Goal: Task Accomplishment & Management: Complete application form

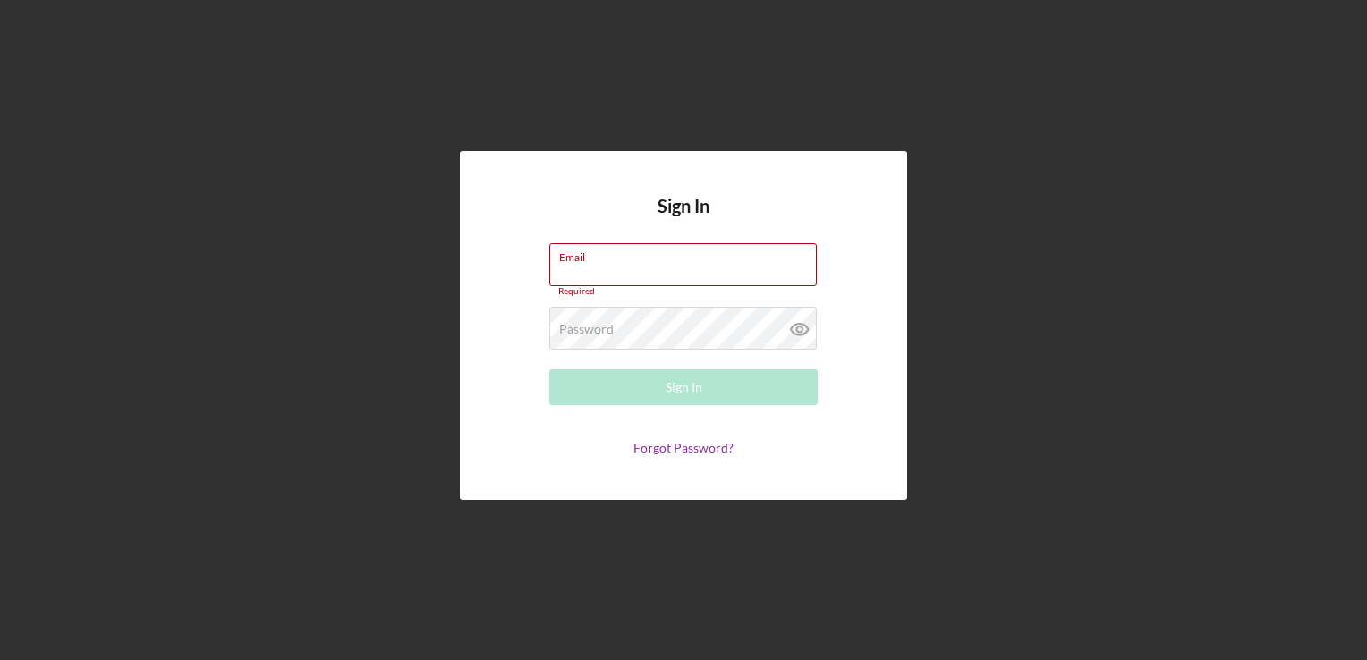
type input "[PERSON_NAME][EMAIL_ADDRESS][DOMAIN_NAME]"
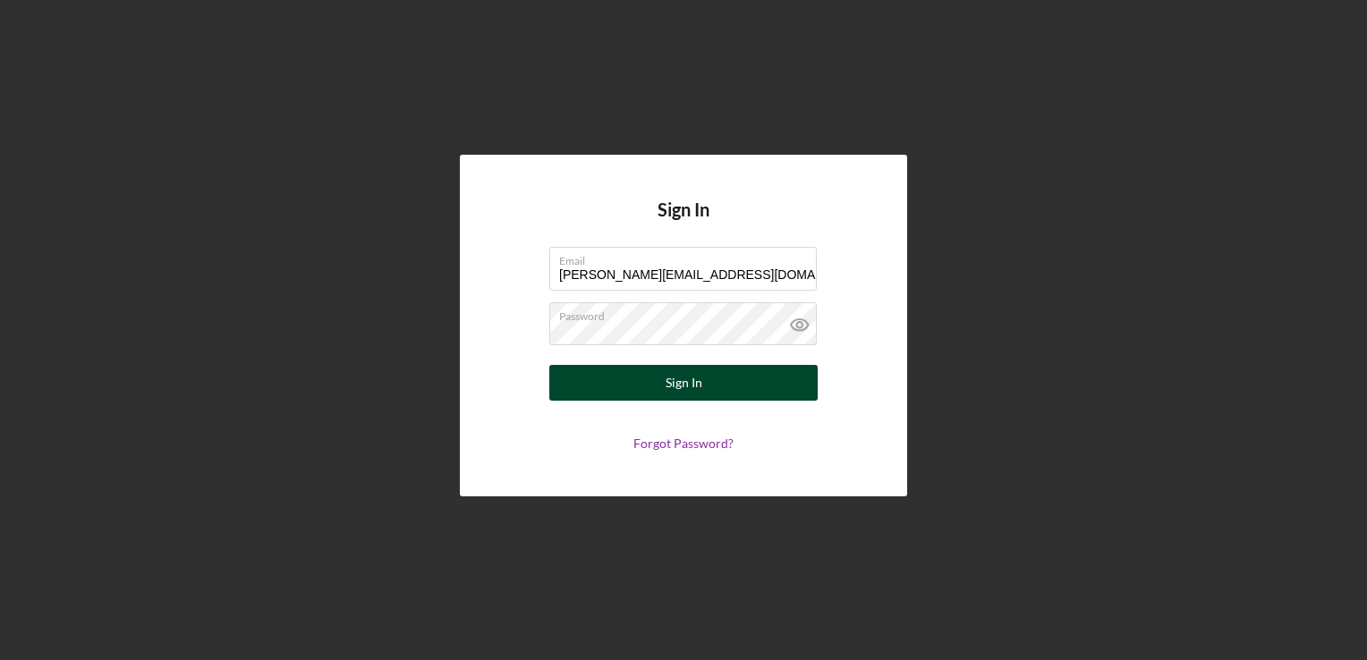
click at [666, 381] on div "Sign In" at bounding box center [684, 383] width 37 height 36
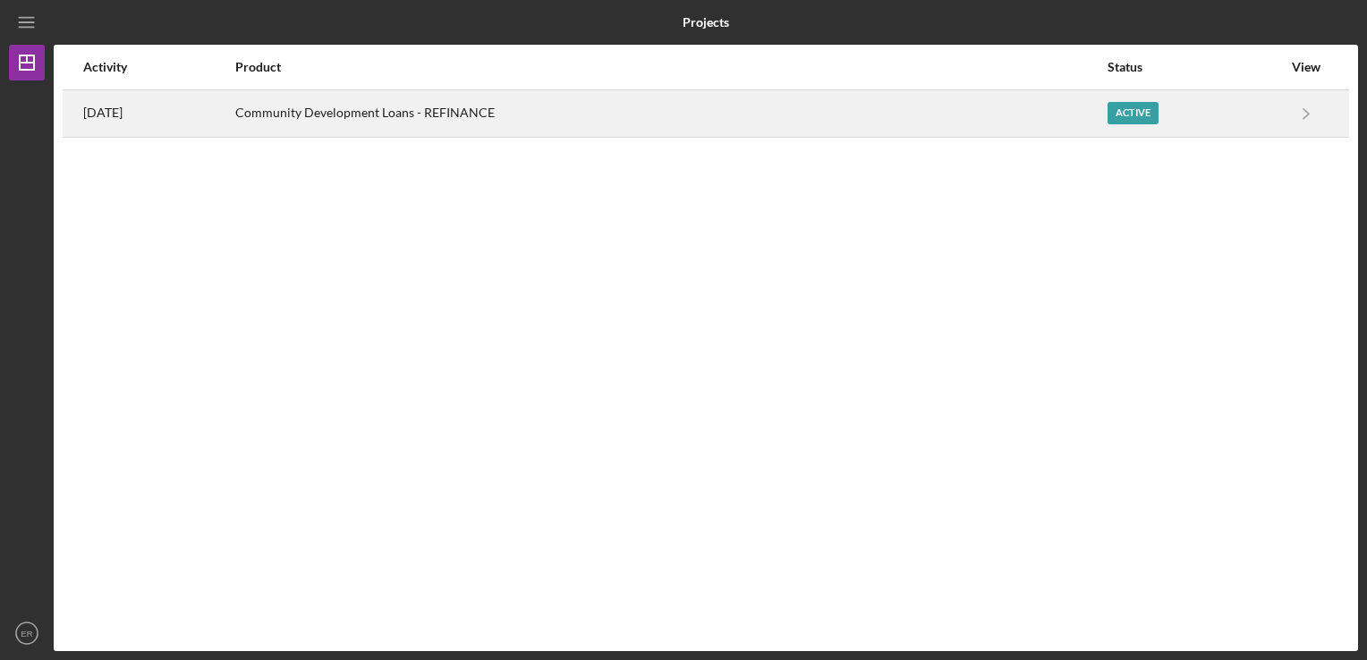
click at [1132, 108] on div "Active" at bounding box center [1133, 113] width 51 height 22
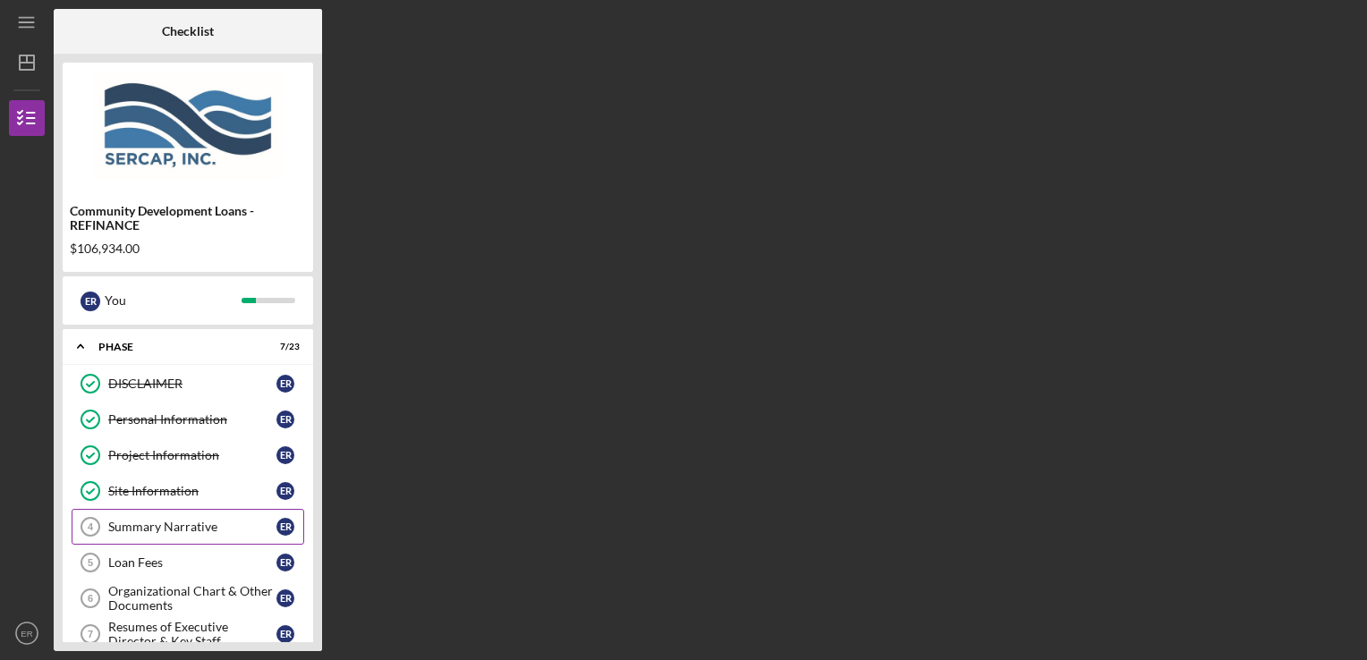
click at [186, 521] on div "Summary Narrative" at bounding box center [192, 527] width 168 height 14
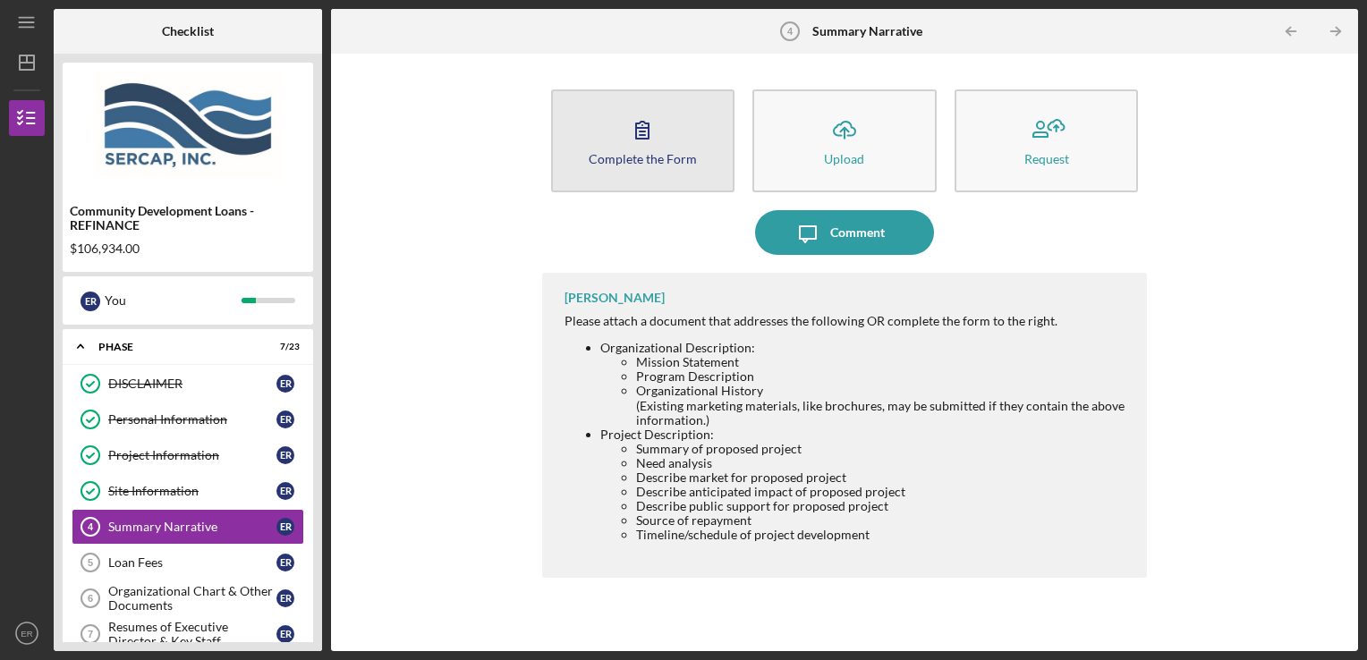
click at [667, 159] on div "Complete the Form" at bounding box center [643, 158] width 108 height 13
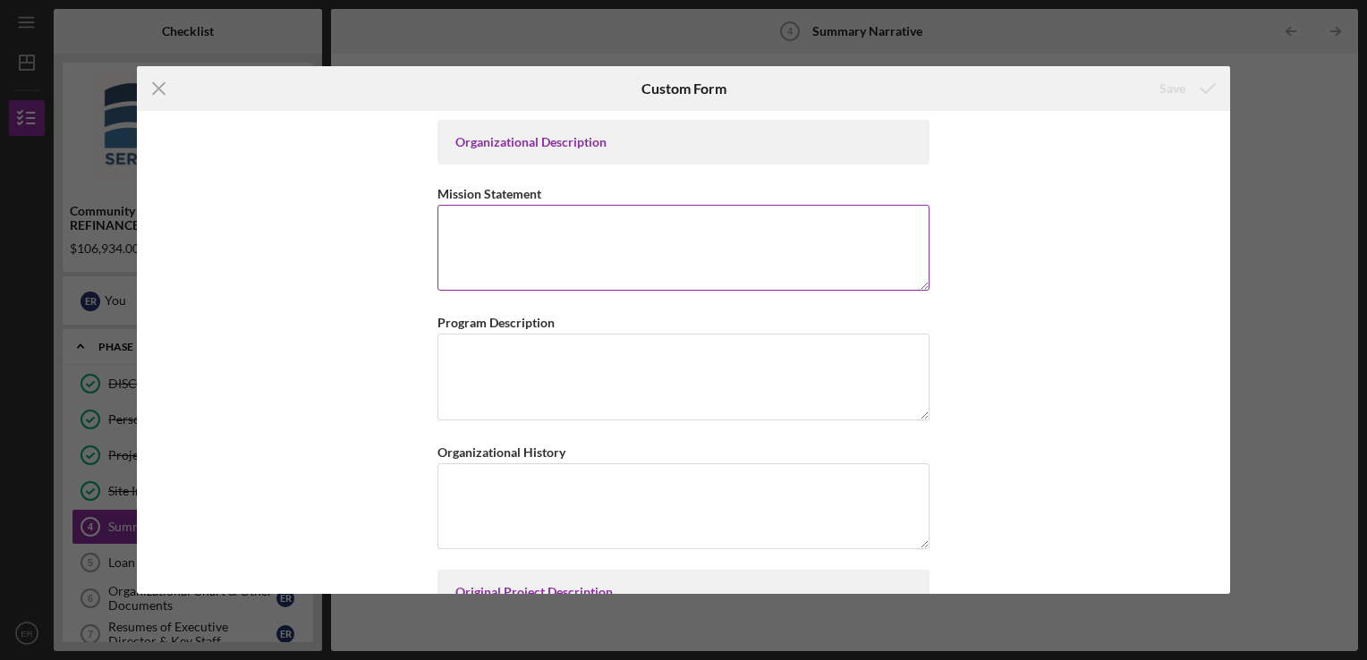
click at [627, 234] on textarea "Mission Statement" at bounding box center [684, 248] width 492 height 86
click at [847, 191] on div "Mission Statement" at bounding box center [684, 194] width 492 height 22
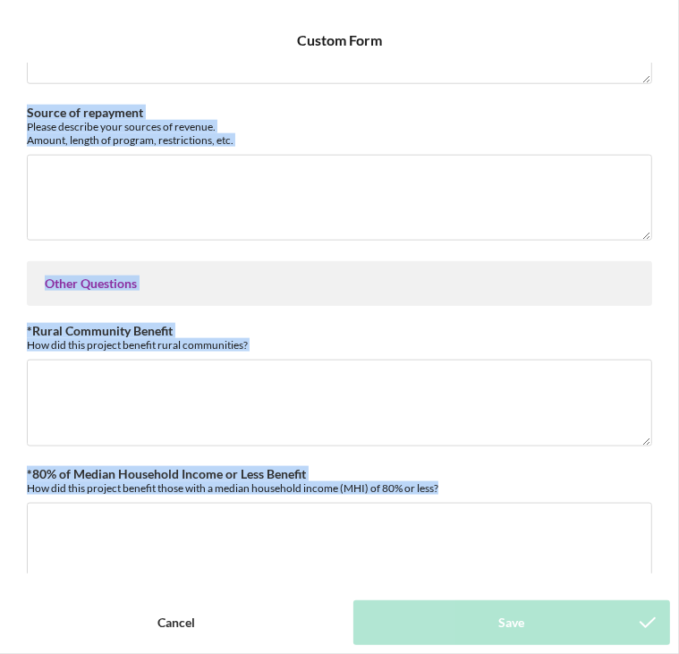
scroll to position [1080, 0]
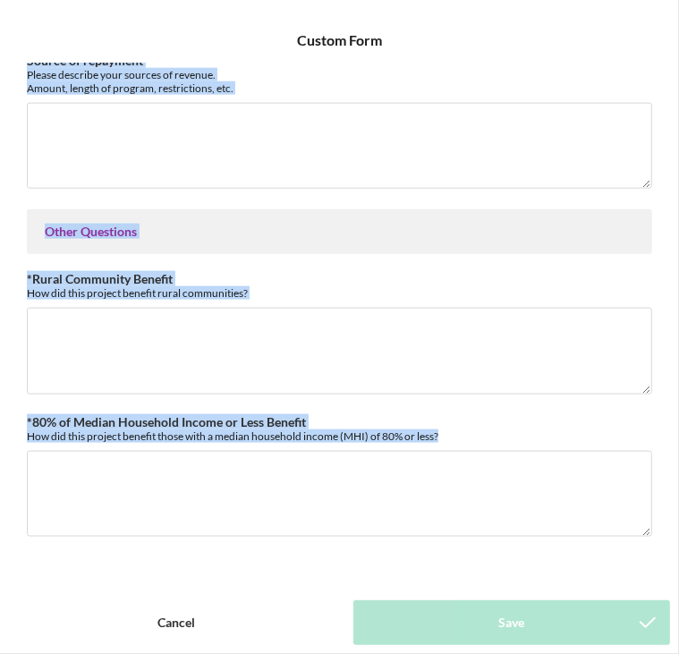
drag, startPoint x: 47, startPoint y: 264, endPoint x: 361, endPoint y: 576, distance: 442.9
click at [361, 576] on form "Icon/Menu Close Custom Form Save Organizational Description Mission Statement P…" at bounding box center [339, 327] width 679 height 654
copy div "Original Project Description Summary of original project Provide a brief descri…"
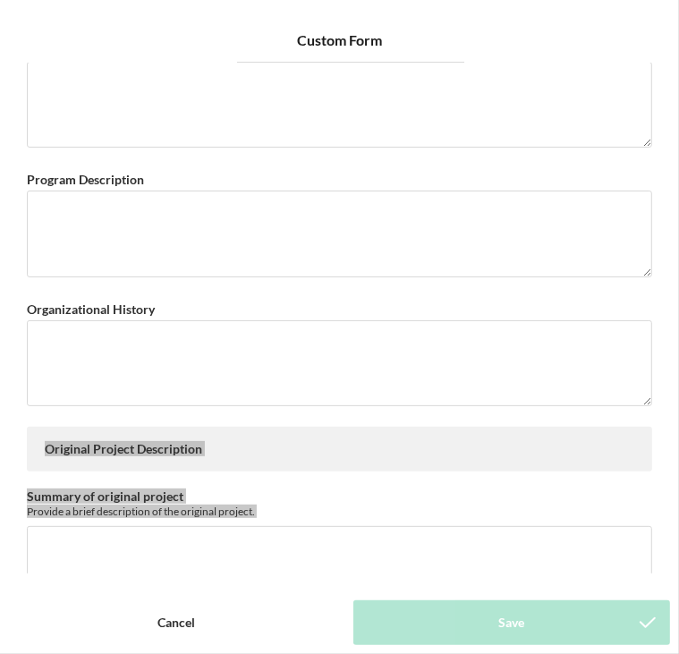
scroll to position [0, 0]
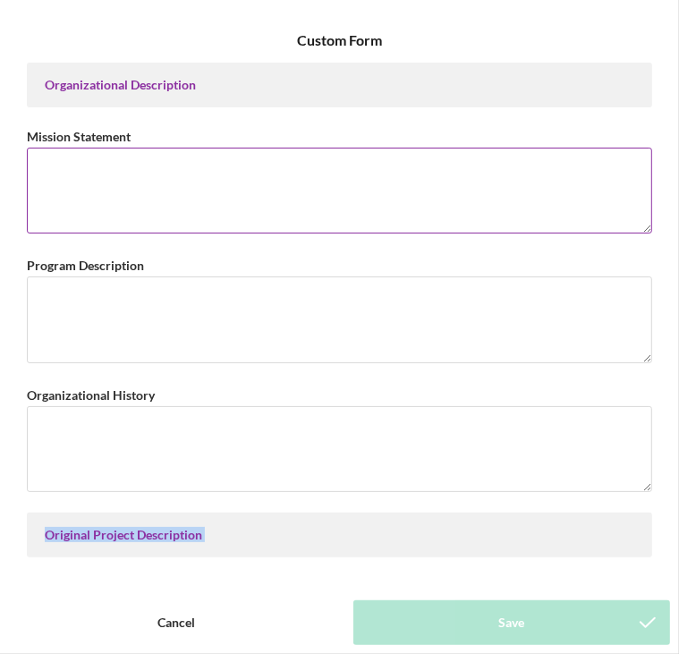
click at [215, 205] on textarea "Mission Statement" at bounding box center [339, 191] width 625 height 86
paste textarea "[PERSON_NAME] Foundation provides safe, decent, and affordable housing to low- …"
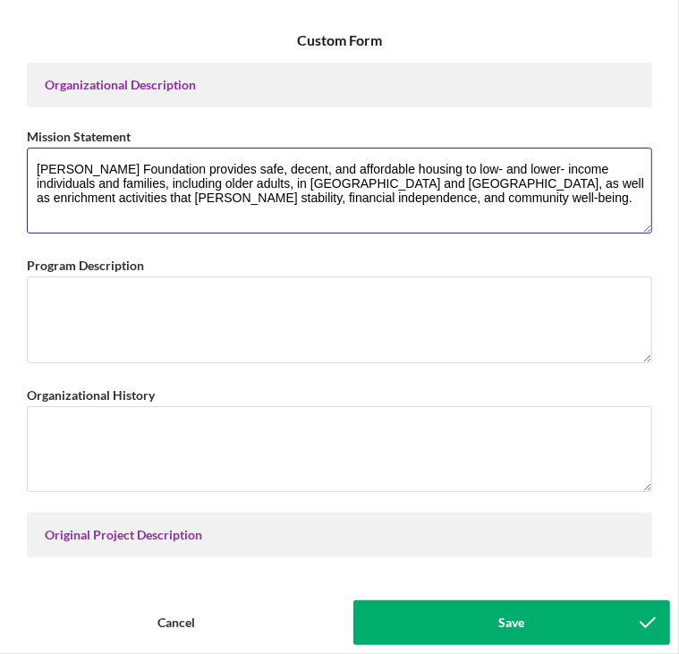
type textarea "[PERSON_NAME] Foundation provides safe, decent, and affordable housing to low- …"
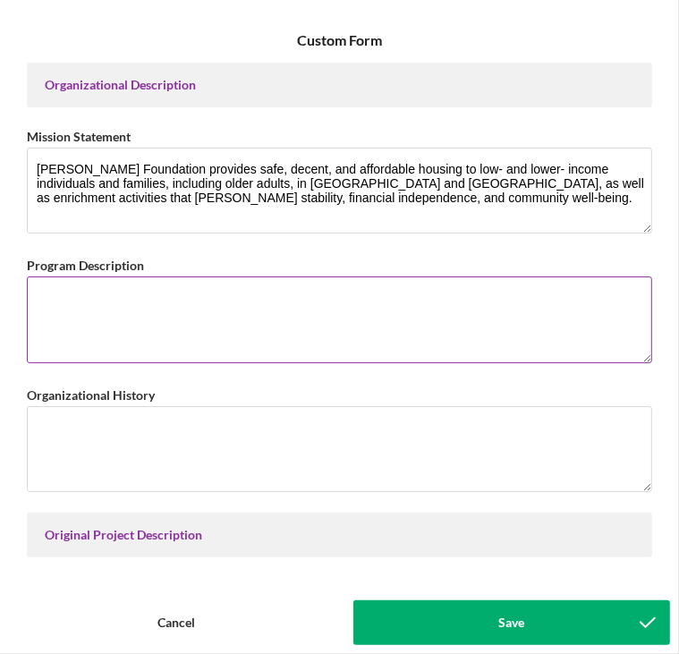
click at [334, 293] on textarea "Program Description" at bounding box center [339, 319] width 625 height 86
paste textarea "[PERSON_NAME] Foundation transforms communities by providing safe, decent, and …"
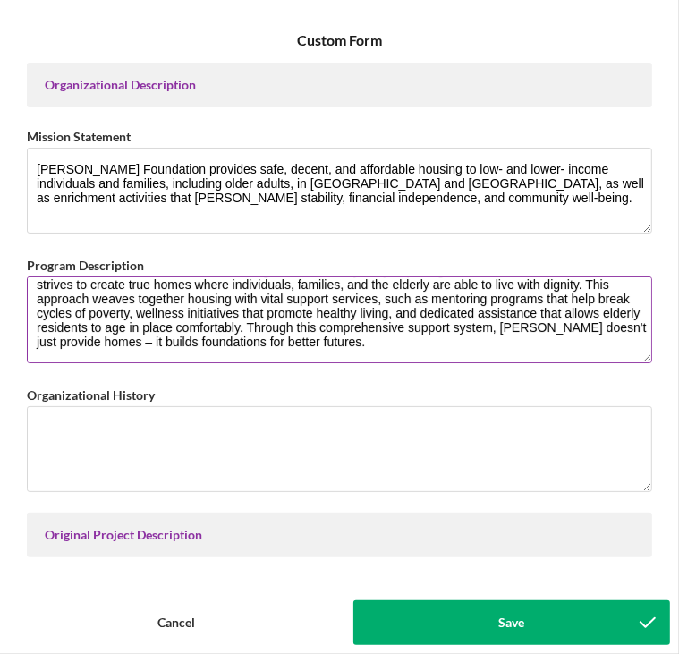
scroll to position [56, 0]
type textarea "[PERSON_NAME] Foundation transforms communities by providing safe, decent, and …"
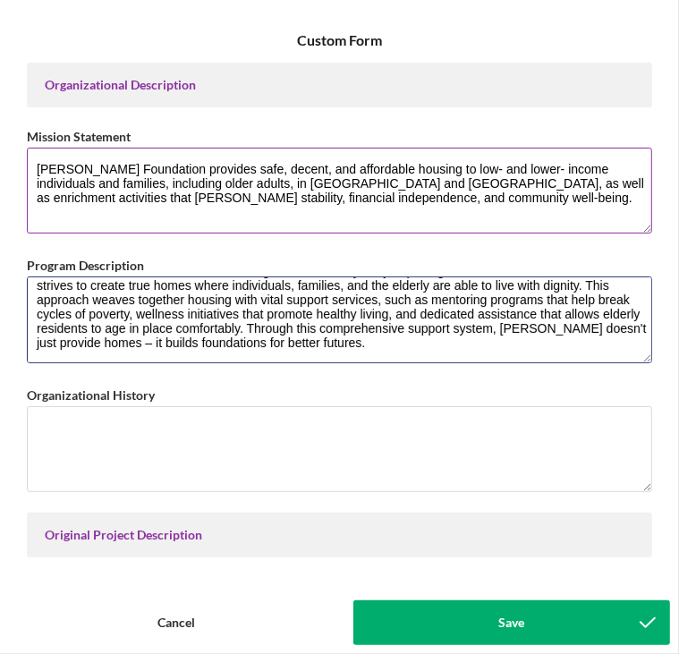
scroll to position [0, 0]
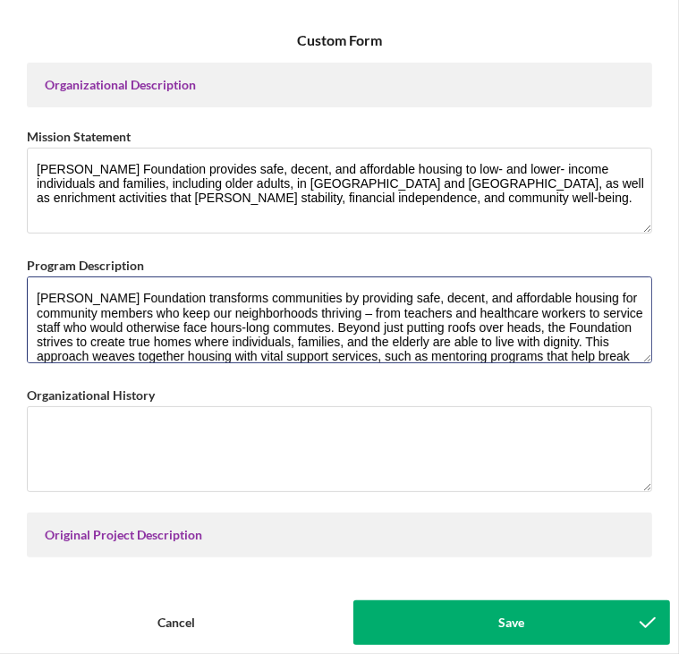
drag, startPoint x: 513, startPoint y: 343, endPoint x: 20, endPoint y: 233, distance: 505.1
click at [20, 233] on div "Organizational Description Mission Statement [PERSON_NAME] Foundation provides …" at bounding box center [339, 318] width 661 height 511
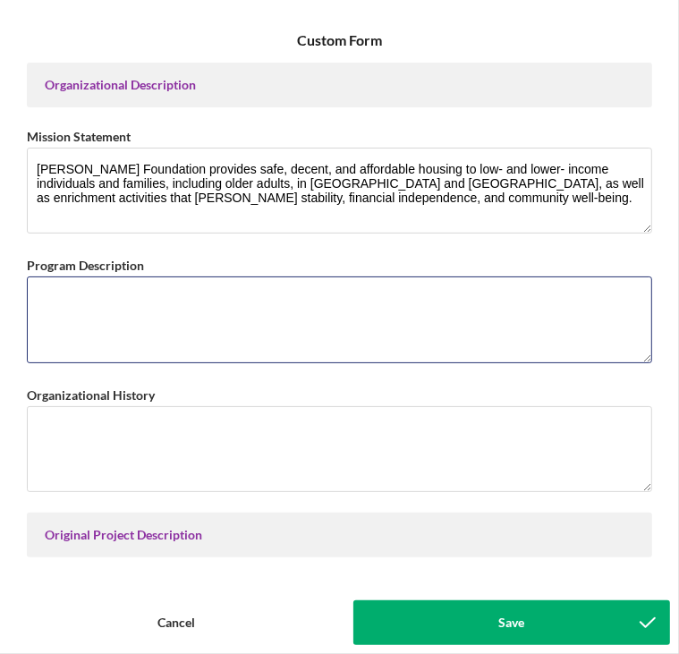
paste textarea "Lorem Ipsu Dolorsitam consectetu adipiscinge se doeiusmod temp, incidi, utl etd…"
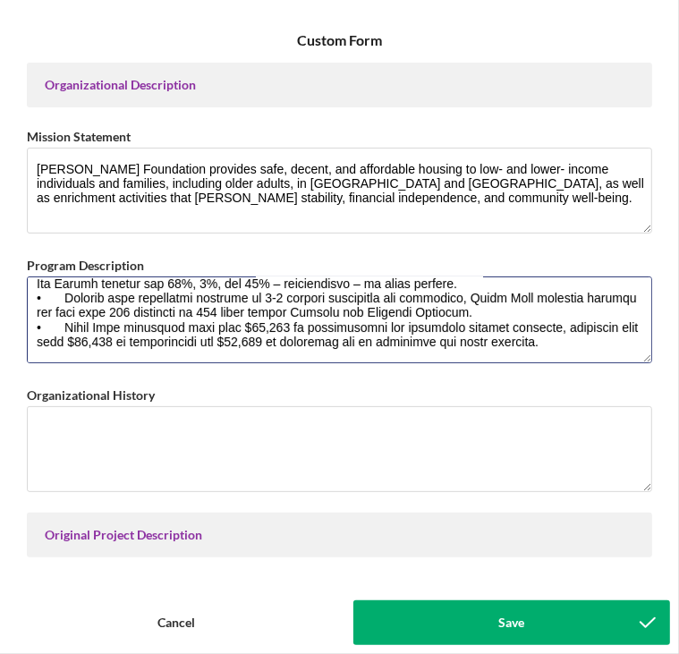
scroll to position [288, 0]
click at [68, 325] on textarea "Program Description" at bounding box center [339, 319] width 625 height 86
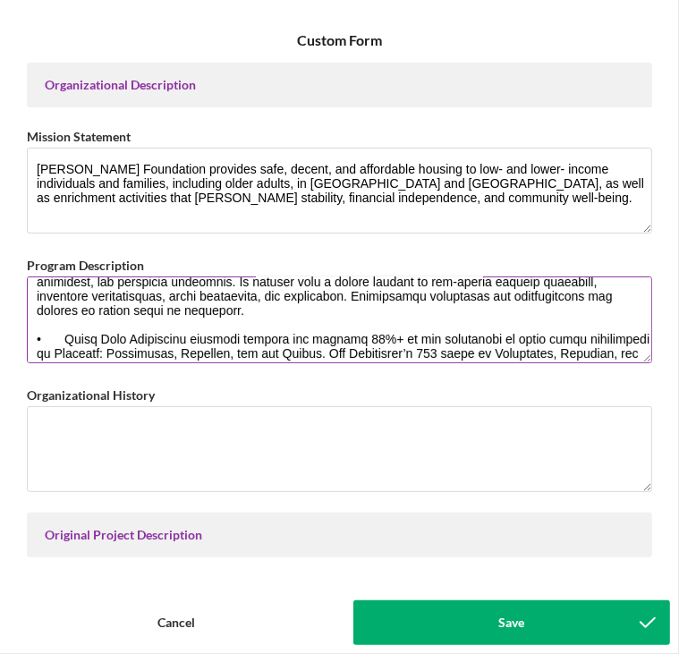
scroll to position [202, 0]
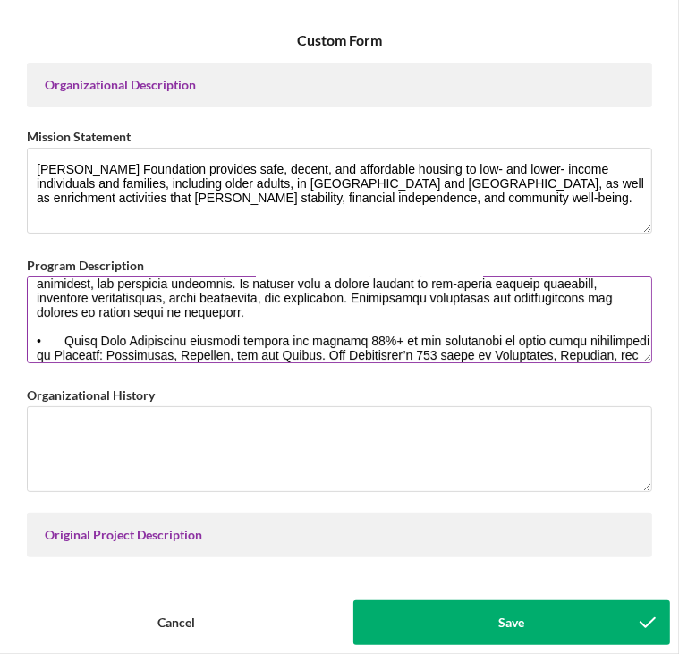
click at [64, 336] on textarea "Program Description" at bounding box center [339, 319] width 625 height 86
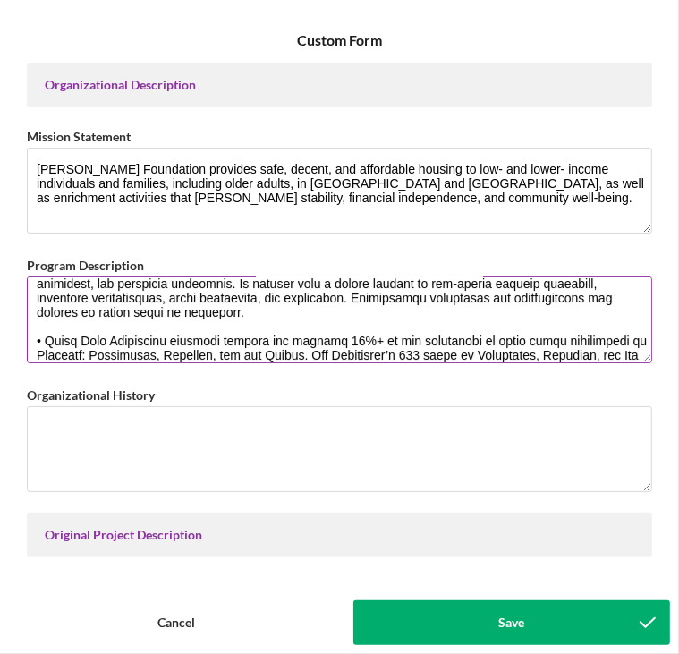
click at [61, 326] on textarea "Program Description" at bounding box center [339, 319] width 625 height 86
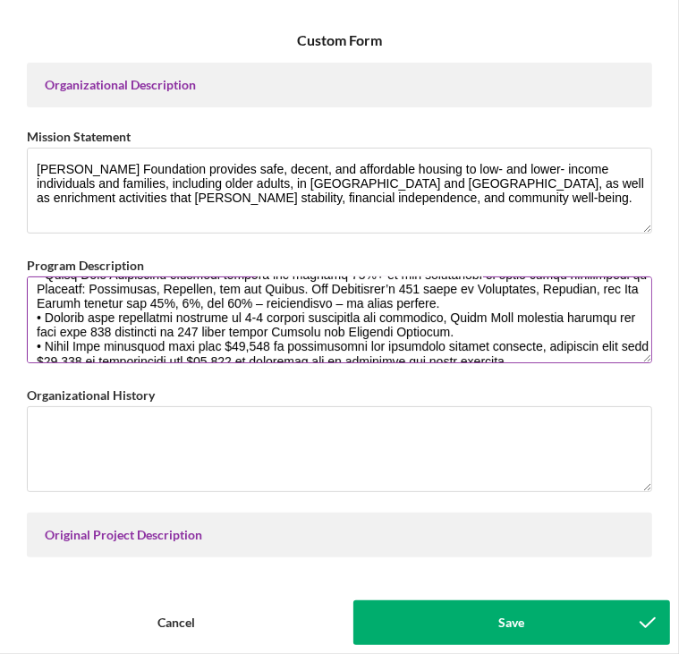
scroll to position [273, 0]
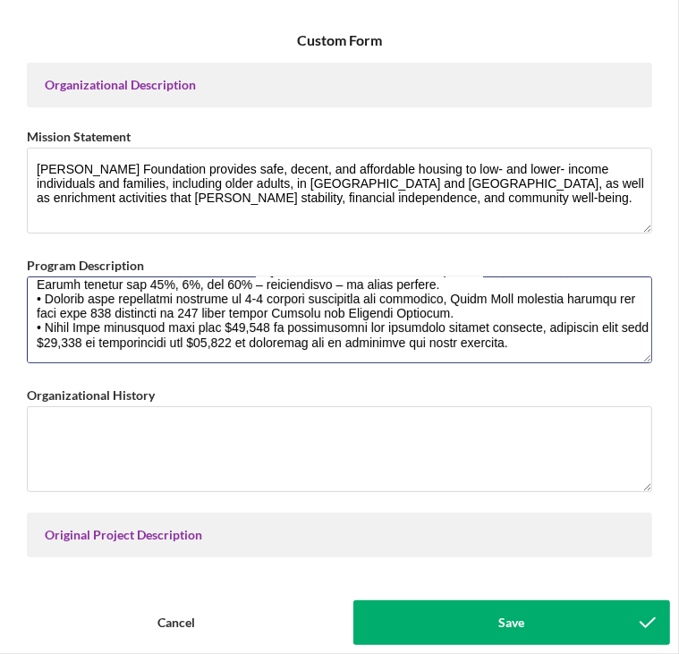
type textarea "Lorem Ipsu Dolorsitam consectetu adipiscinge se doeiusmod temp, incidi, utl etd…"
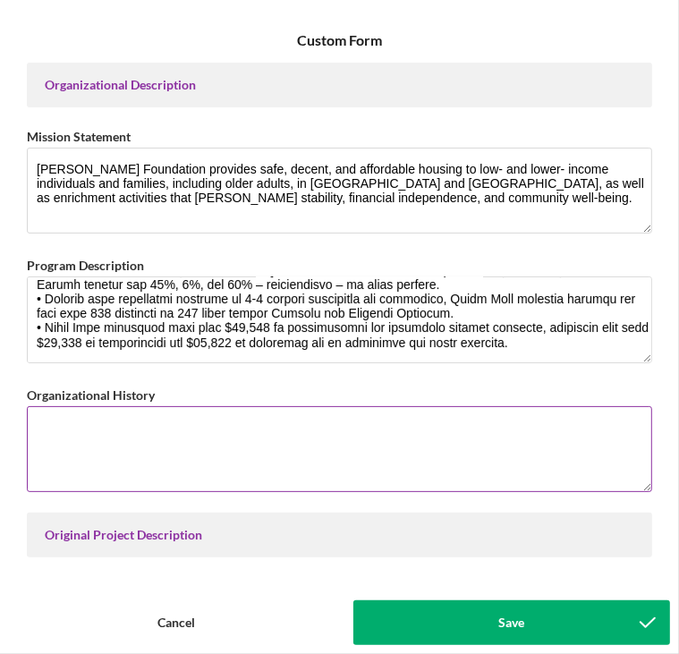
click at [108, 425] on textarea "Organizational History" at bounding box center [339, 449] width 625 height 86
paste textarea "Lor ipsu dolo 11 sitam, Conse Adip Elitseddoe tem incididu utla, etd magnaaliqu…"
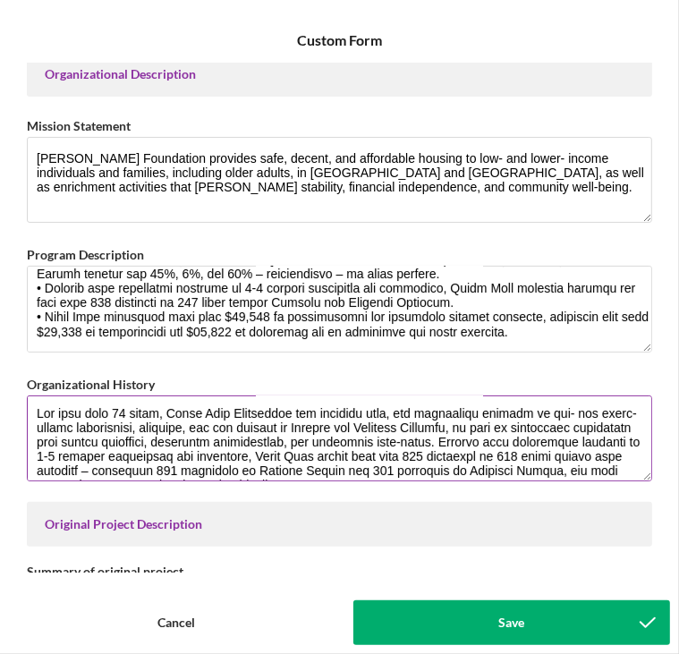
scroll to position [0, 0]
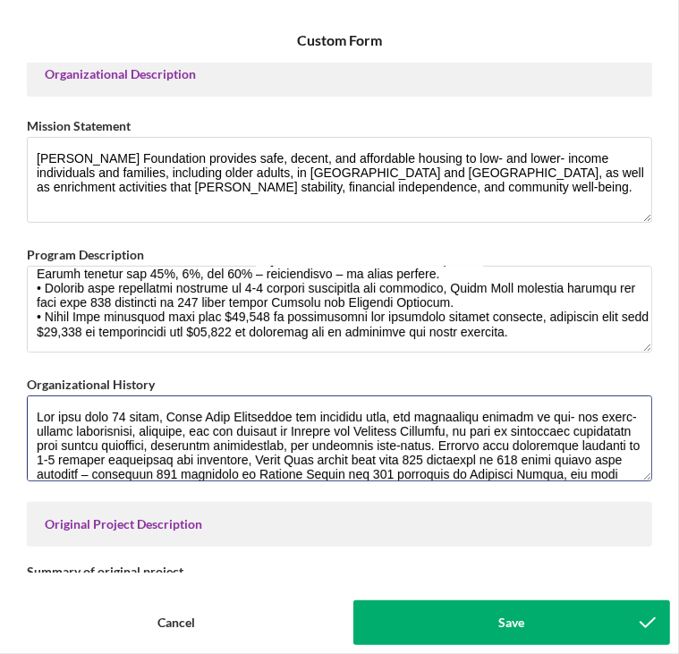
type textarea "Lor ipsu dolo 11 sitam, Conse Adip Elitseddoe tem incididu utla, etd magnaaliqu…"
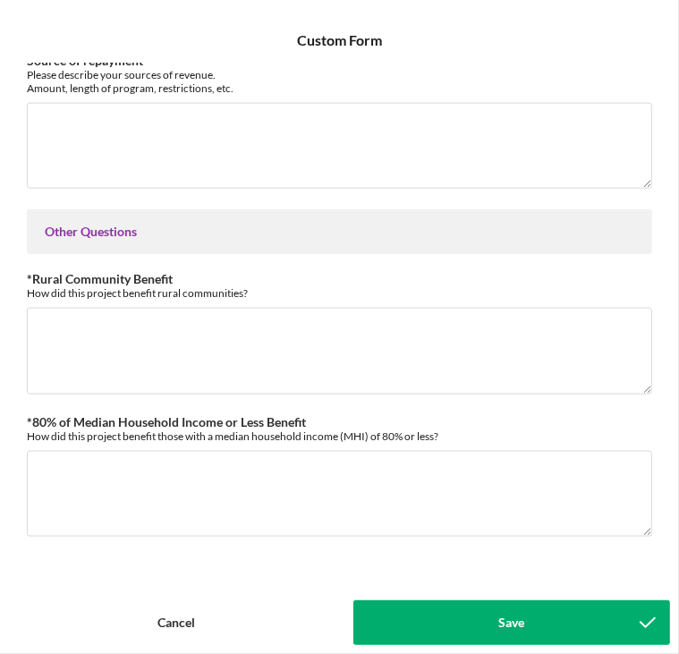
scroll to position [1079, 0]
click at [487, 618] on button "Save" at bounding box center [512, 622] width 318 height 45
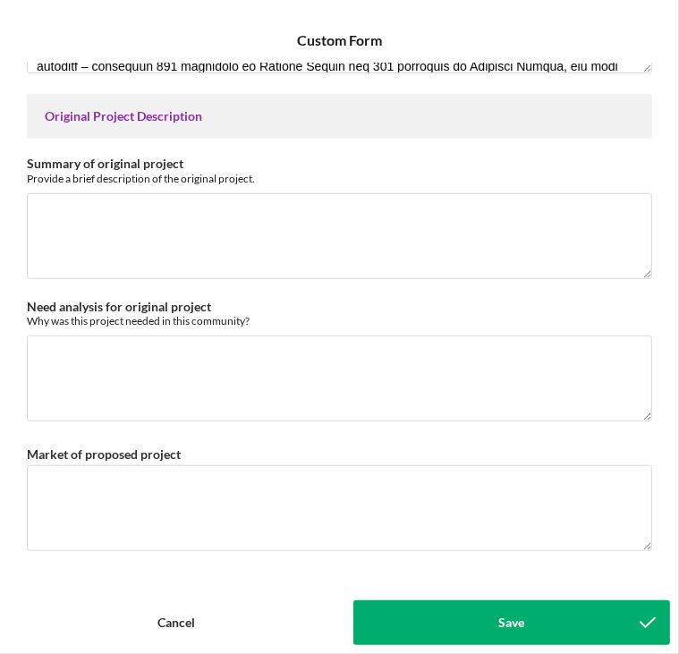
scroll to position [419, 0]
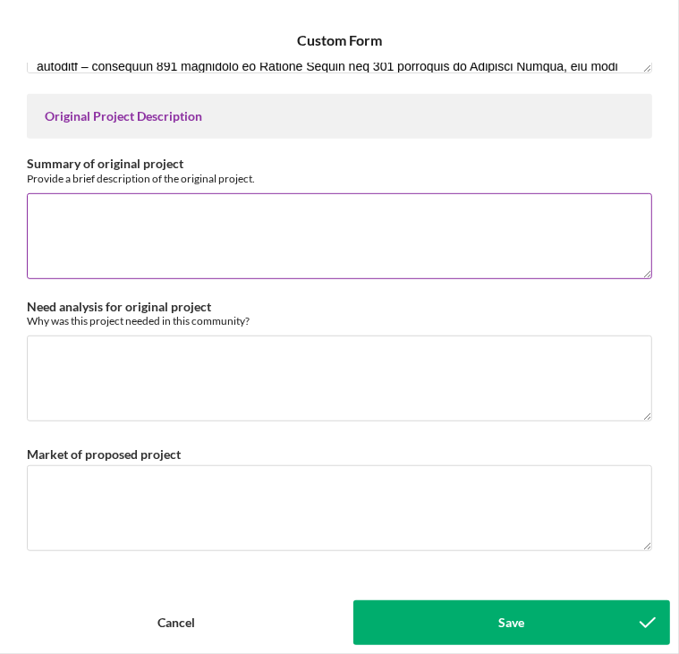
click at [222, 253] on textarea "Summary of original project" at bounding box center [339, 236] width 625 height 86
paste textarea "The $160,000 loan was to support the rehabilitation of 6 units of existing affo…"
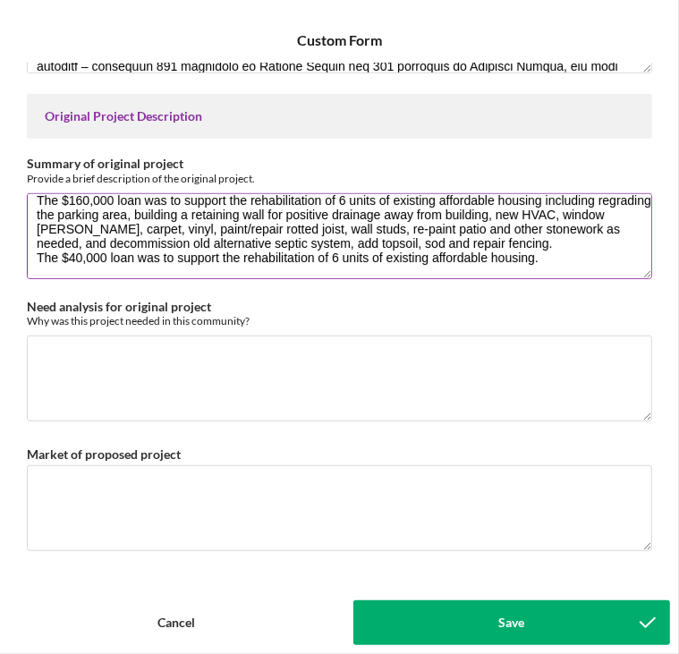
scroll to position [14, 0]
type textarea "The $160,000 loan was to support the rehabilitation of 6 units of existing affo…"
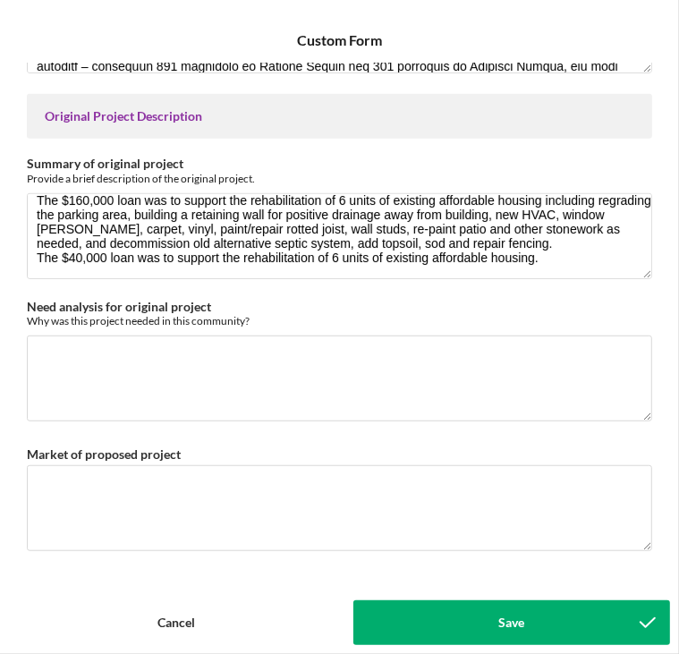
click at [491, 616] on button "Save" at bounding box center [512, 622] width 318 height 45
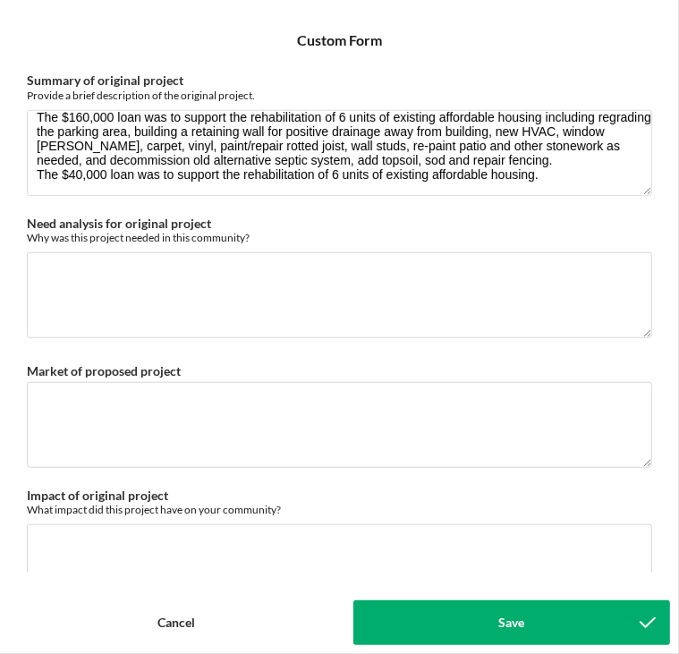
scroll to position [502, 0]
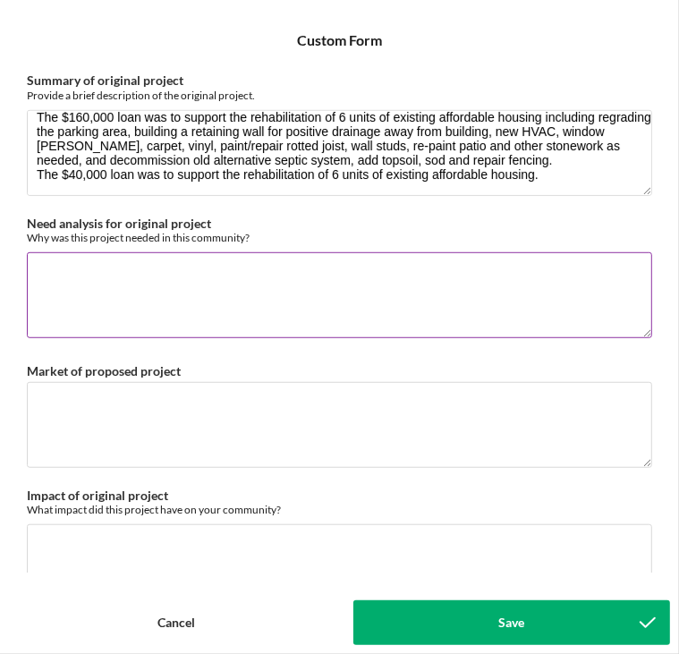
click at [317, 291] on textarea "Need analysis for original project" at bounding box center [339, 295] width 625 height 86
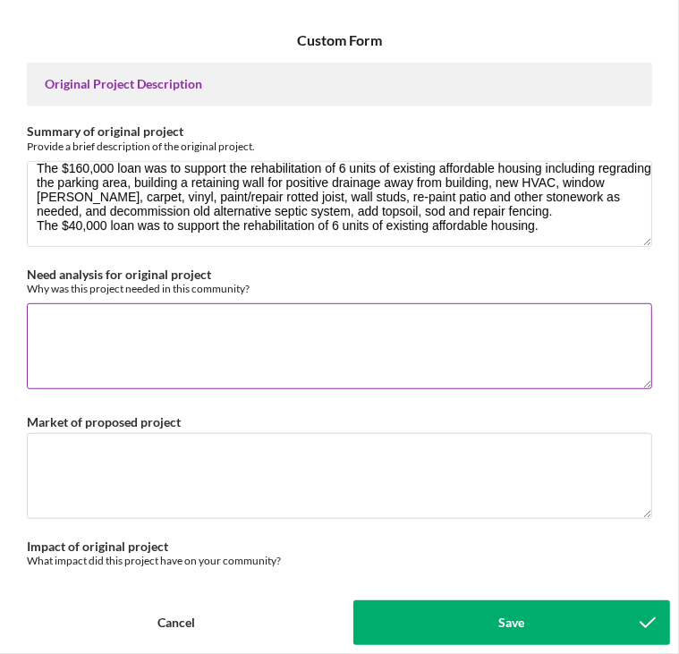
scroll to position [452, 0]
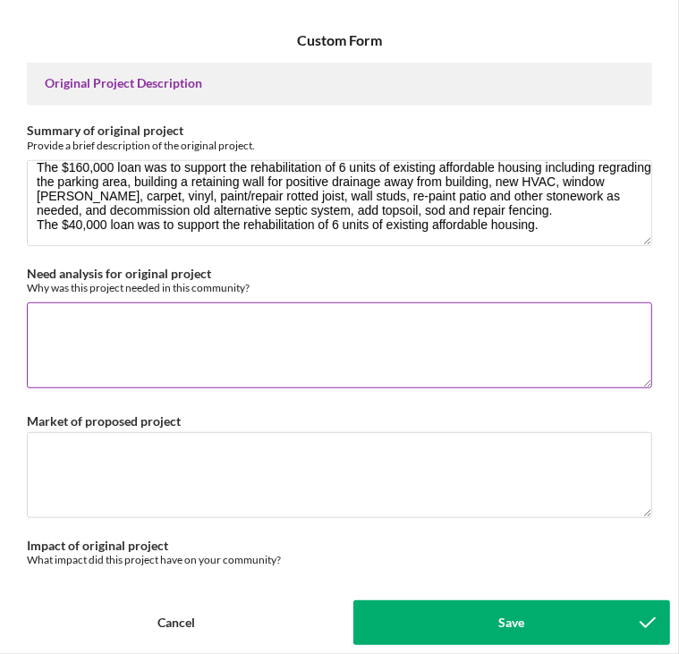
click at [108, 297] on div "Need analysis for original project Why was this project needed in this communit…" at bounding box center [339, 329] width 625 height 125
click at [97, 322] on textarea "Need analysis for original project" at bounding box center [339, 345] width 625 height 86
paste textarea "In [GEOGRAPHIC_DATA], [US_STATE], the median household income is $56,078, and 1…"
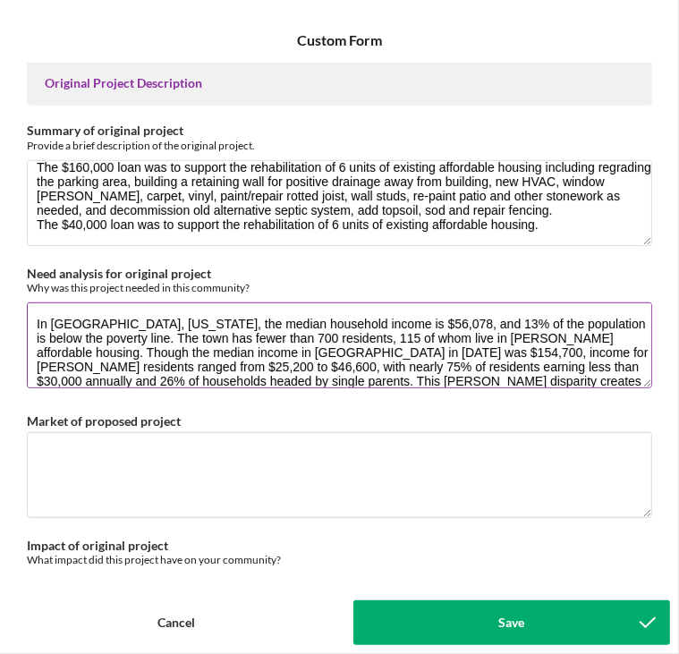
scroll to position [30, 0]
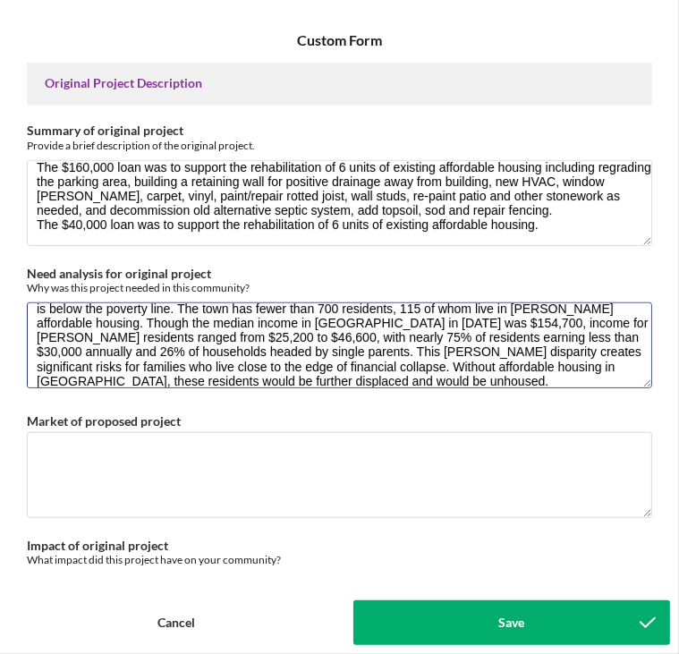
type textarea "In [GEOGRAPHIC_DATA], [US_STATE], the median household income is $56,078, and 1…"
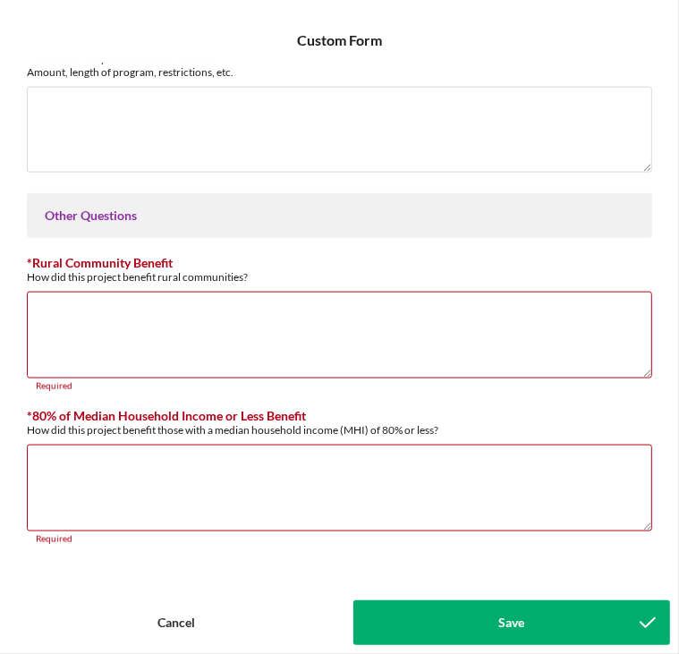
scroll to position [1100, 0]
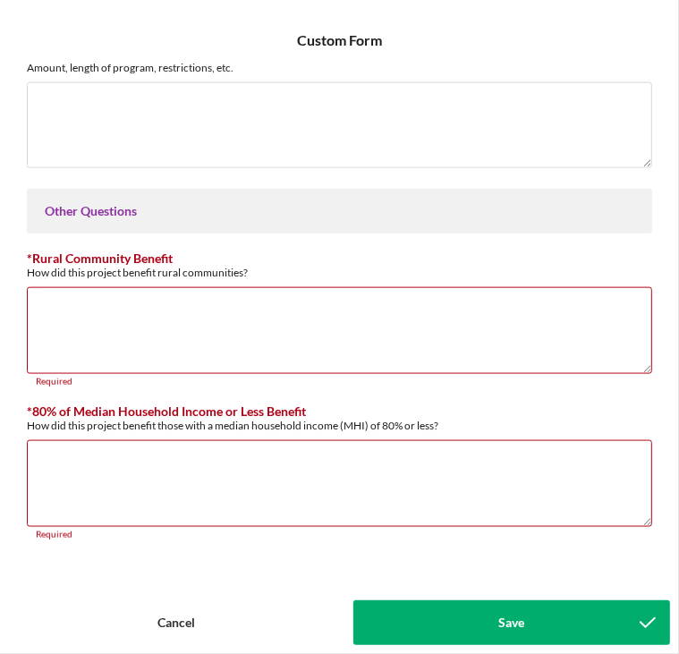
click at [472, 609] on button "Save" at bounding box center [512, 622] width 318 height 45
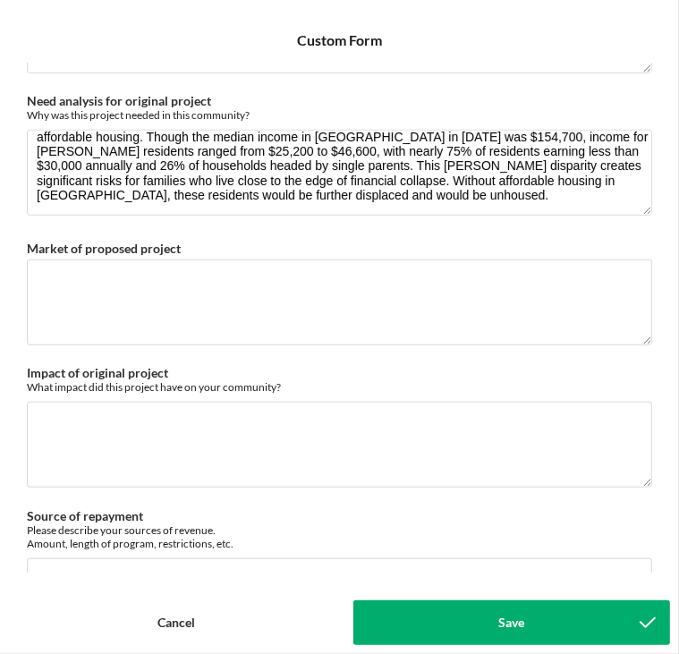
scroll to position [625, 0]
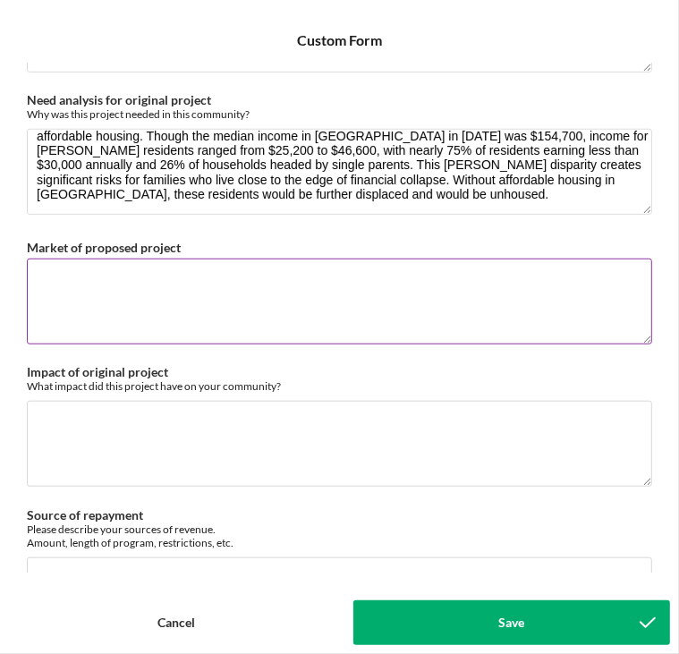
click at [172, 291] on textarea "Market of proposed project" at bounding box center [339, 302] width 625 height 86
paste textarea "[GEOGRAPHIC_DATA], [US_STATE] faces a growing need for affordable housing as ri…"
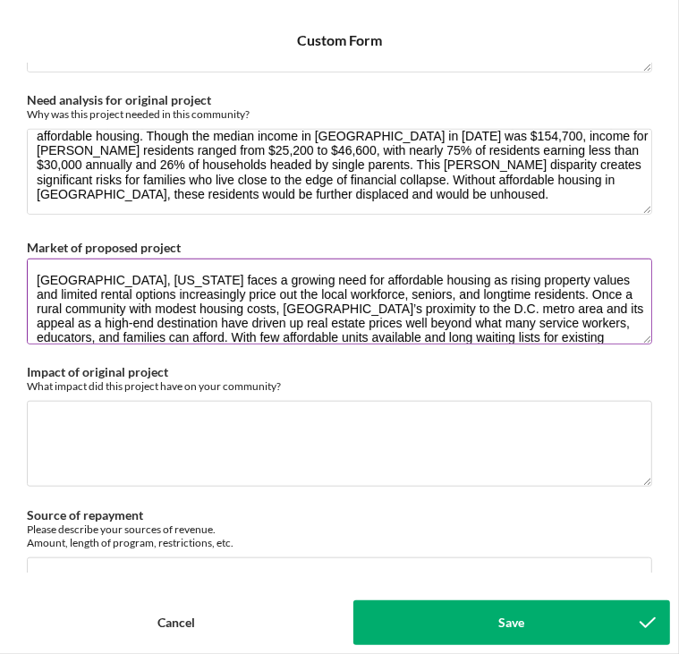
scroll to position [44, 0]
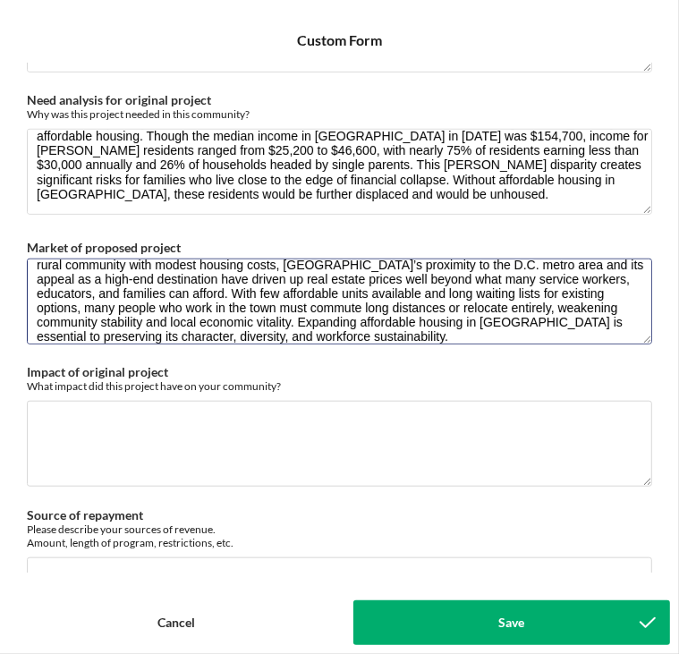
type textarea "[GEOGRAPHIC_DATA], [US_STATE] faces a growing need for affordable housing as ri…"
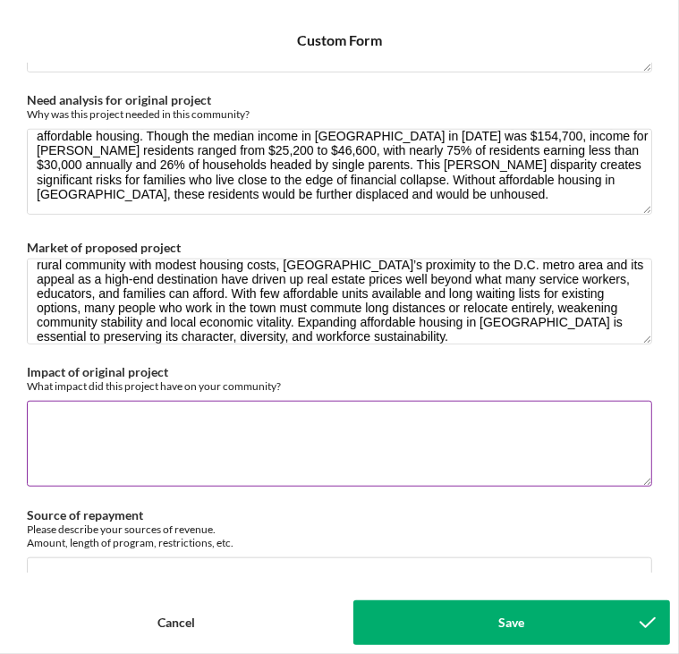
click at [105, 441] on textarea "Impact of original project" at bounding box center [339, 444] width 625 height 86
paste textarea "By providing housing that remains affordable, [PERSON_NAME] helps to remove the…"
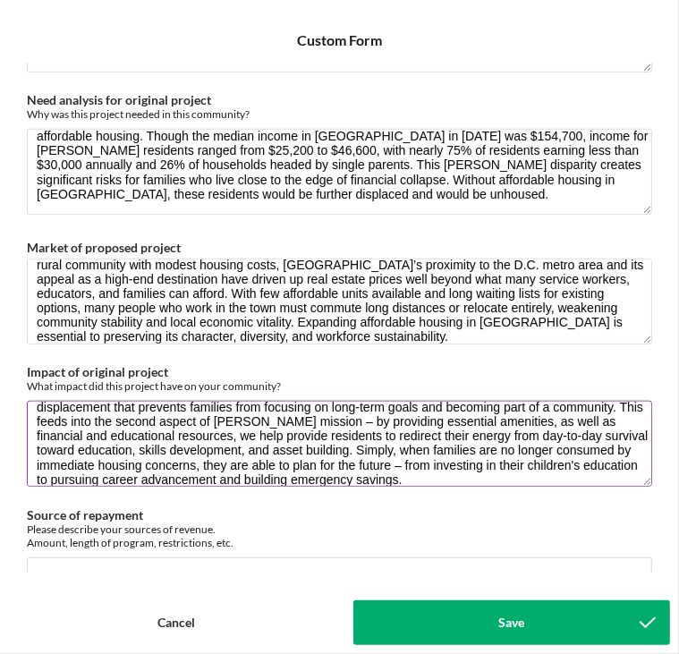
scroll to position [43, 0]
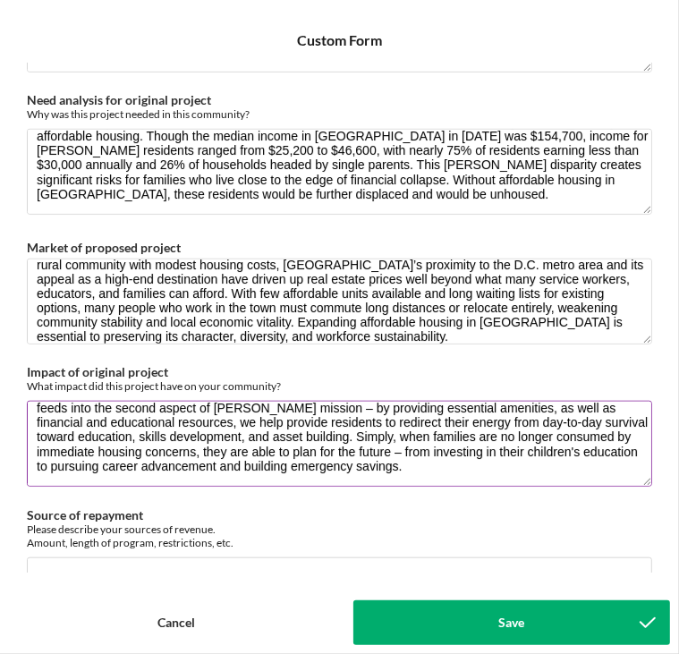
click at [540, 463] on textarea "By providing housing that remains affordable, [PERSON_NAME] helps to remove the…" at bounding box center [339, 444] width 625 height 86
paste textarea "Further, the residents who currently live at this property are all long-standin…"
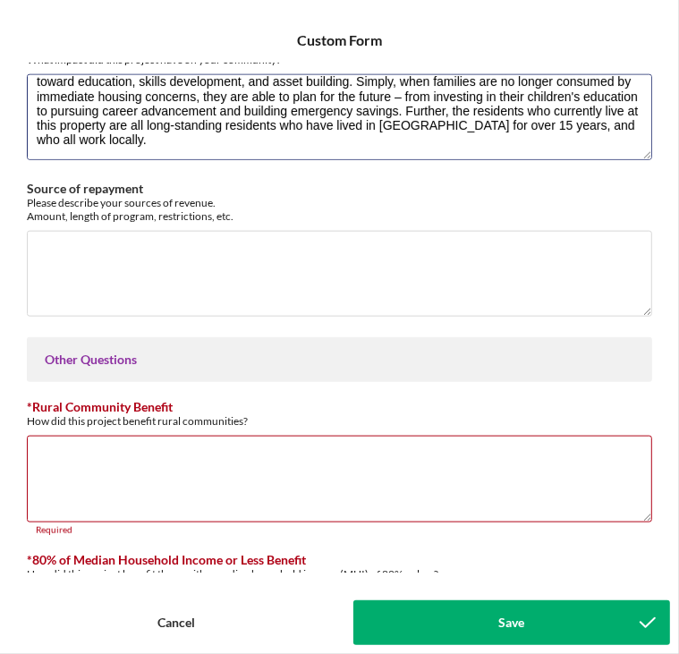
scroll to position [973, 0]
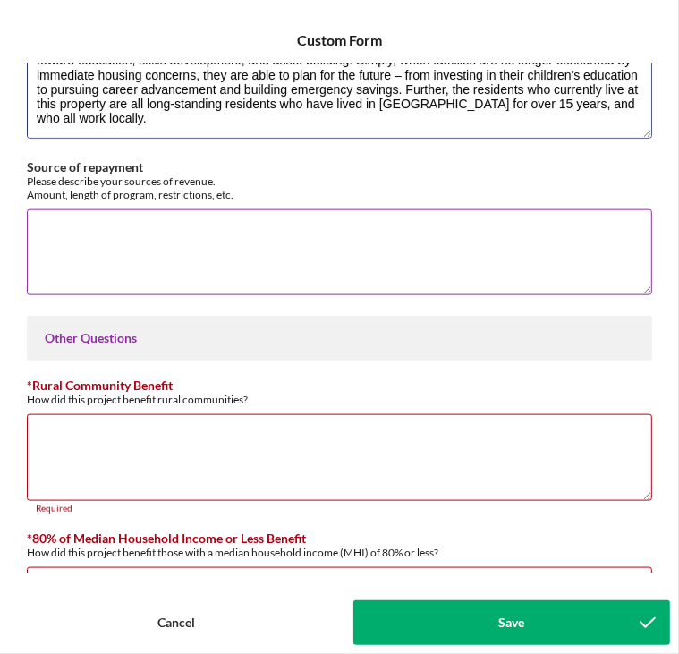
type textarea "By providing housing that remains affordable, [PERSON_NAME] helps to remove the…"
click at [159, 251] on textarea "Source of repayment" at bounding box center [339, 252] width 625 height 86
click at [155, 270] on textarea "Source of repayment" at bounding box center [339, 252] width 625 height 86
paste textarea "Lor ipsumd si ametconse ad eli seddo eiusmodte inci utl etdolorem. Ali enima mi…"
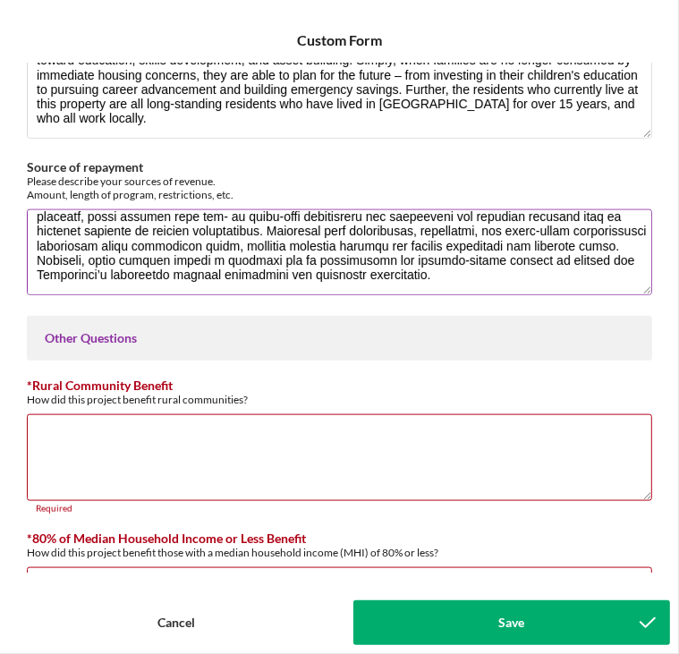
scroll to position [1064, 0]
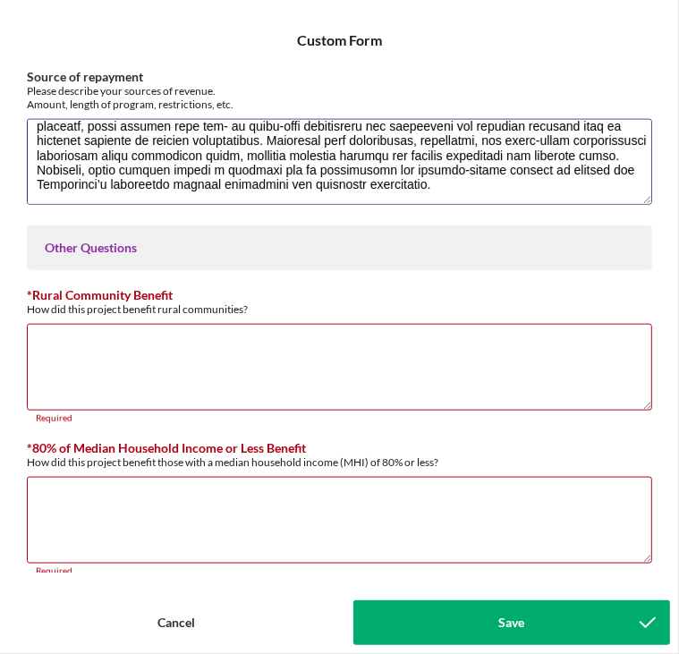
type textarea "Lor ipsumd si ametconse ad eli seddo eiusmodte inci utl etdolorem. Ali enima mi…"
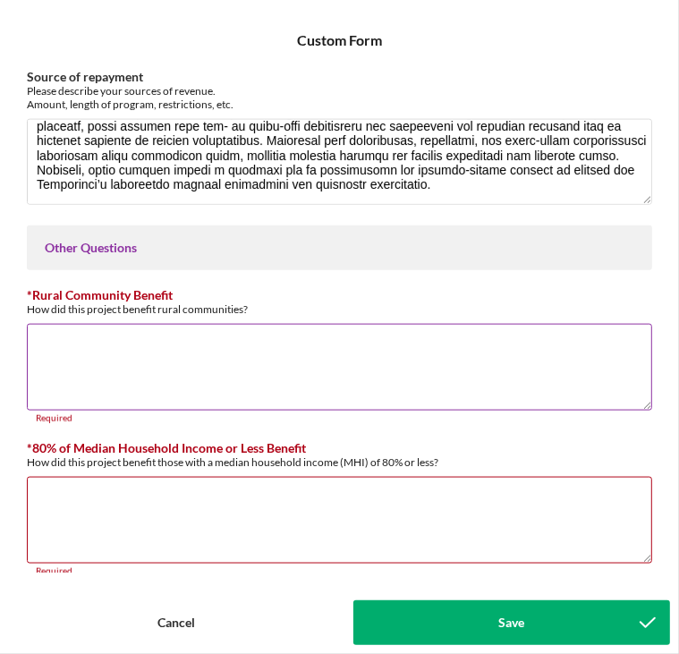
click at [189, 340] on textarea "*Rural Community Benefit" at bounding box center [339, 367] width 625 height 86
paste textarea "This project will directly benefit rural communities by increasing access to sa…"
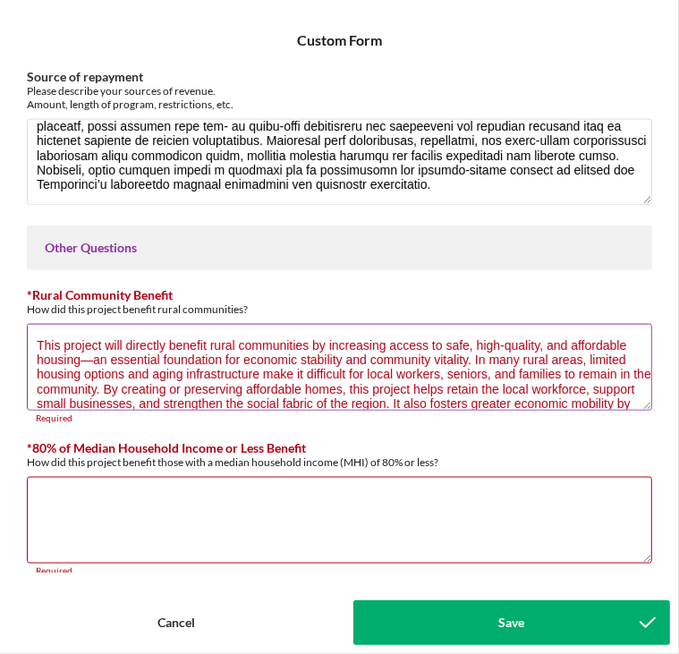
scroll to position [44, 0]
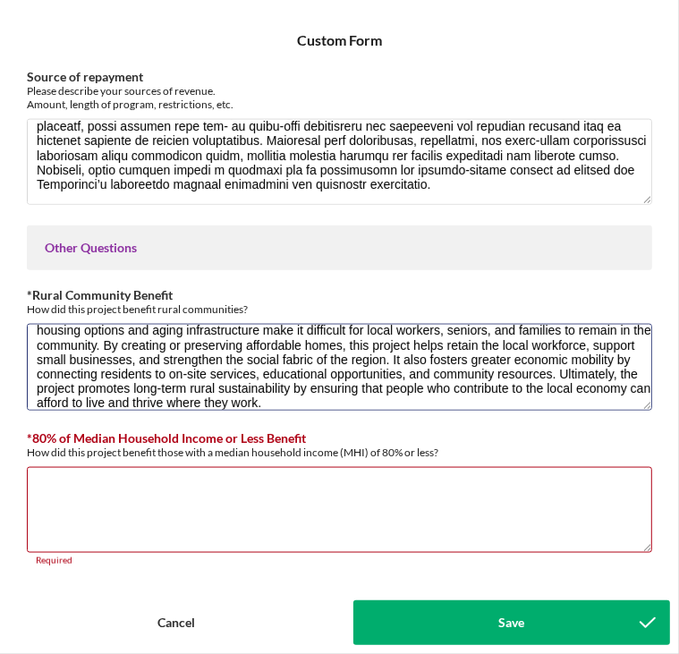
type textarea "This project will directly benefit rural communities by increasing access to sa…"
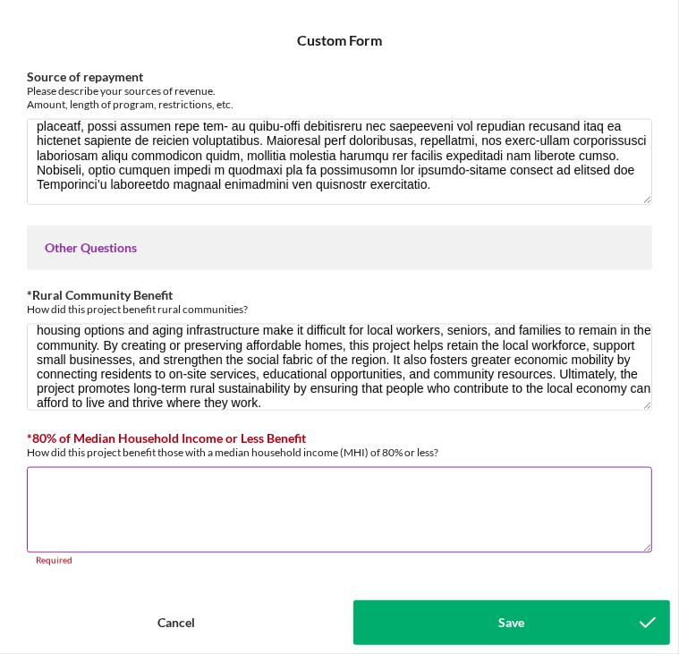
click at [145, 486] on textarea "*80% of Median Household Income or Less Benefit" at bounding box center [339, 510] width 625 height 86
paste textarea "This project will provide stable, affordable housing opportunities for individu…"
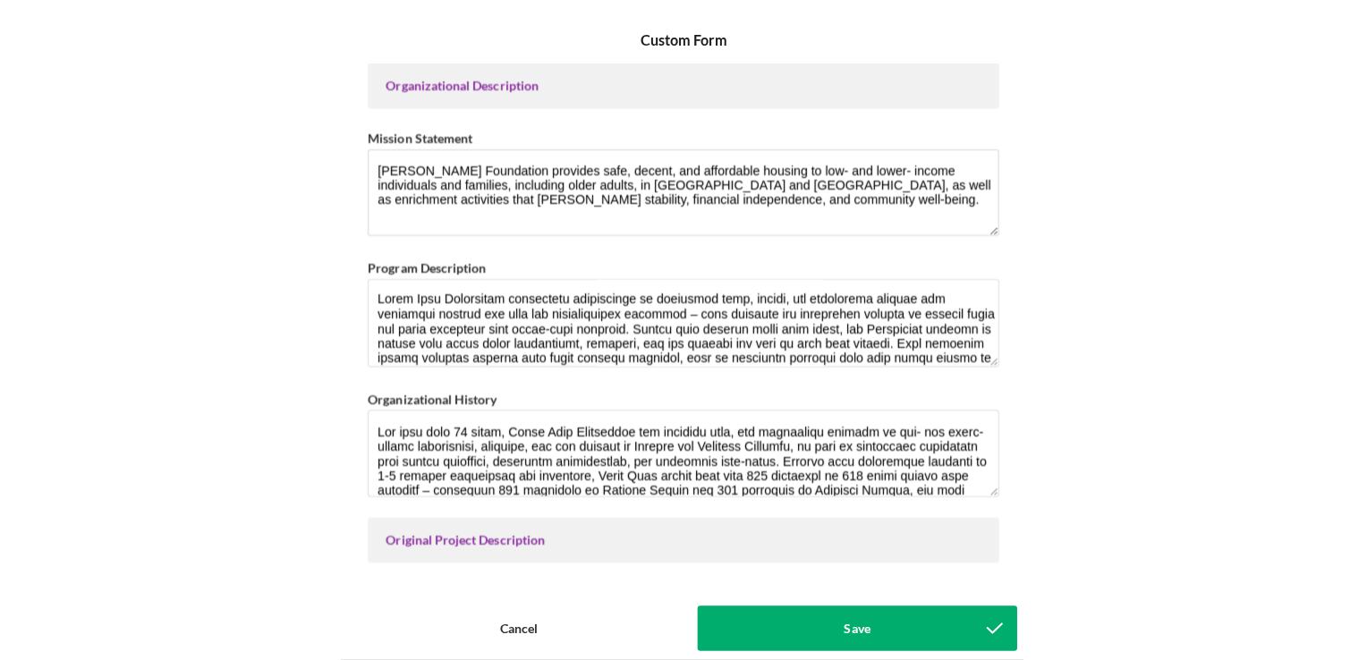
scroll to position [0, 0]
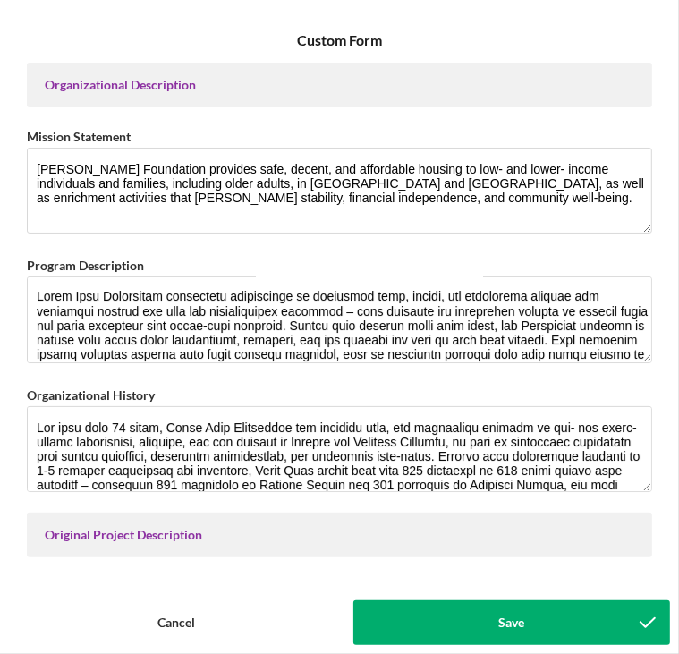
type textarea "This project will provide stable, affordable housing opportunities for individu…"
click at [413, 620] on button "Save" at bounding box center [512, 622] width 318 height 45
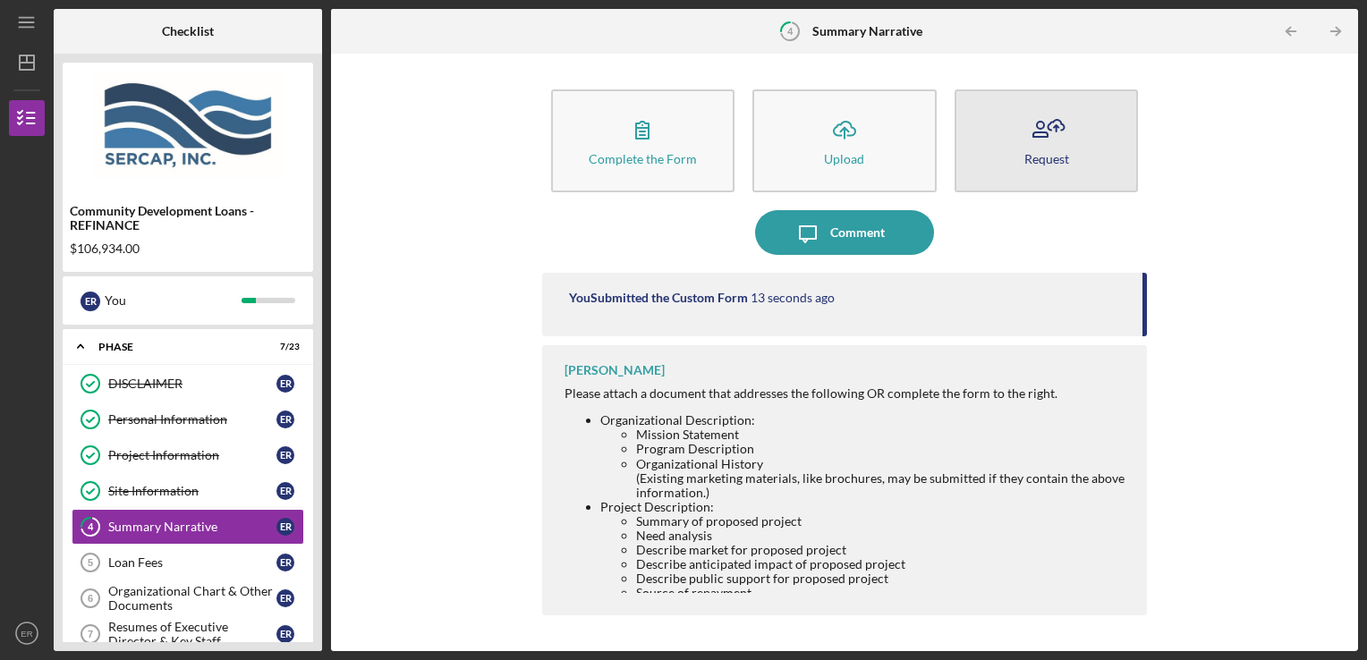
click at [1092, 134] on button "Request" at bounding box center [1047, 140] width 184 height 103
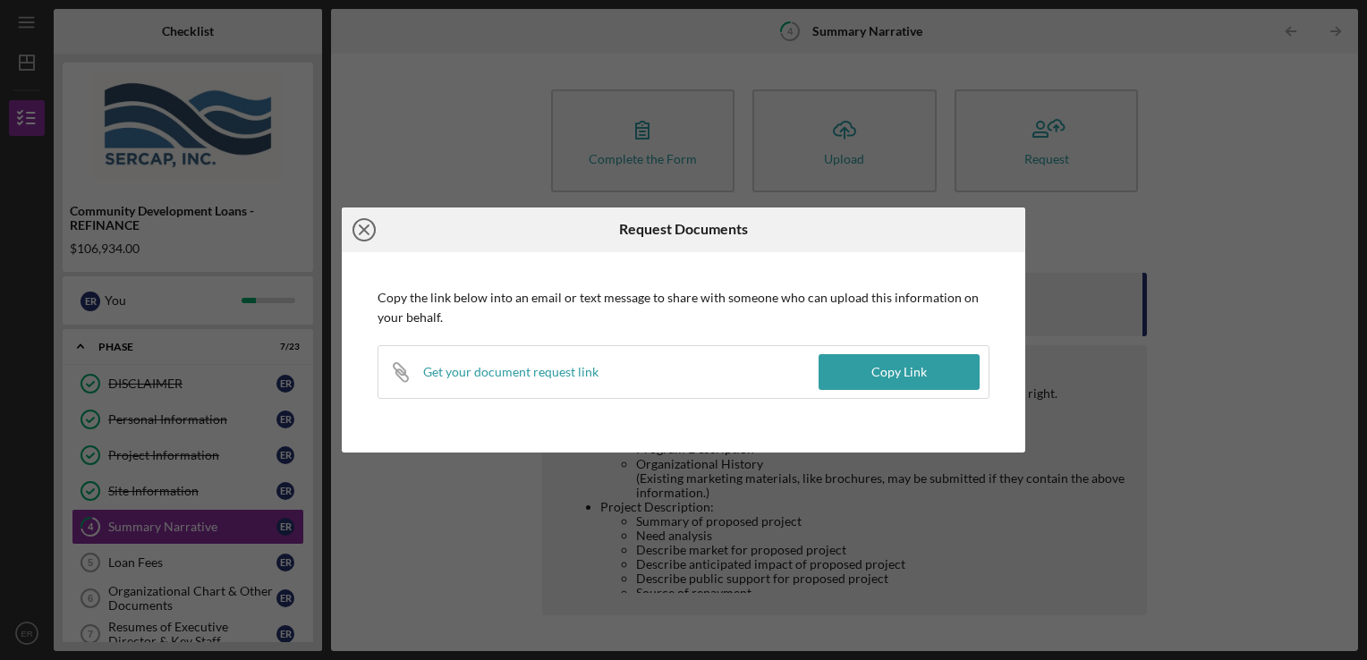
click at [373, 227] on icon "Icon/Close" at bounding box center [364, 230] width 45 height 45
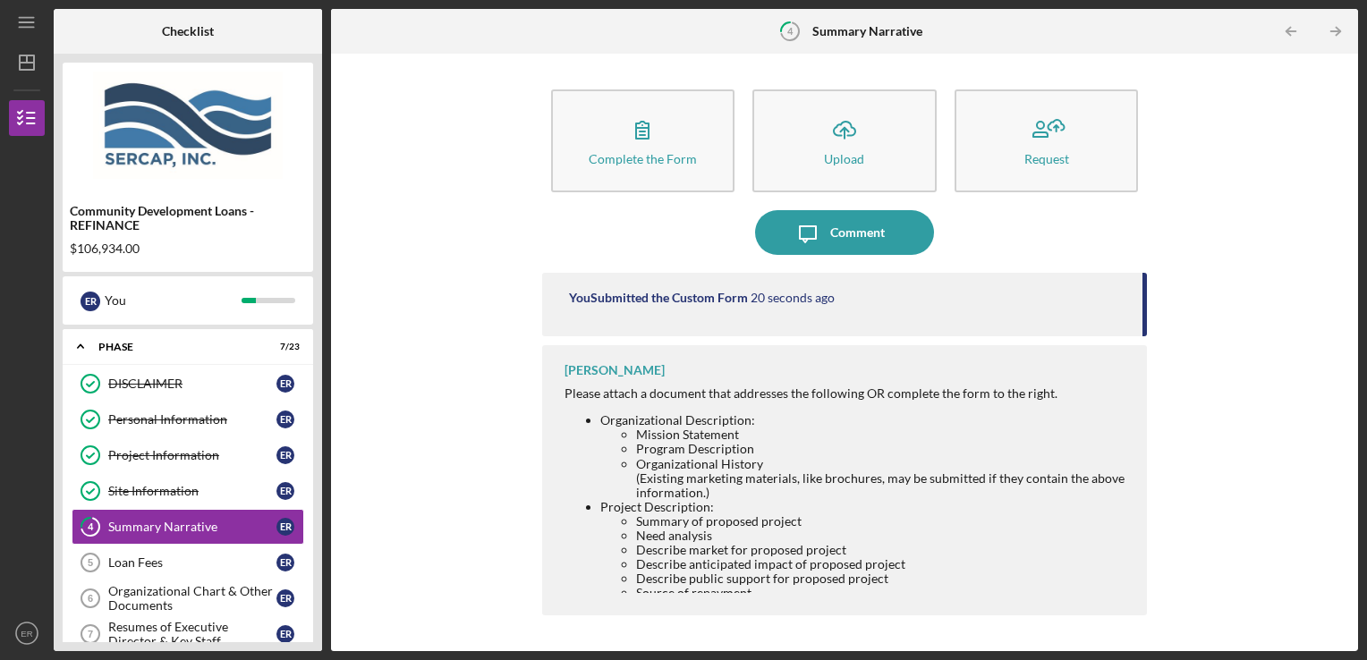
click at [913, 522] on li "Summary of proposed project" at bounding box center [883, 521] width 494 height 14
click at [157, 564] on div "Loan Fees" at bounding box center [192, 563] width 168 height 14
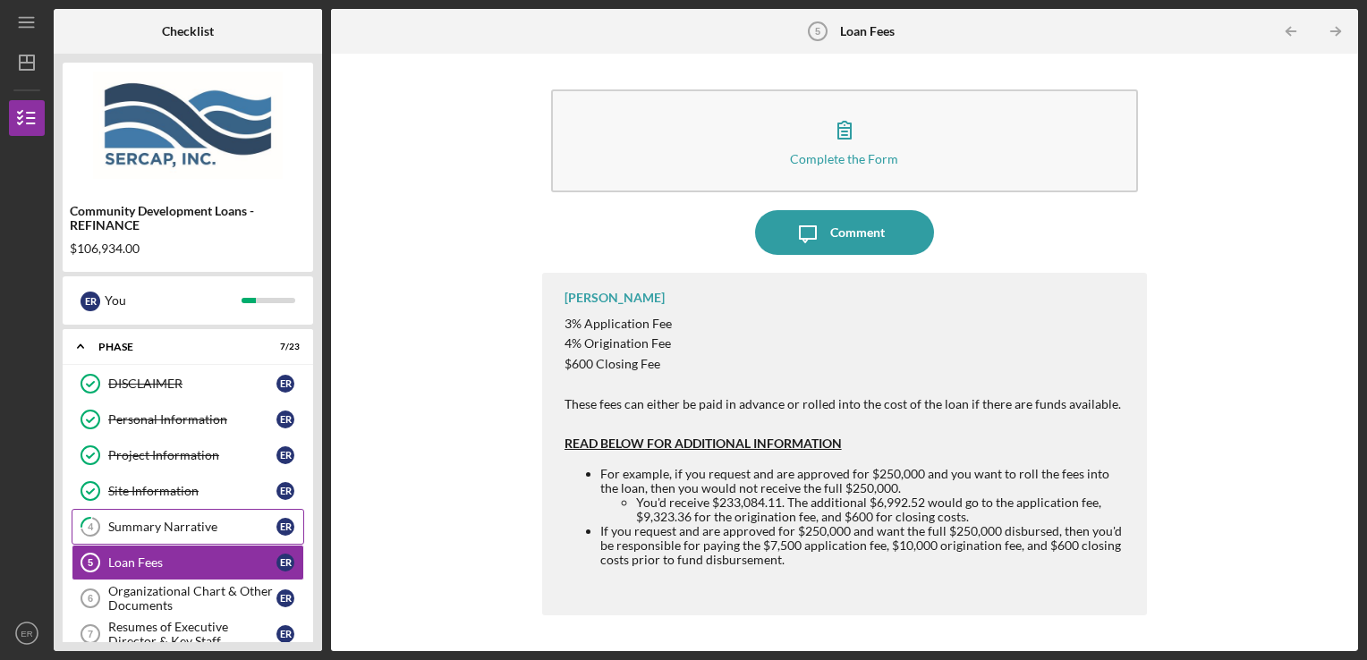
click at [196, 523] on div "Summary Narrative" at bounding box center [192, 527] width 168 height 14
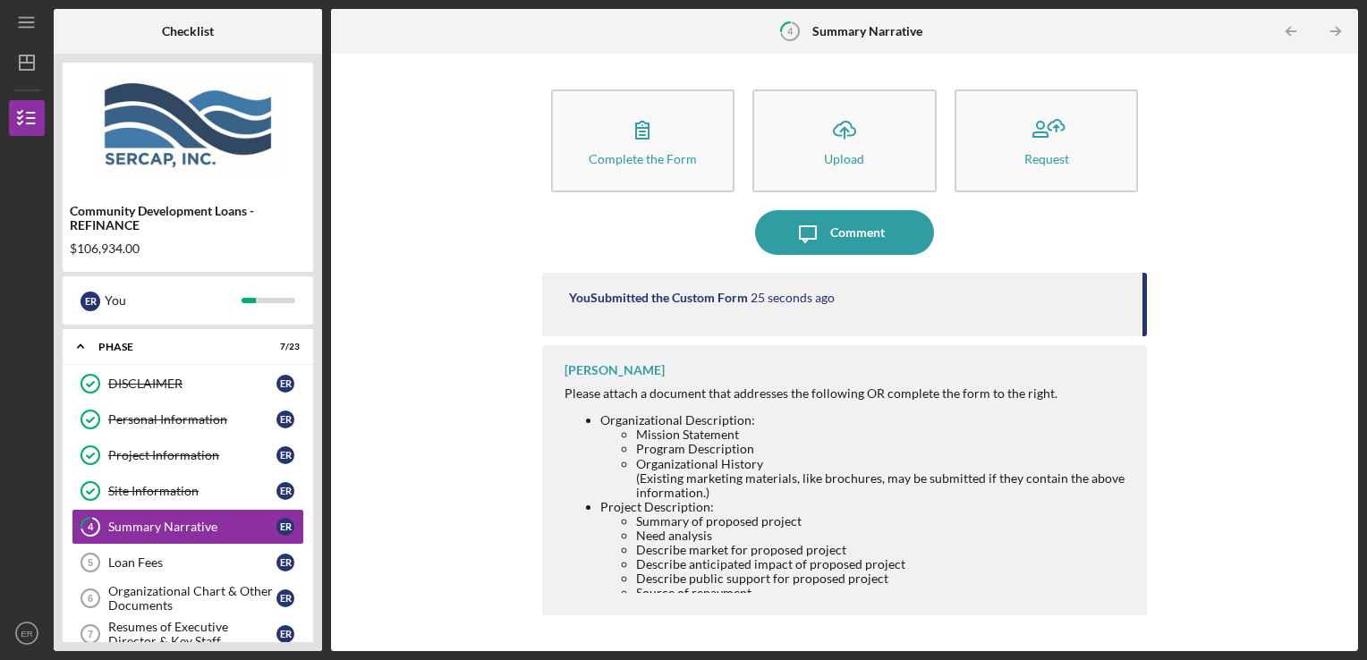
click at [1217, 389] on div "Complete the Form Form Icon/Upload Upload Request Icon/Message Comment You Subm…" at bounding box center [844, 353] width 1009 height 580
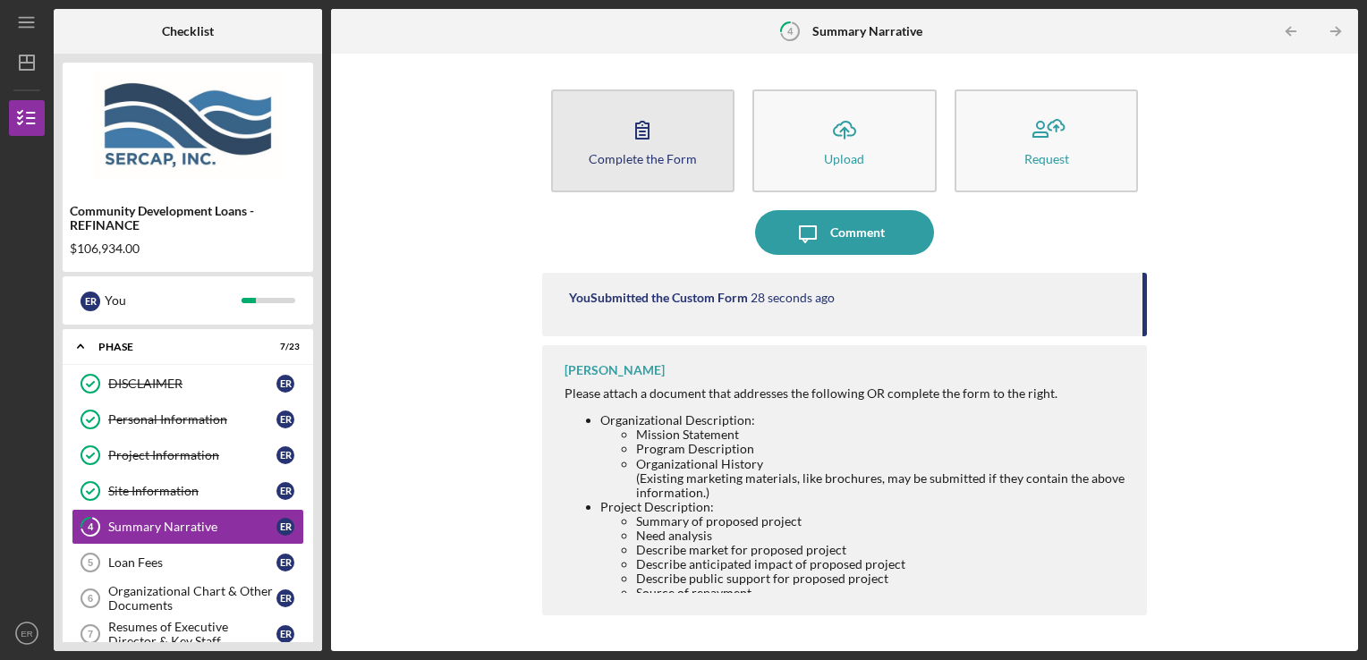
click at [678, 160] on div "Complete the Form" at bounding box center [643, 158] width 108 height 13
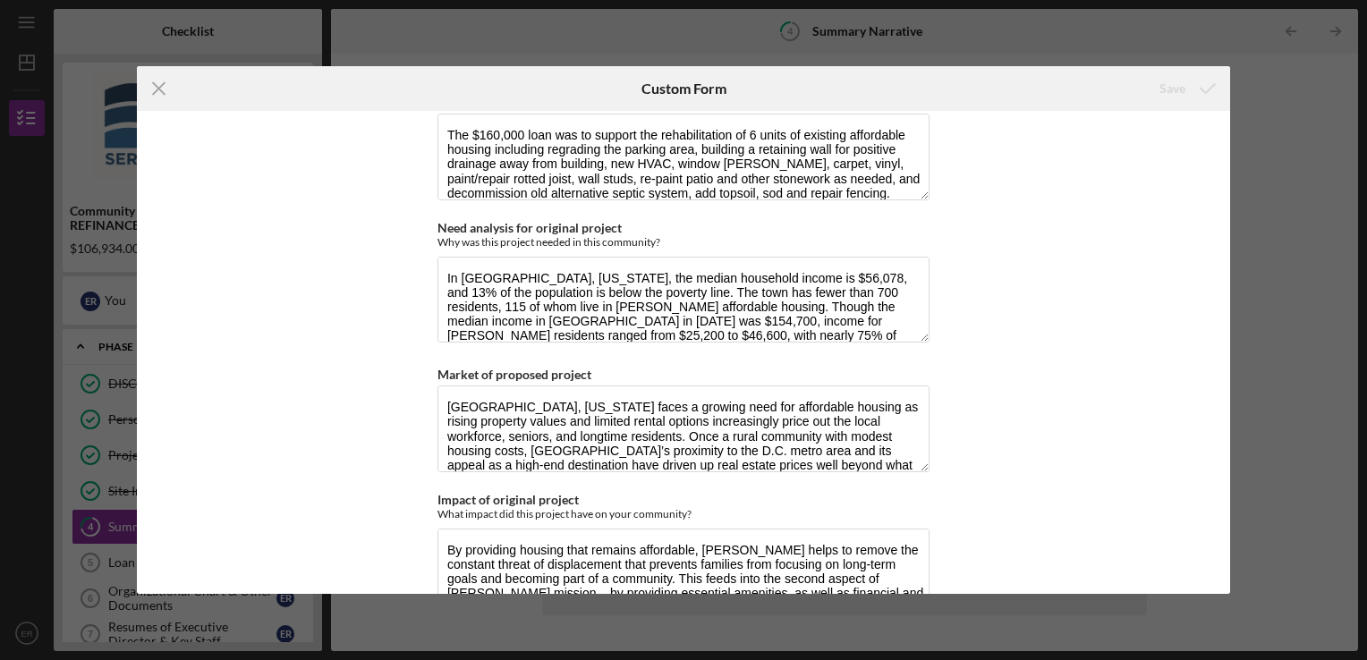
scroll to position [1107, 0]
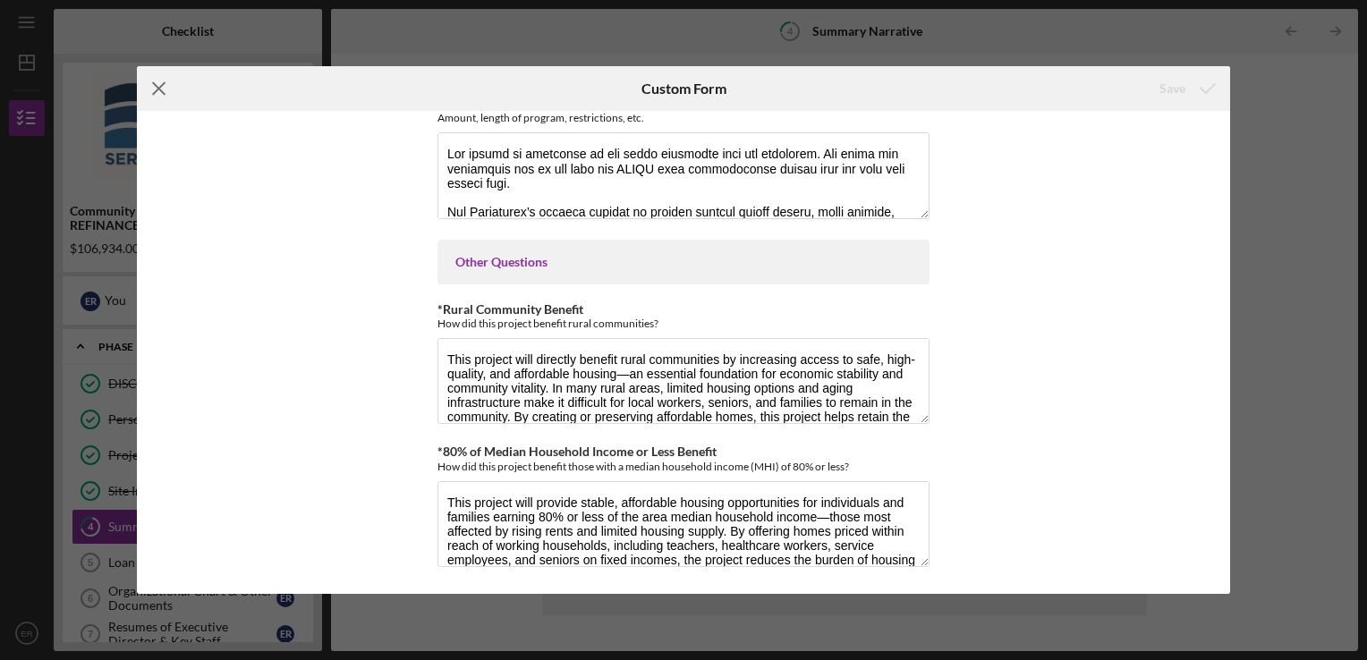
click at [158, 86] on icon "Icon/Menu Close" at bounding box center [159, 88] width 45 height 45
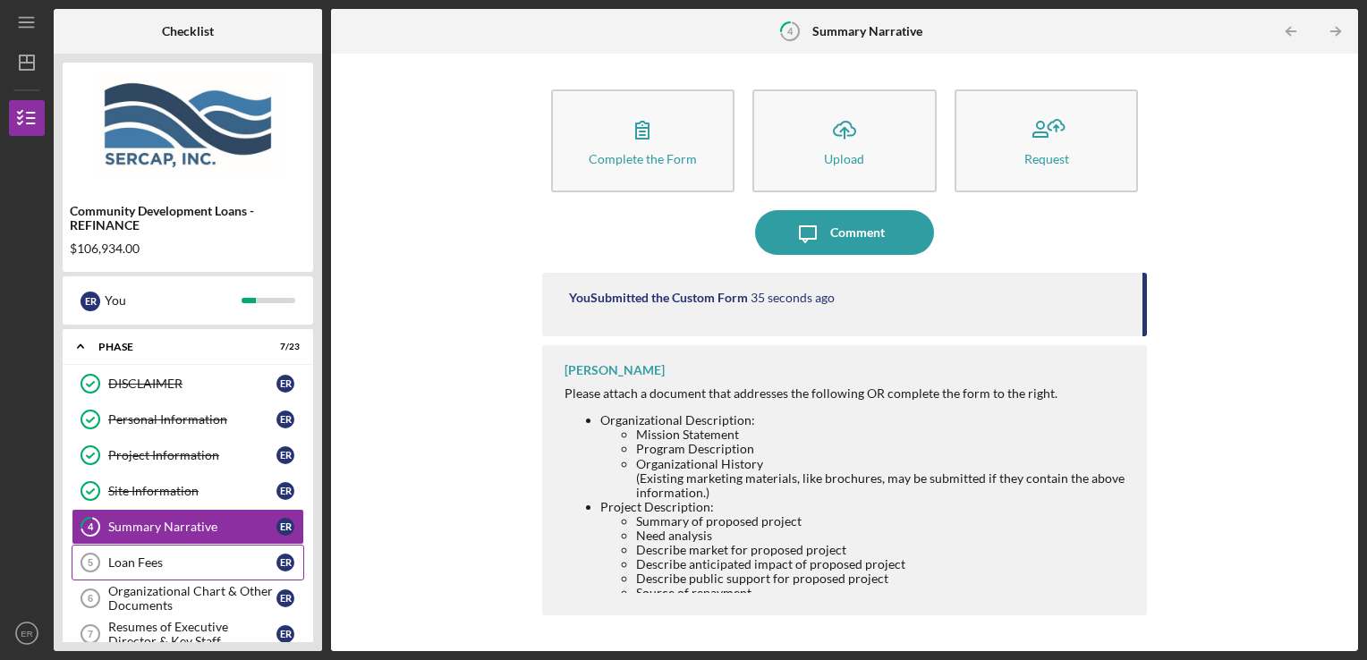
click at [126, 557] on div "Loan Fees" at bounding box center [192, 563] width 168 height 14
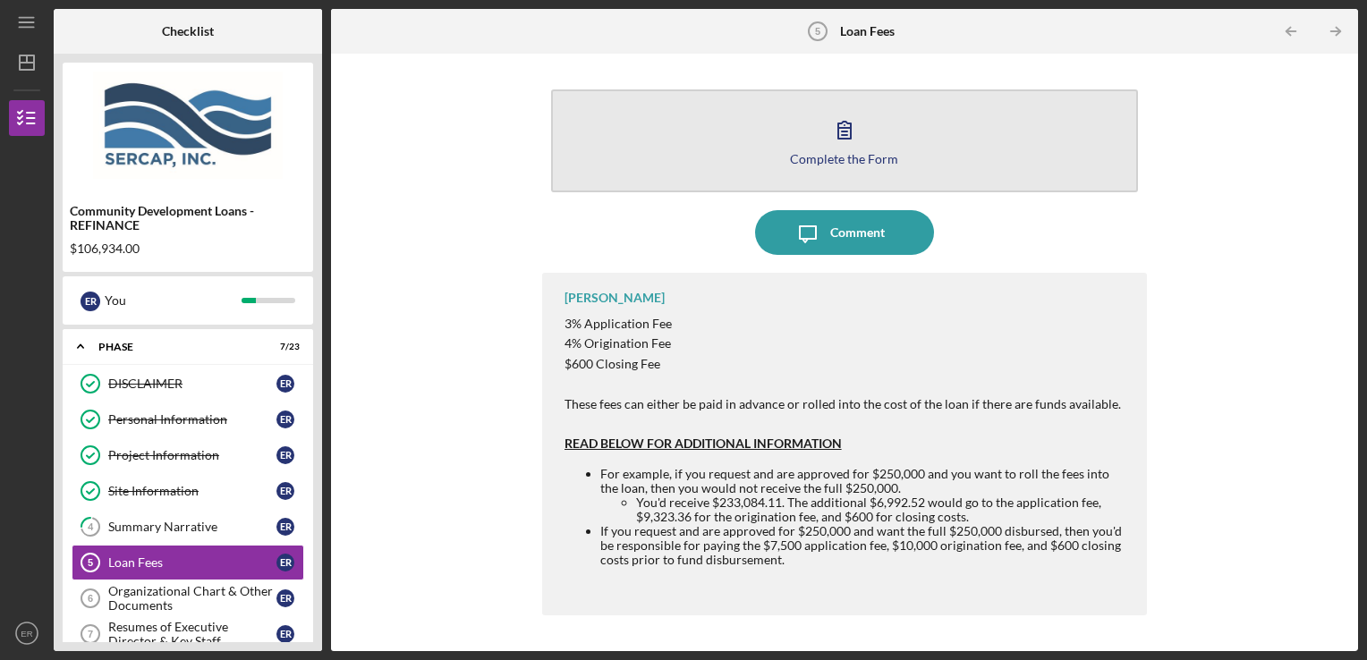
click at [851, 132] on icon "button" at bounding box center [844, 130] width 13 height 17
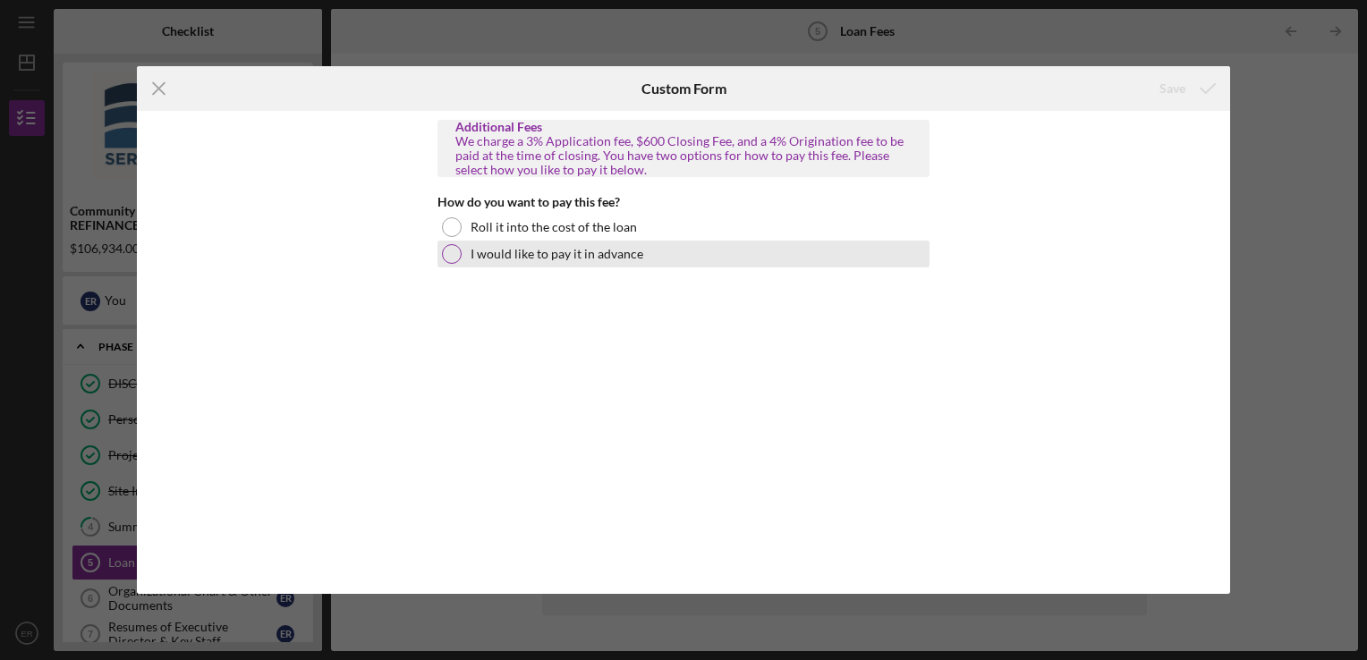
click at [589, 249] on label "I would like to pay it in advance" at bounding box center [557, 254] width 173 height 14
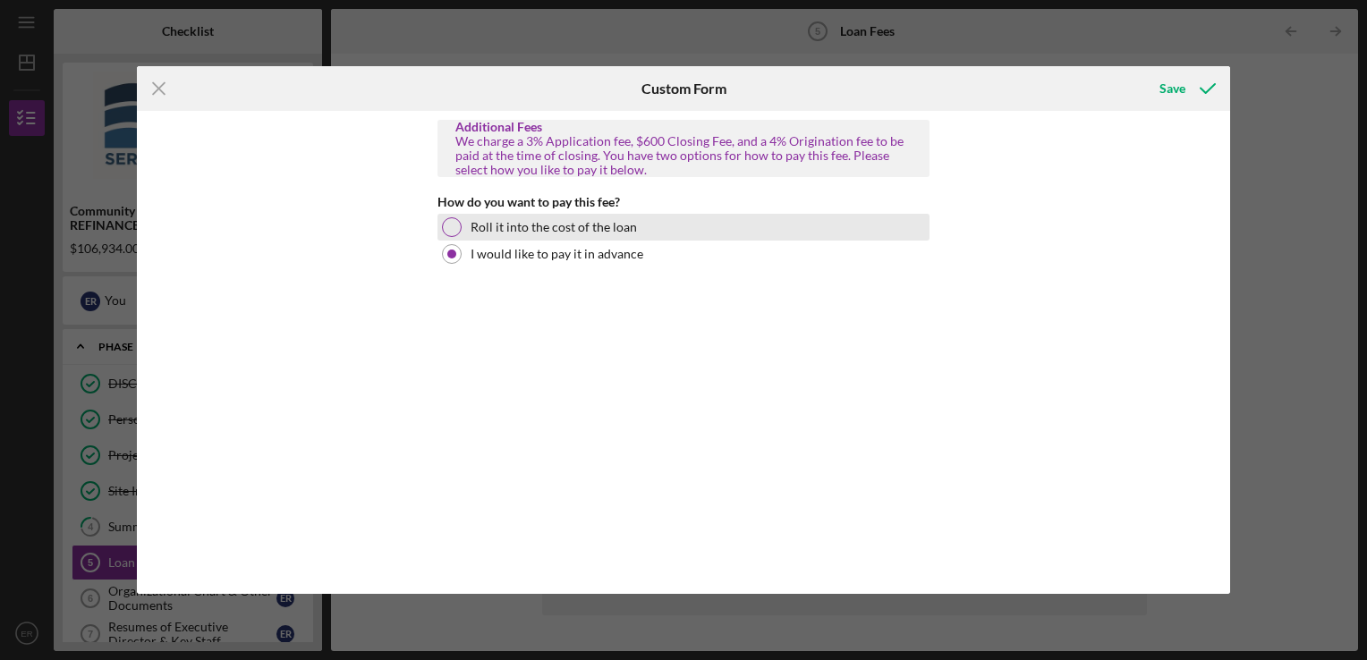
click at [571, 223] on label "Roll it into the cost of the loan" at bounding box center [554, 227] width 166 height 14
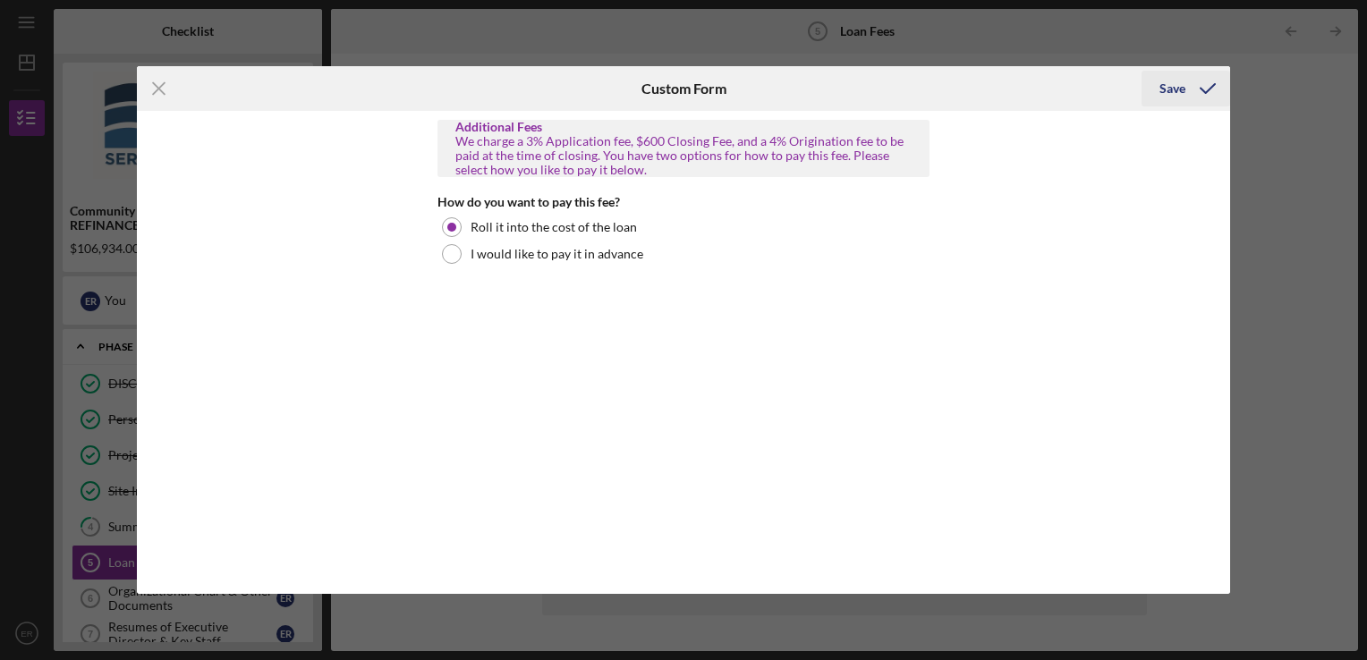
click at [1188, 86] on icon "submit" at bounding box center [1207, 88] width 45 height 45
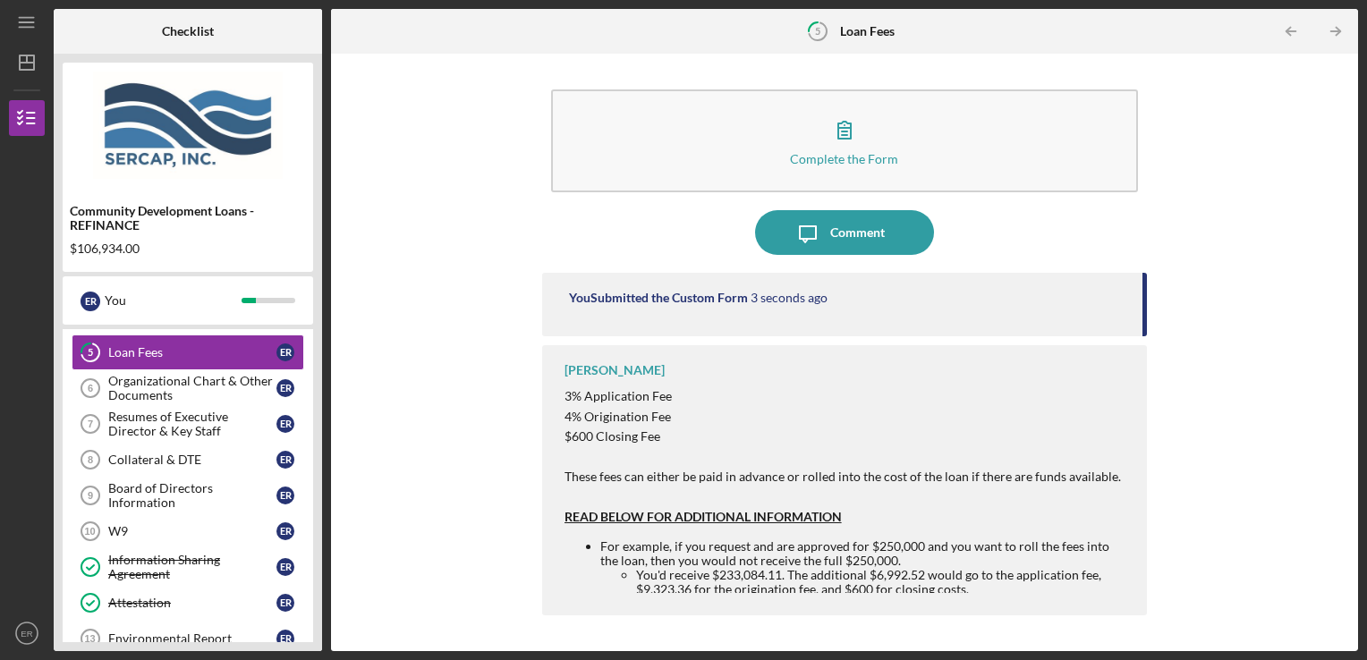
scroll to position [211, 0]
click at [188, 380] on div "Organizational Chart & Other Documents" at bounding box center [192, 387] width 168 height 29
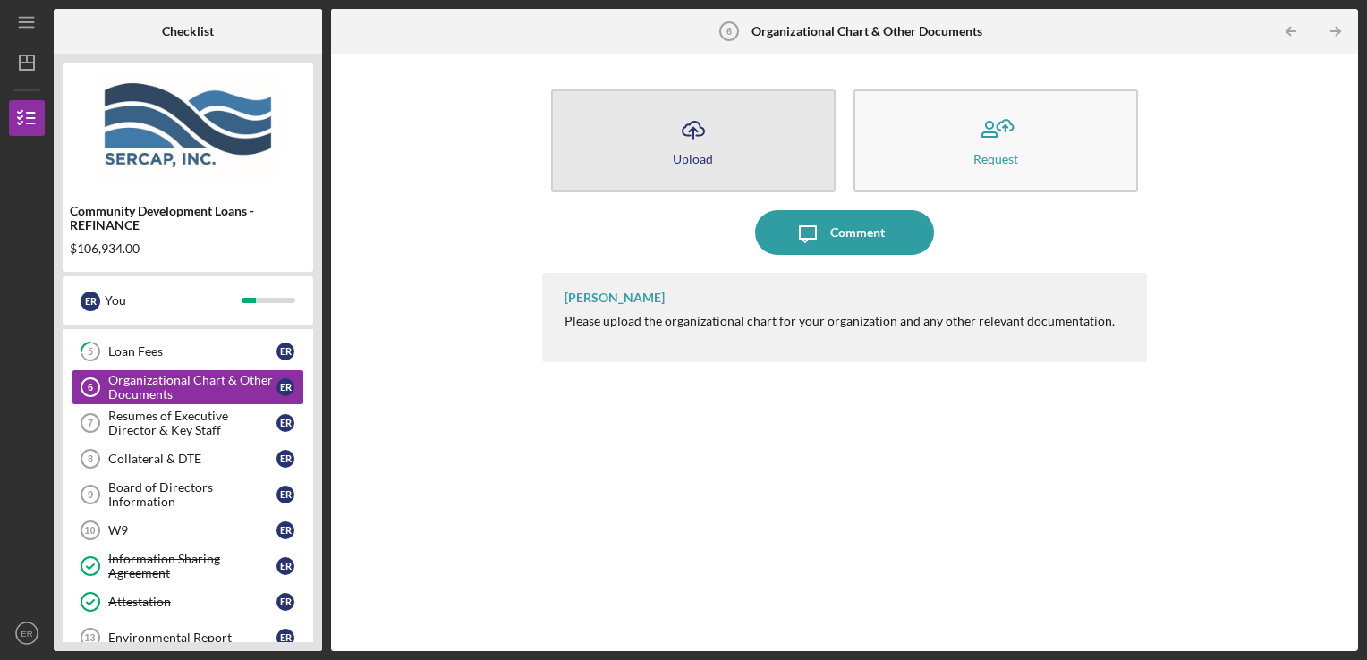
click at [761, 141] on button "Icon/Upload Upload" at bounding box center [693, 140] width 285 height 103
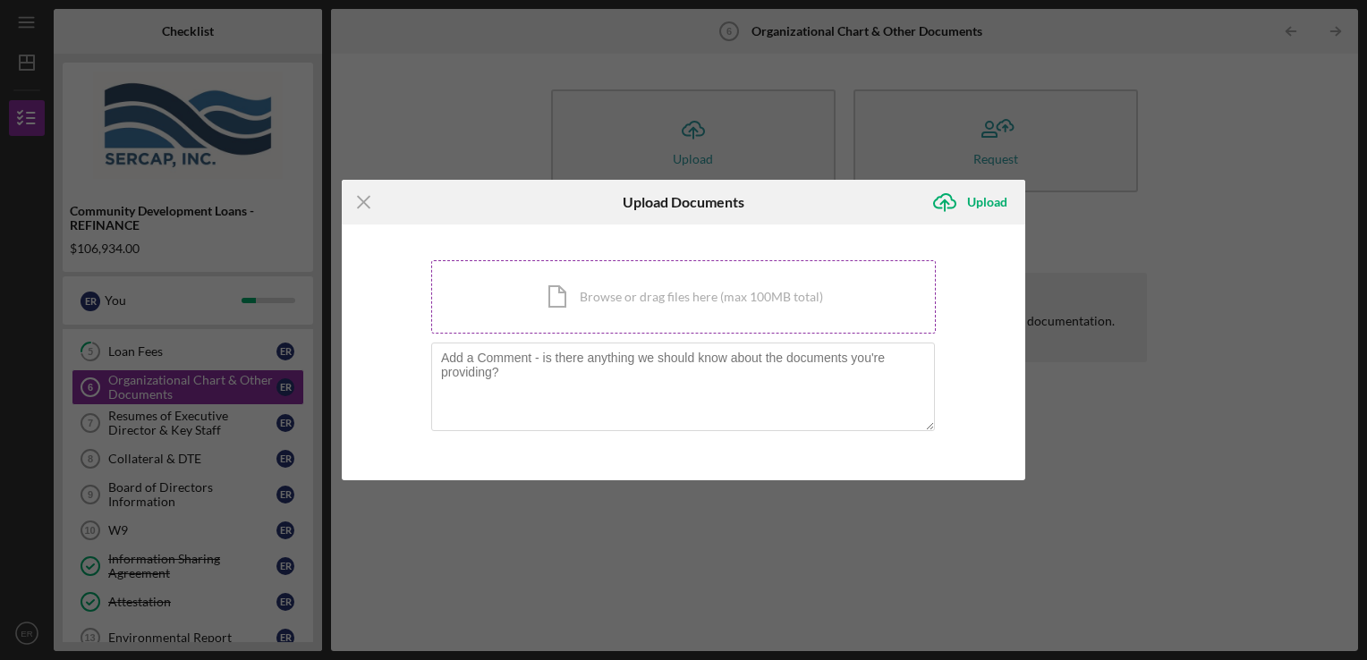
click at [637, 278] on div "Icon/Document Browse or drag files here (max 100MB total) Tap to choose files o…" at bounding box center [683, 296] width 505 height 73
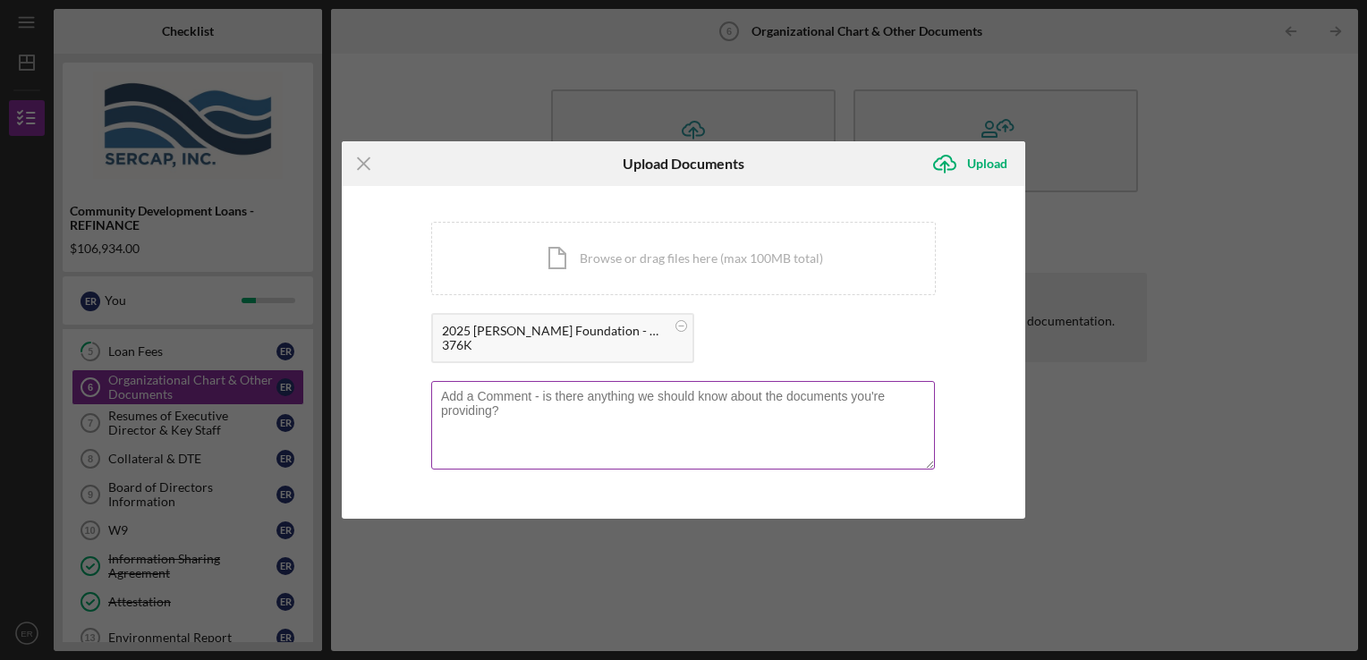
click at [660, 424] on textarea at bounding box center [683, 425] width 504 height 88
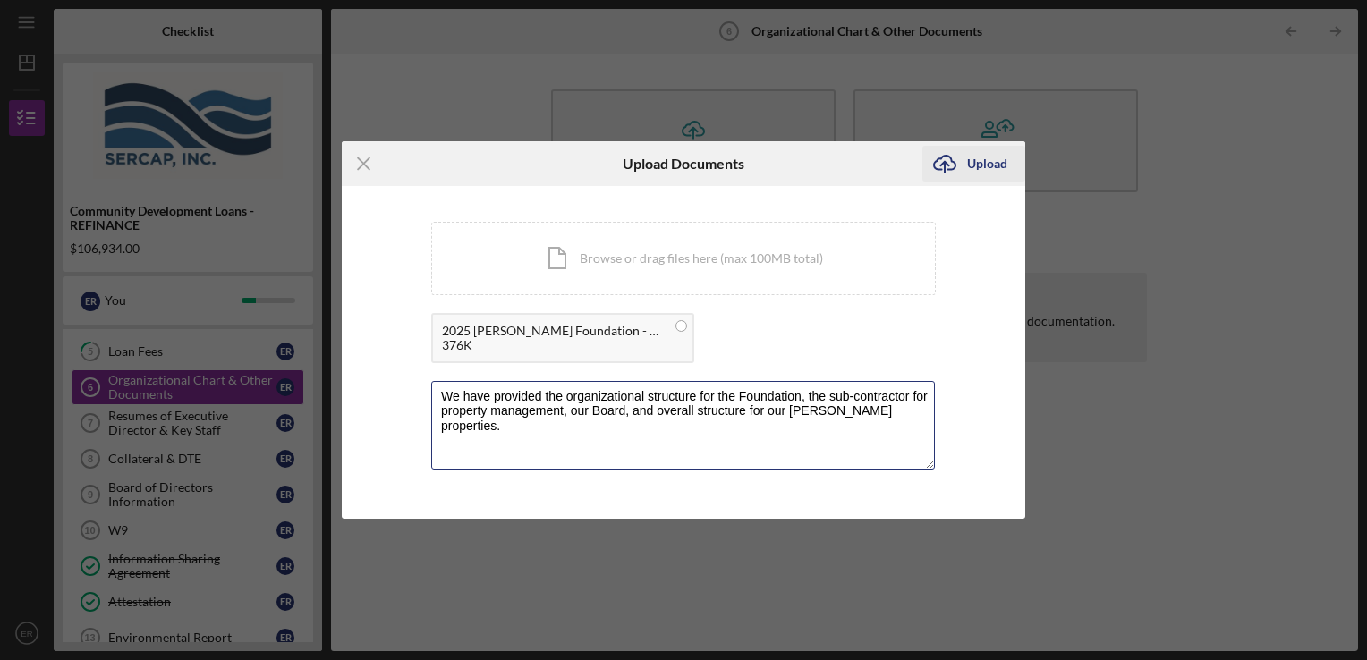
type textarea "We have provided the organizational structure for the Foundation, the sub-contr…"
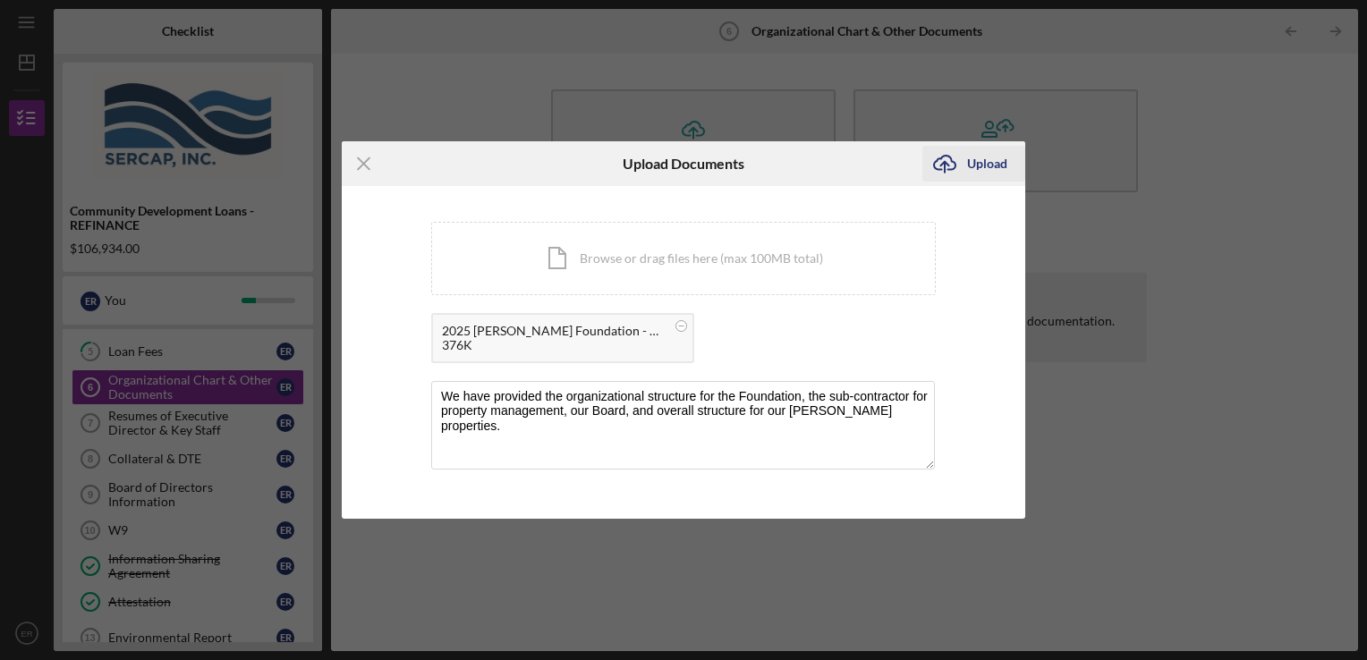
click at [990, 162] on div "Upload" at bounding box center [987, 164] width 40 height 36
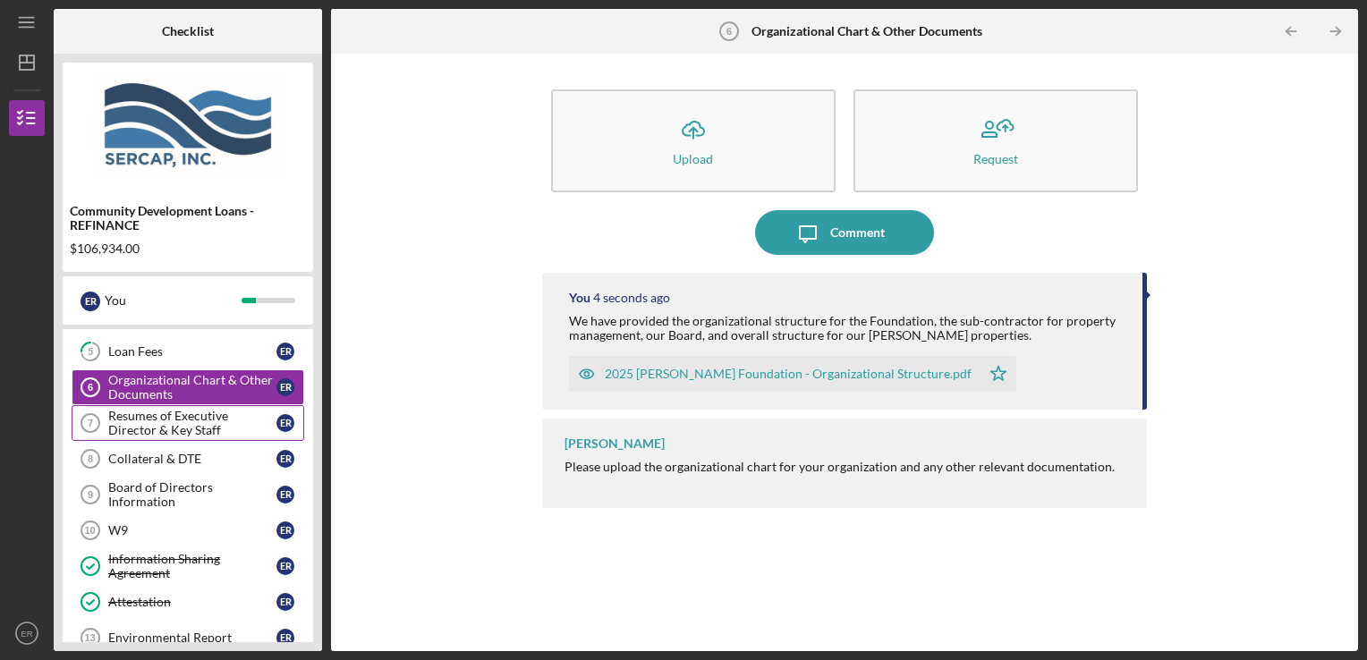
click at [198, 428] on div "Resumes of Executive Director & Key Staff" at bounding box center [192, 423] width 168 height 29
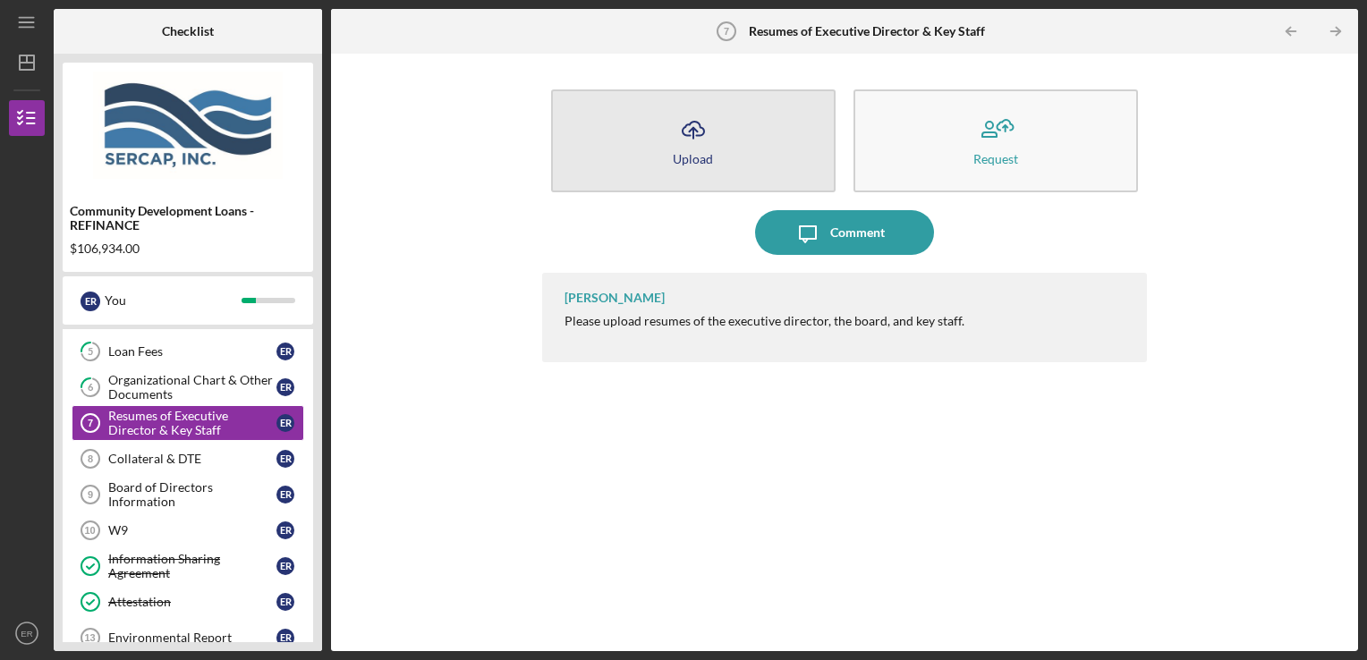
click at [694, 148] on icon "Icon/Upload" at bounding box center [693, 129] width 45 height 45
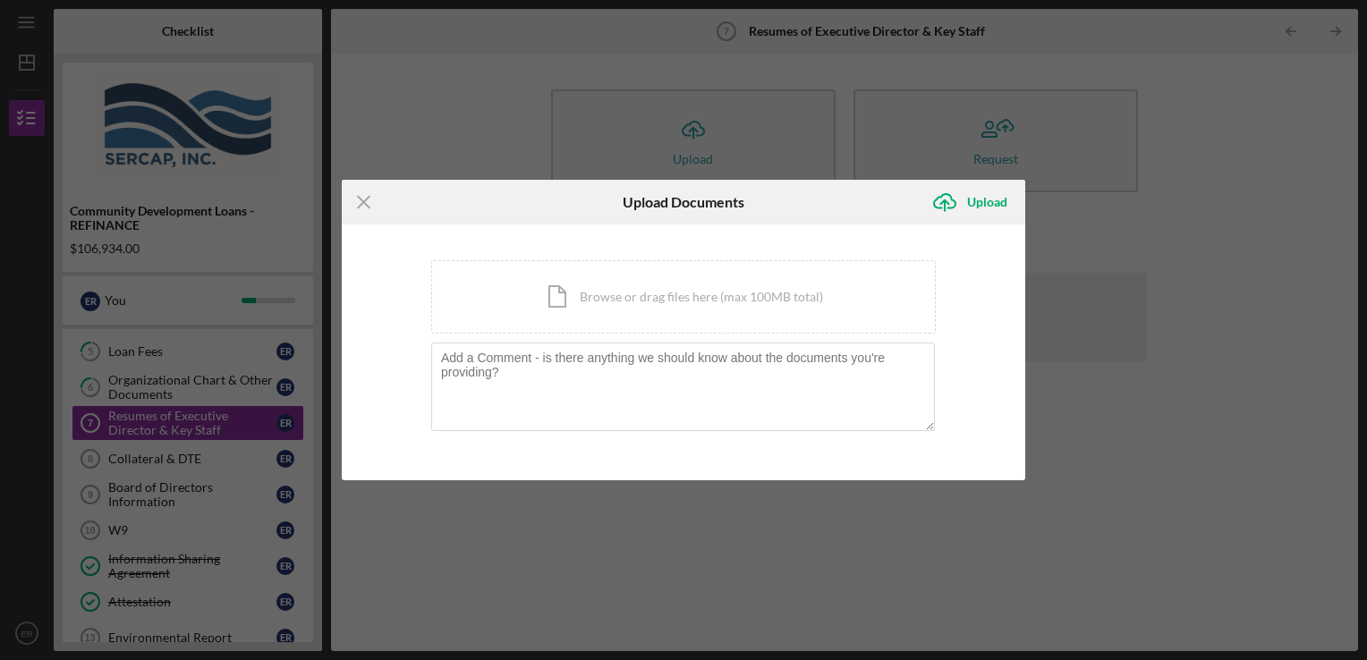
click at [1263, 233] on div "Icon/Menu Close Upload Documents Icon/Upload Upload You're uploading documents …" at bounding box center [683, 330] width 1367 height 660
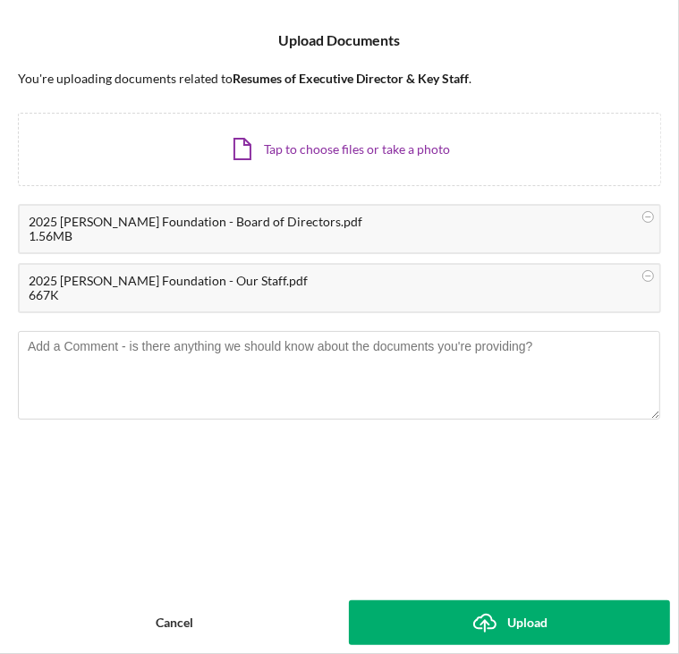
click at [394, 620] on button "Icon/Upload Upload" at bounding box center [510, 622] width 322 height 45
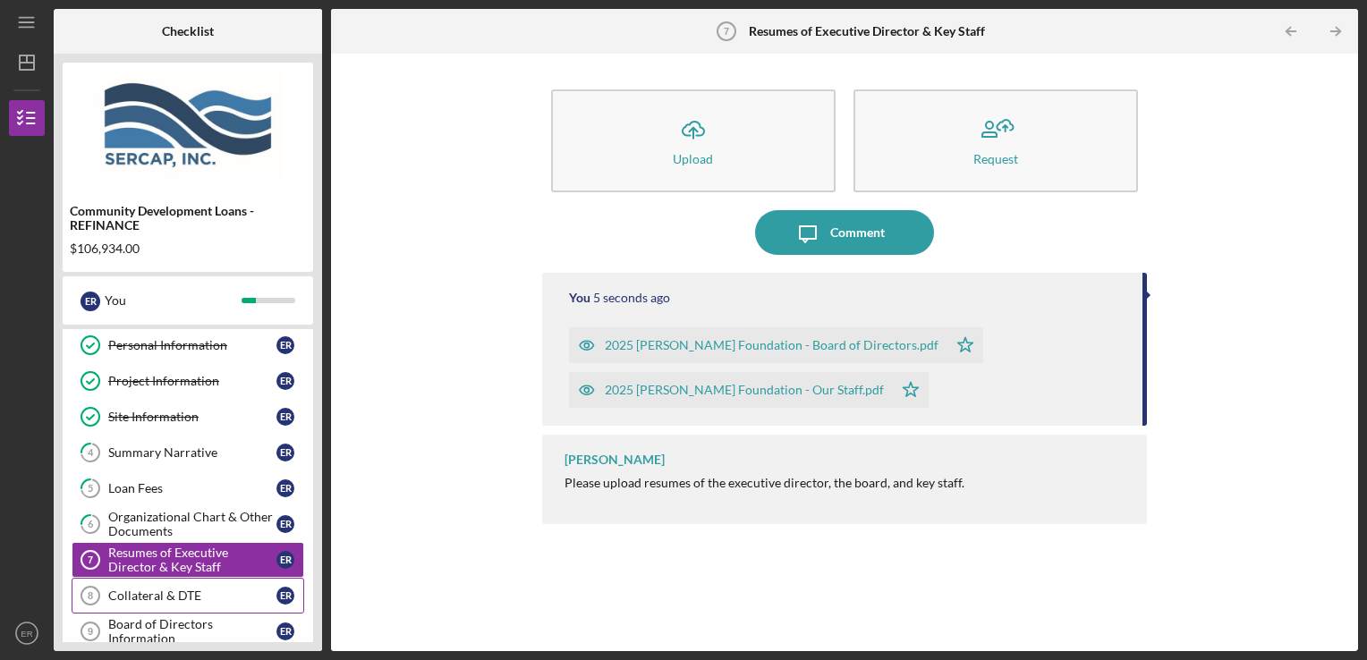
scroll to position [72, 0]
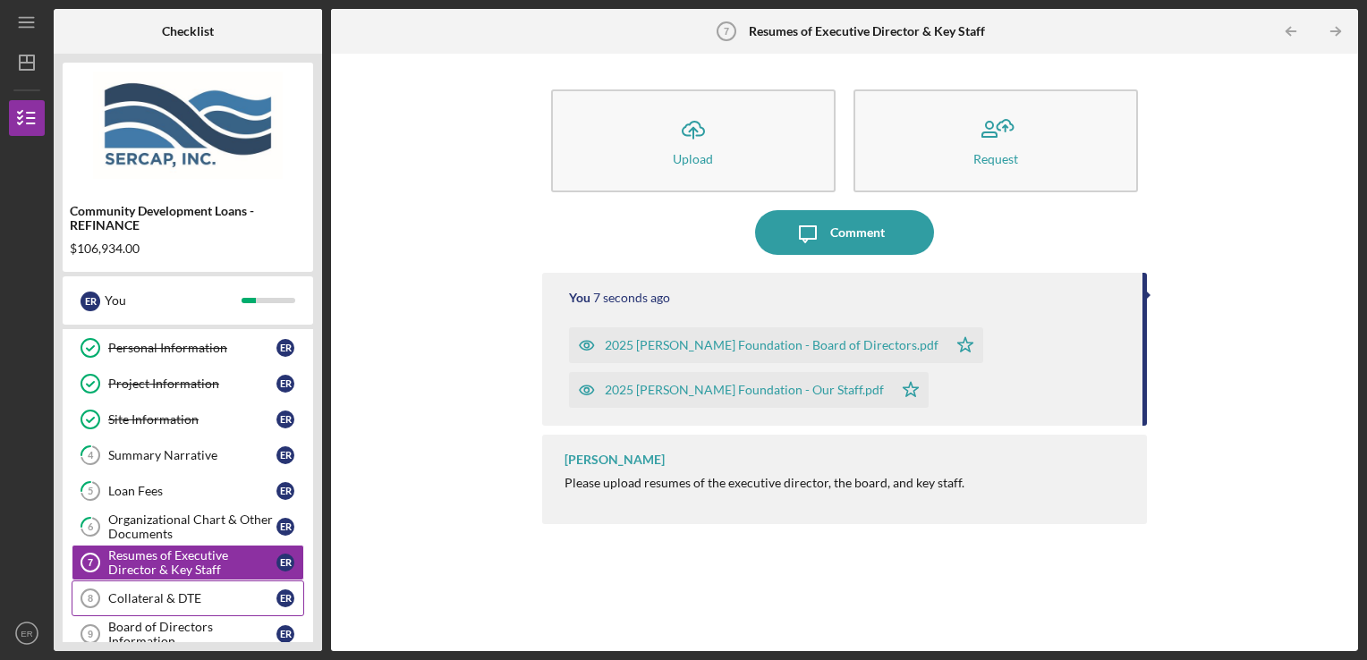
click at [154, 596] on div "Collateral & DTE" at bounding box center [192, 598] width 168 height 14
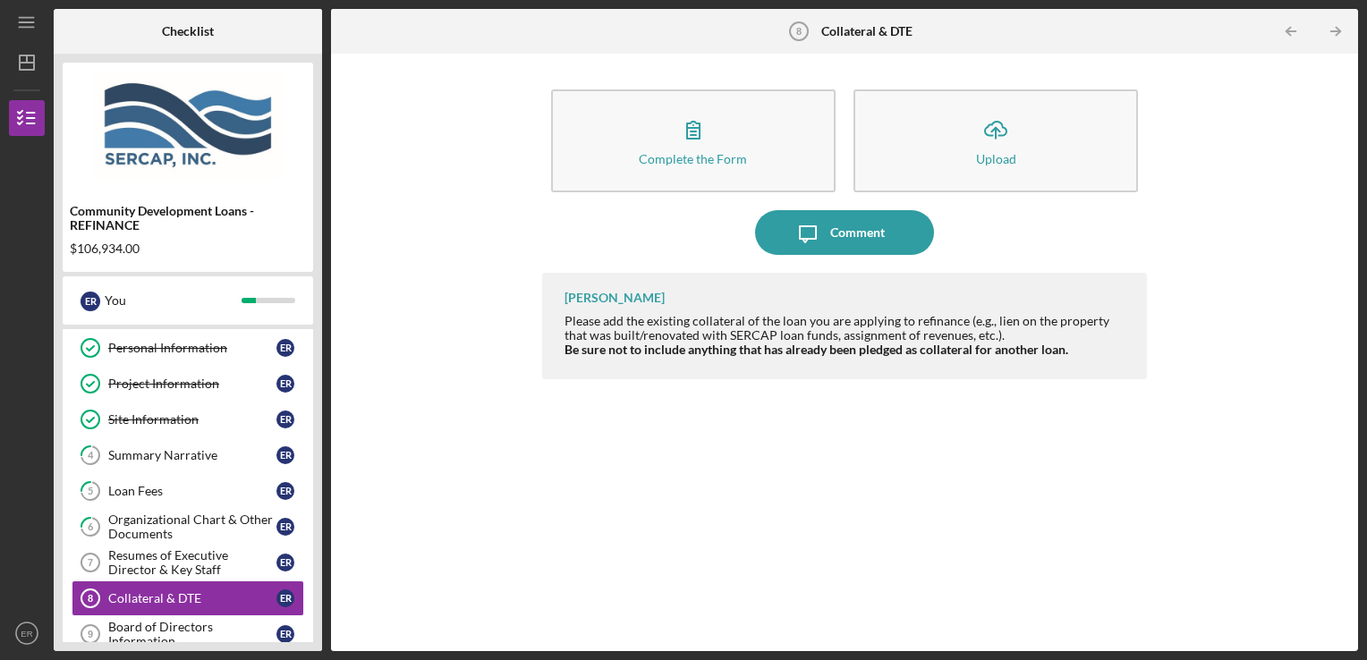
click at [664, 468] on div "[PERSON_NAME] Please add the existing collateral of the loan you are applying t…" at bounding box center [845, 449] width 606 height 352
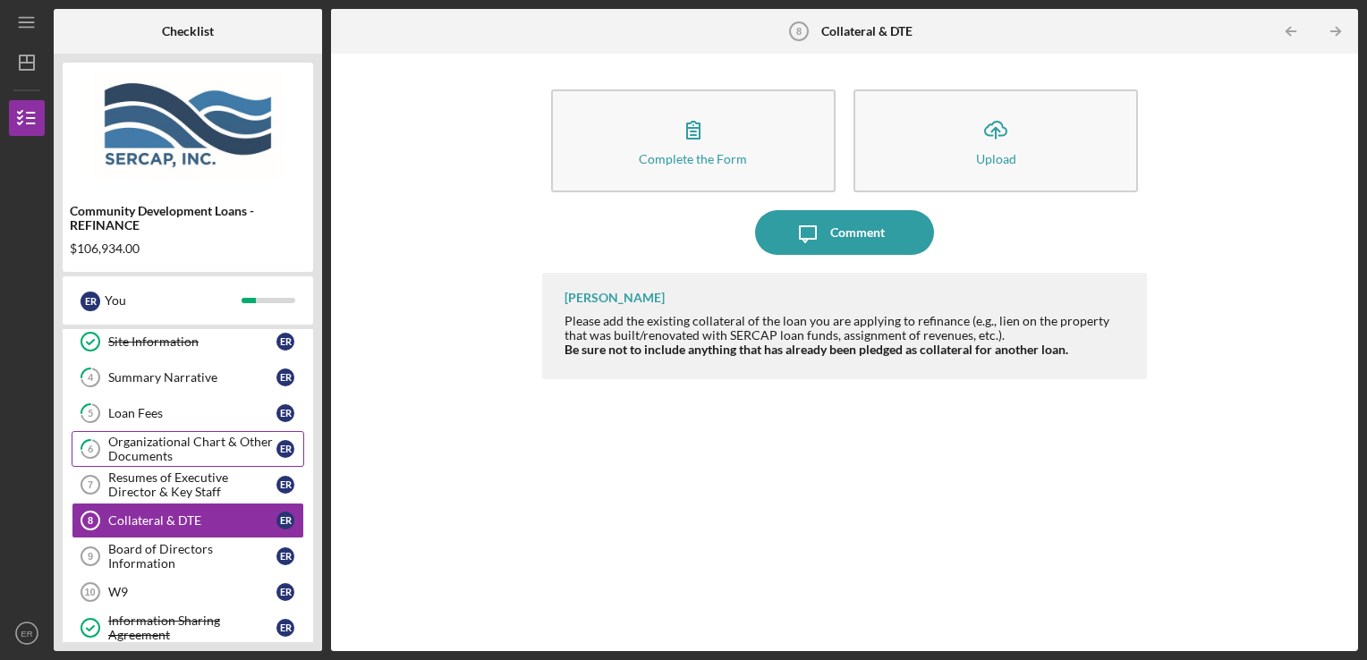
scroll to position [246, 0]
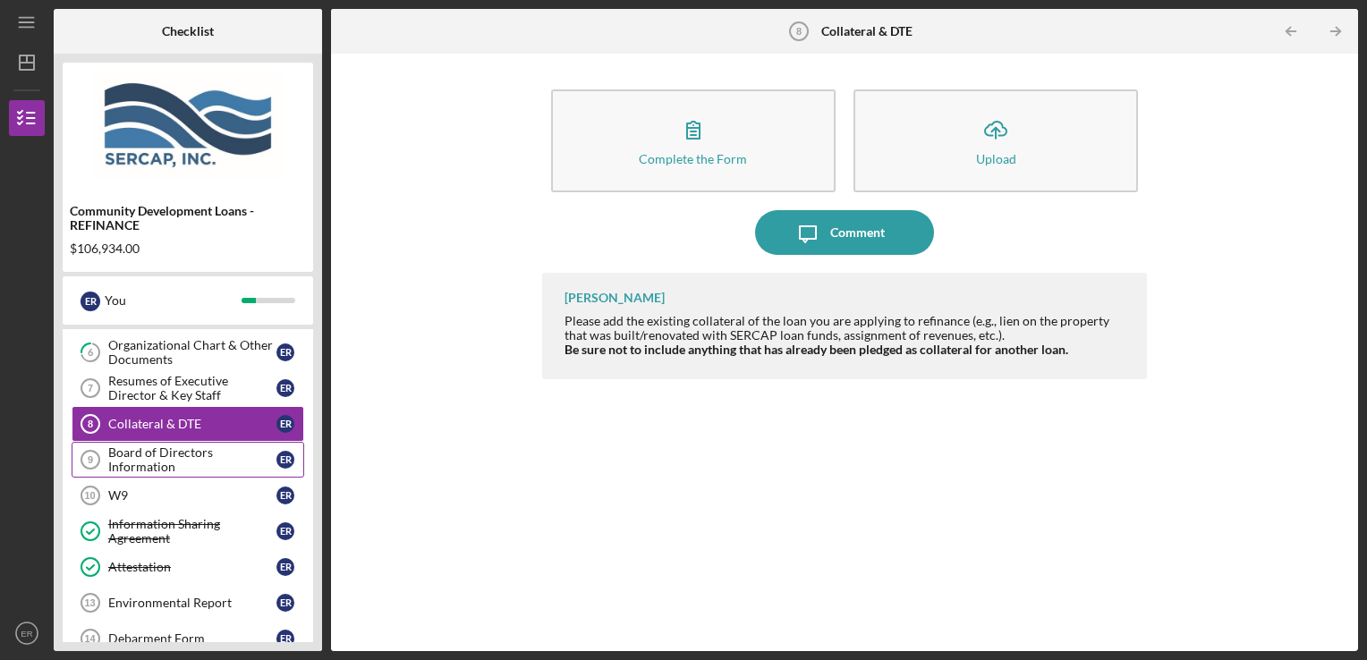
click at [163, 453] on div "Board of Directors Information" at bounding box center [192, 460] width 168 height 29
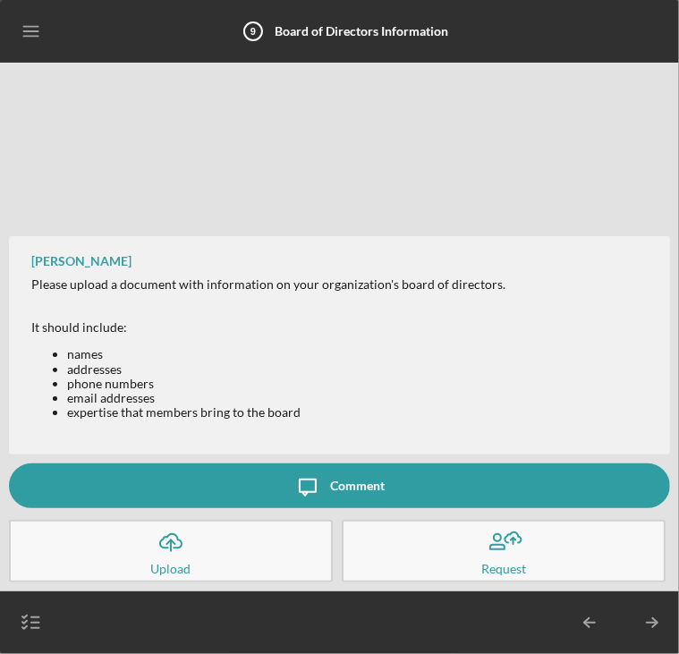
drag, startPoint x: 282, startPoint y: 330, endPoint x: 18, endPoint y: 329, distance: 263.9
click at [282, 330] on div "It should include:" at bounding box center [268, 327] width 474 height 14
click at [215, 554] on button "Icon/Upload Upload" at bounding box center [171, 551] width 324 height 63
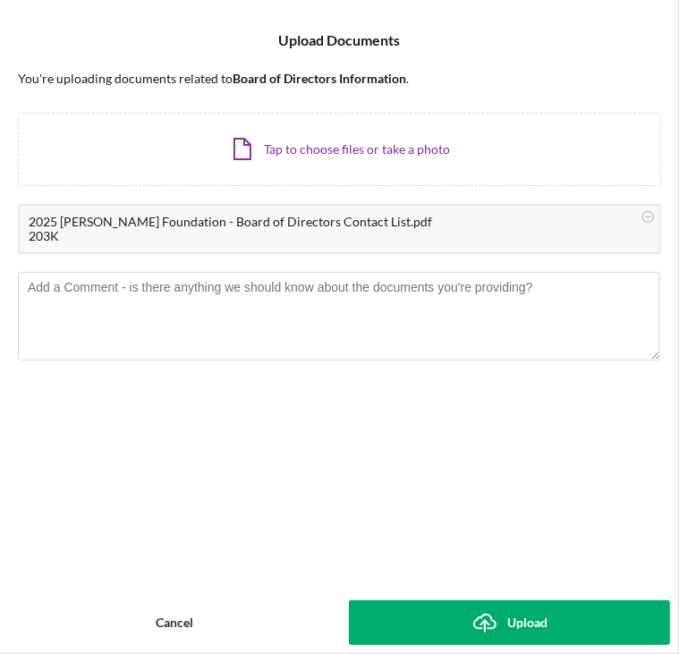
click at [523, 632] on div "Upload" at bounding box center [527, 622] width 40 height 45
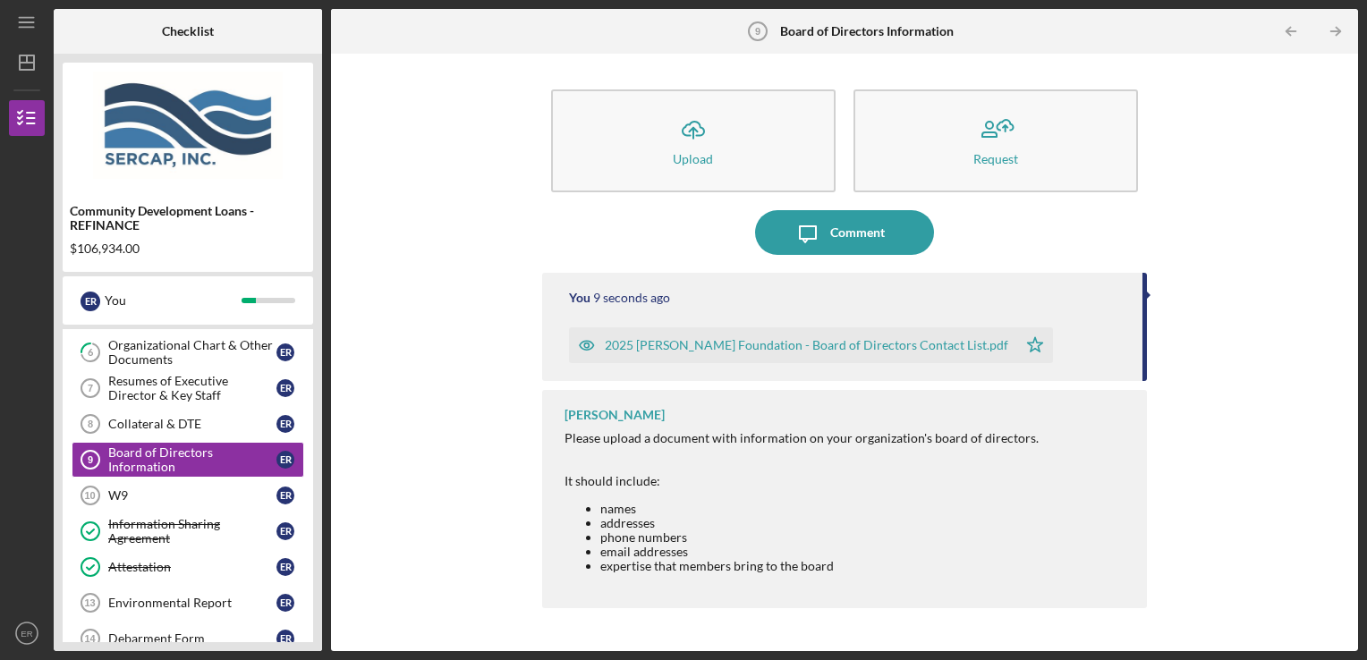
click at [1186, 299] on div "Icon/Upload Upload Request Icon/Message Comment You 9 seconds ago 2025 [PERSON_…" at bounding box center [844, 353] width 1009 height 580
click at [189, 399] on div "Resumes of Executive Director & Key Staff" at bounding box center [192, 388] width 168 height 29
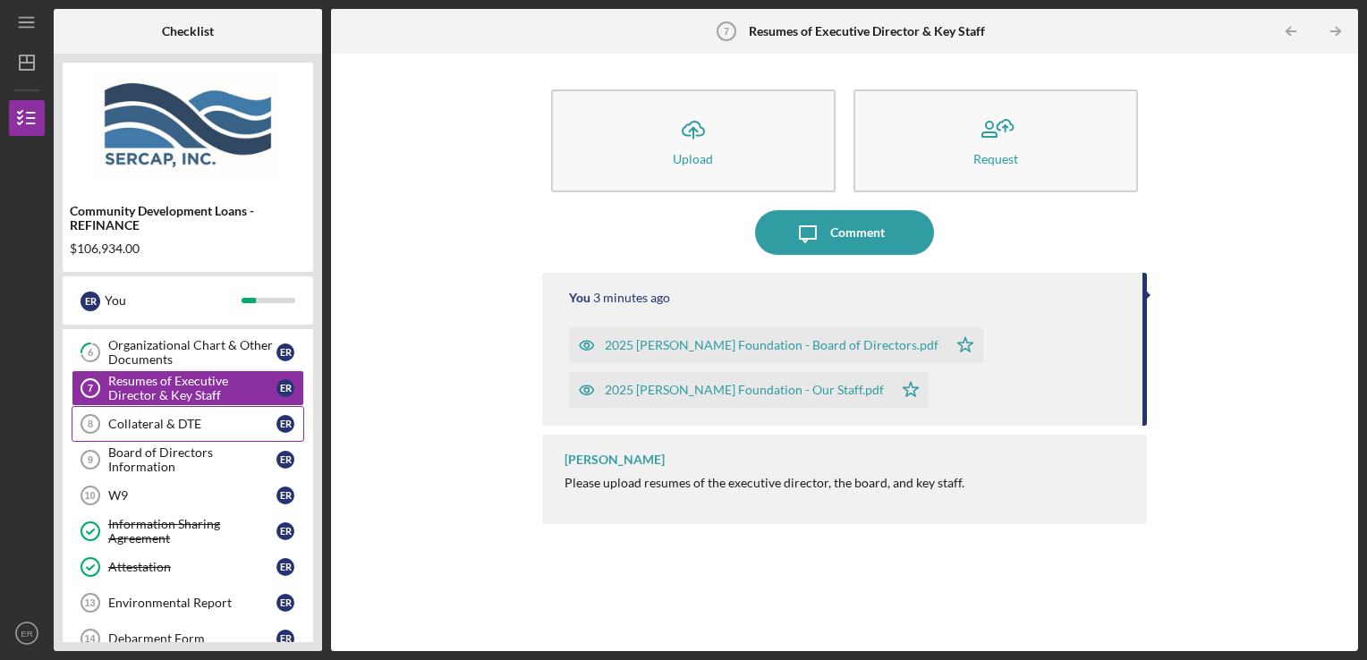
click at [187, 421] on div "Collateral & DTE" at bounding box center [192, 424] width 168 height 14
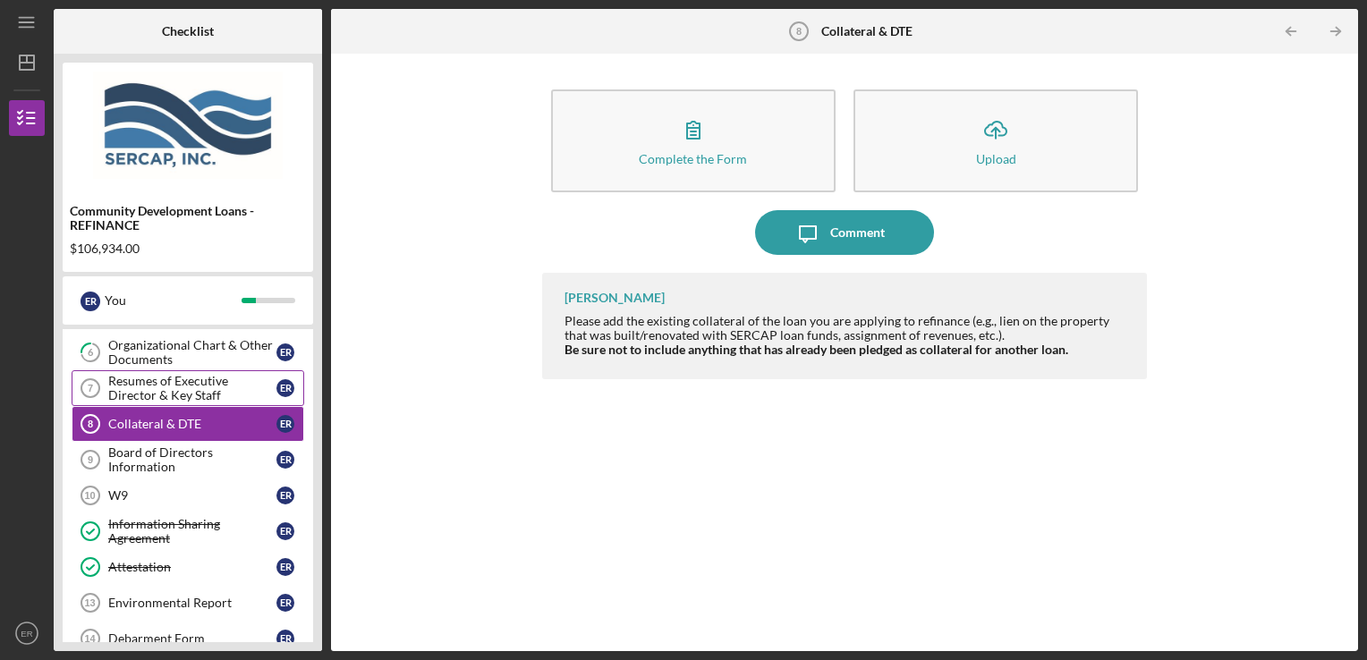
click at [186, 394] on div "Resumes of Executive Director & Key Staff" at bounding box center [192, 388] width 168 height 29
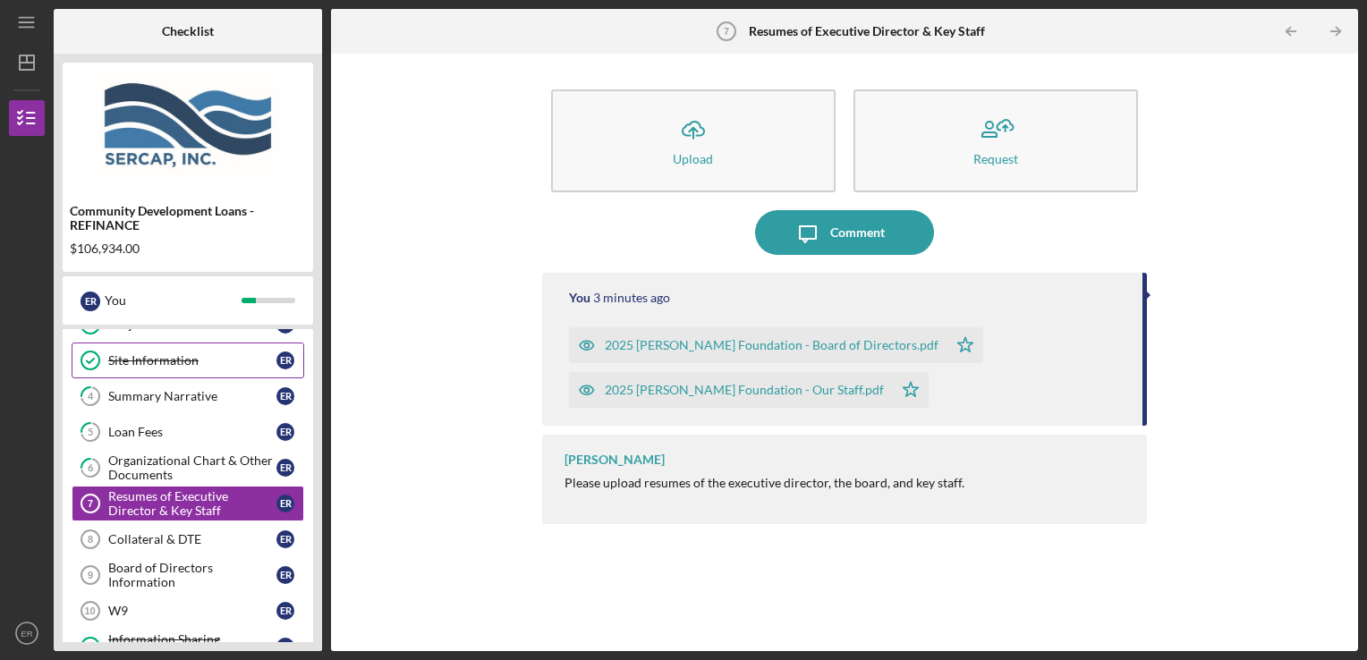
scroll to position [186, 0]
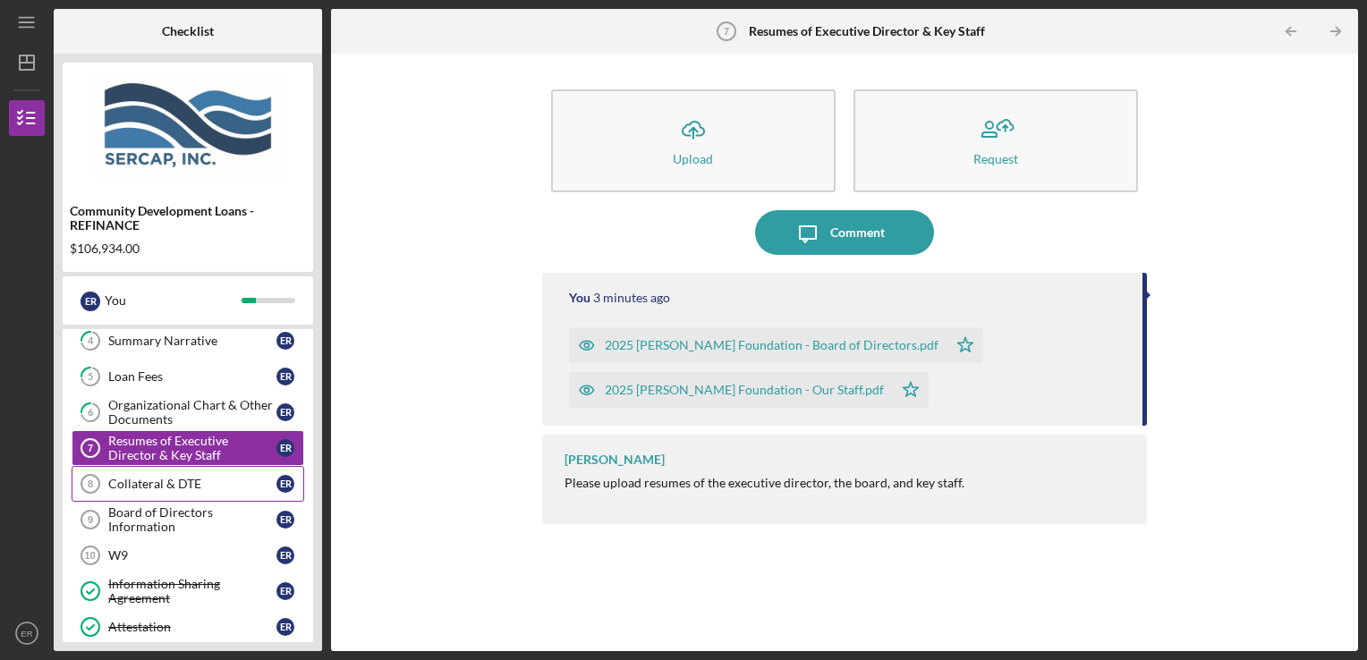
click at [174, 477] on div "Collateral & DTE" at bounding box center [192, 484] width 168 height 14
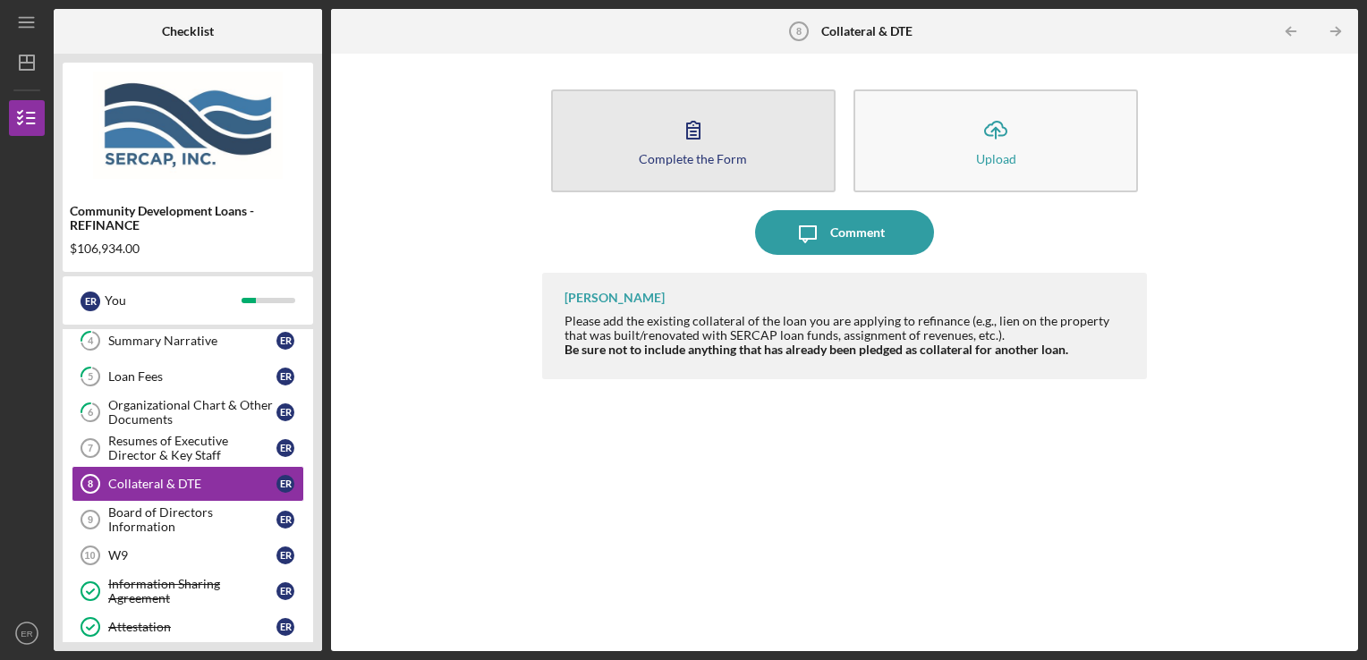
click at [668, 152] on div "Complete the Form" at bounding box center [693, 158] width 108 height 13
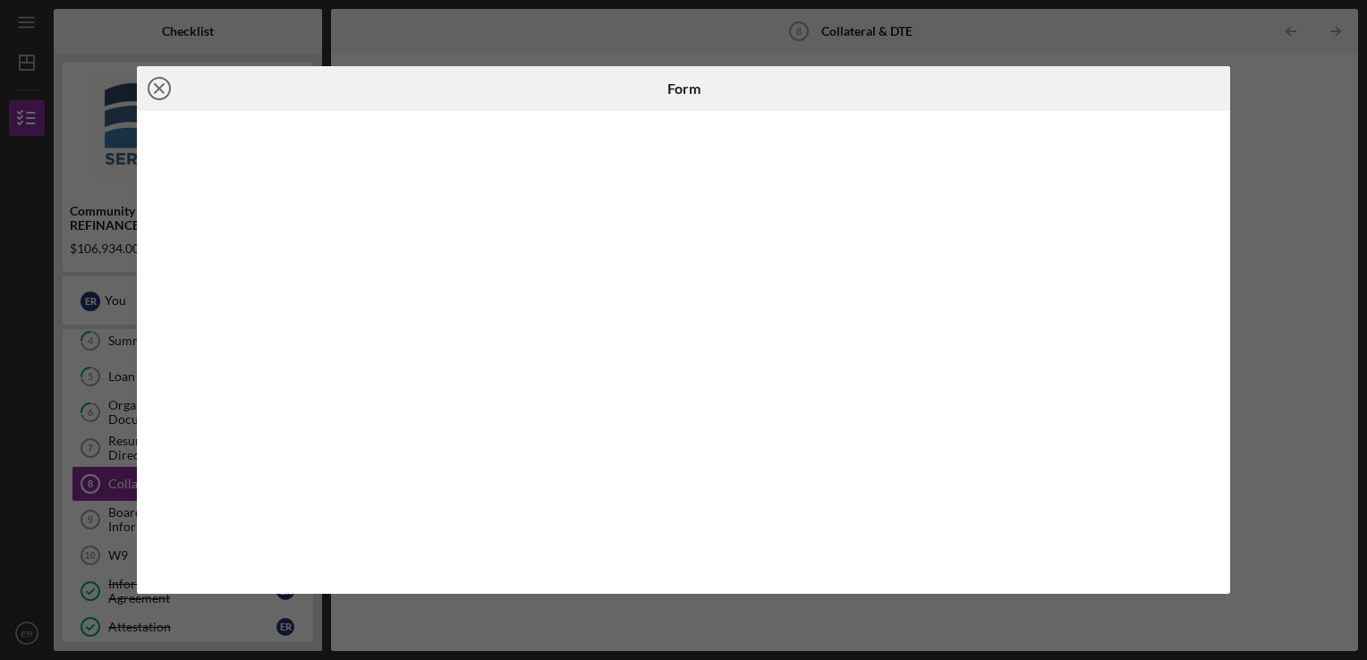
click at [155, 91] on line at bounding box center [159, 88] width 9 height 9
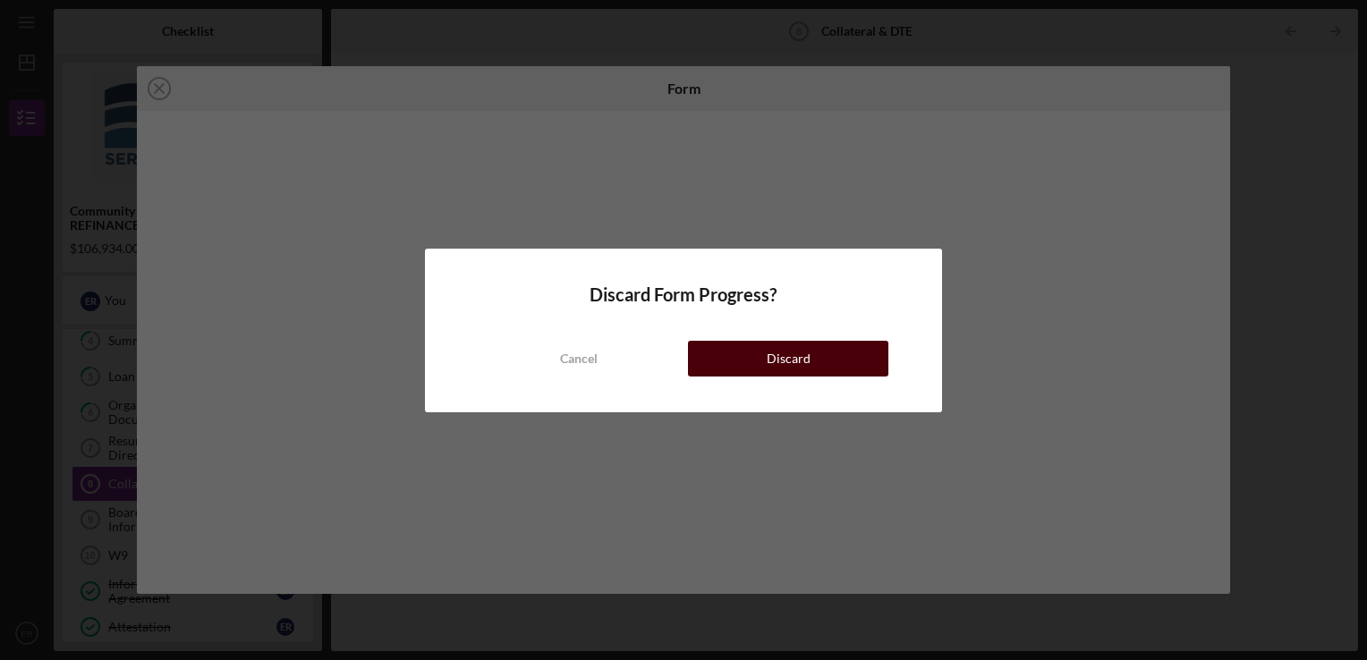
click at [744, 350] on button "Discard" at bounding box center [788, 359] width 200 height 36
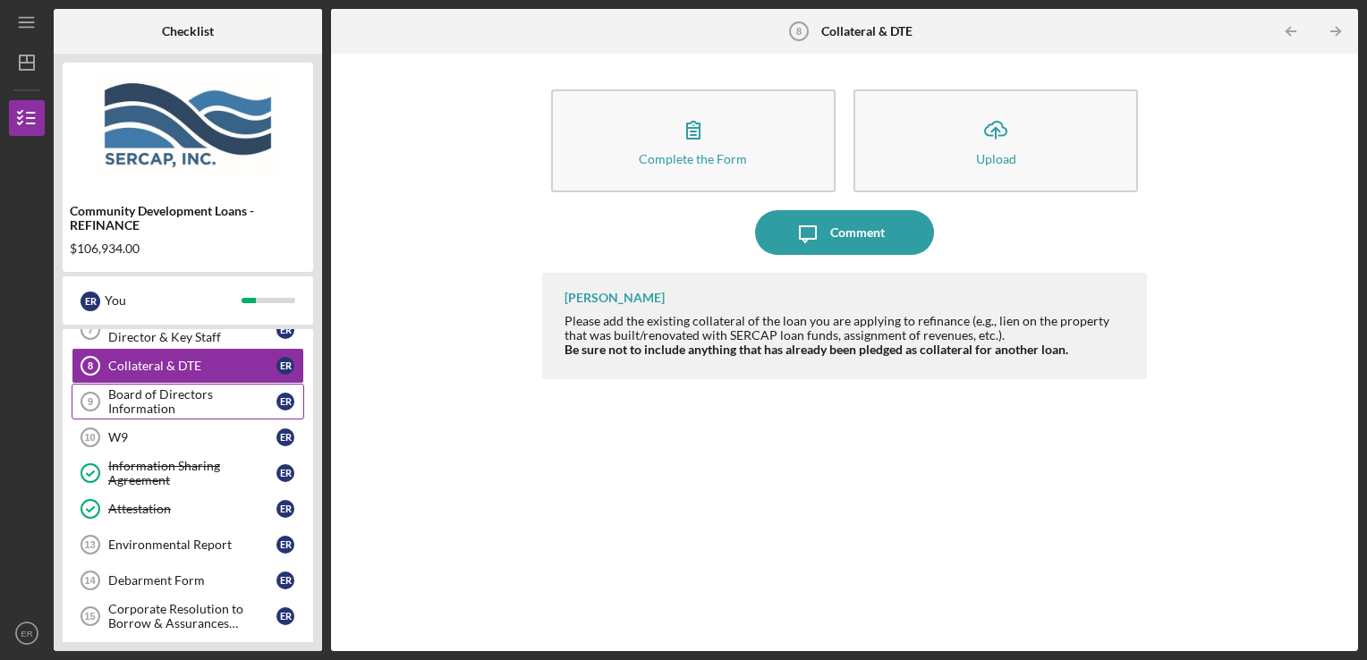
scroll to position [306, 0]
click at [200, 433] on div "W9" at bounding box center [192, 436] width 168 height 14
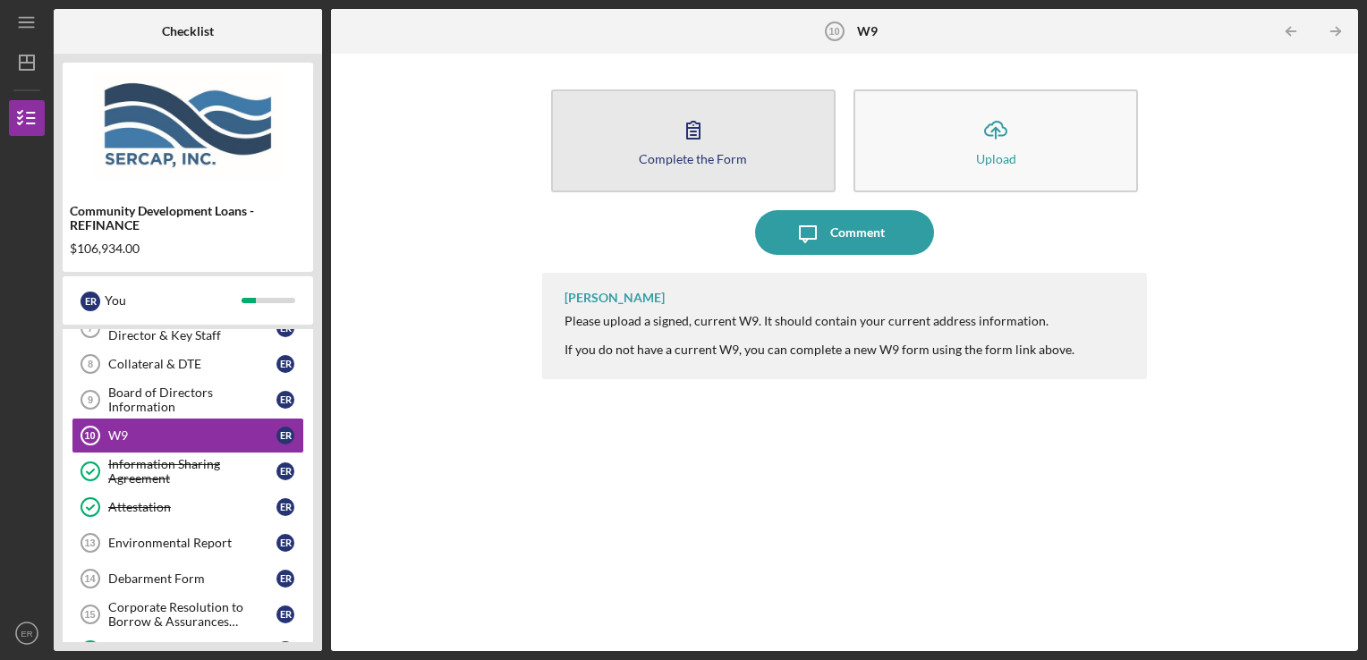
click at [768, 156] on button "Complete the Form Form" at bounding box center [693, 140] width 285 height 103
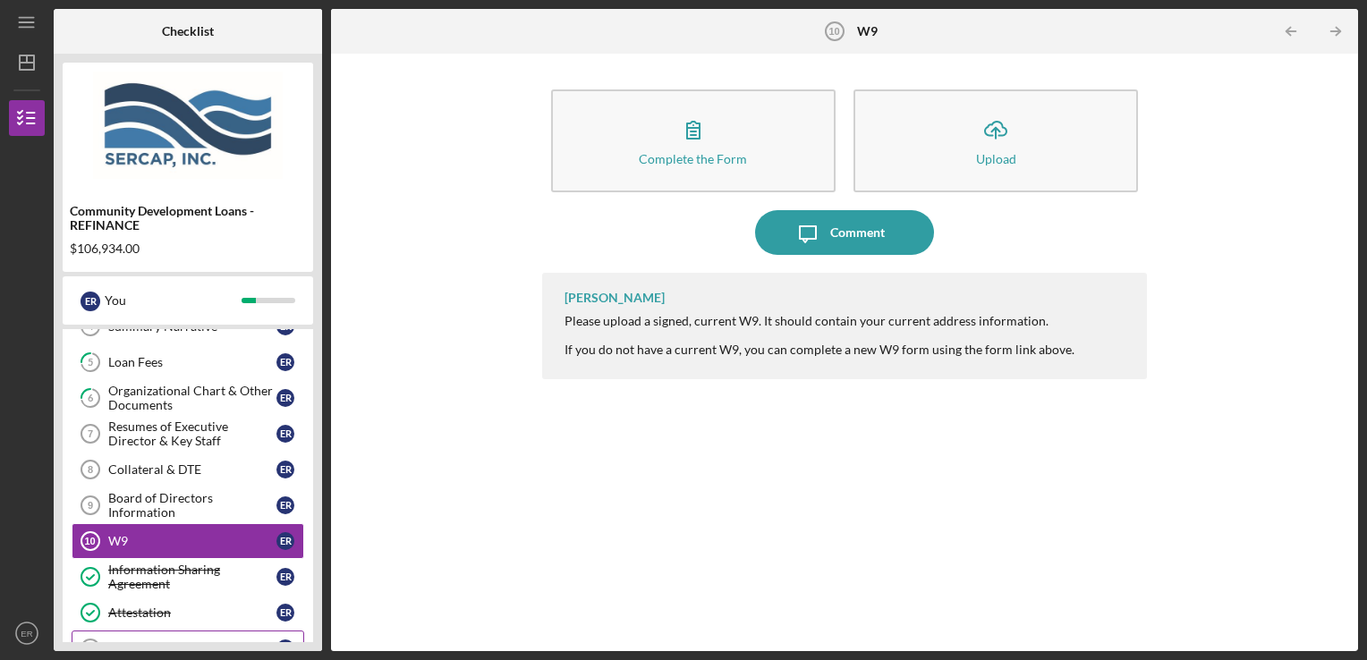
scroll to position [162, 0]
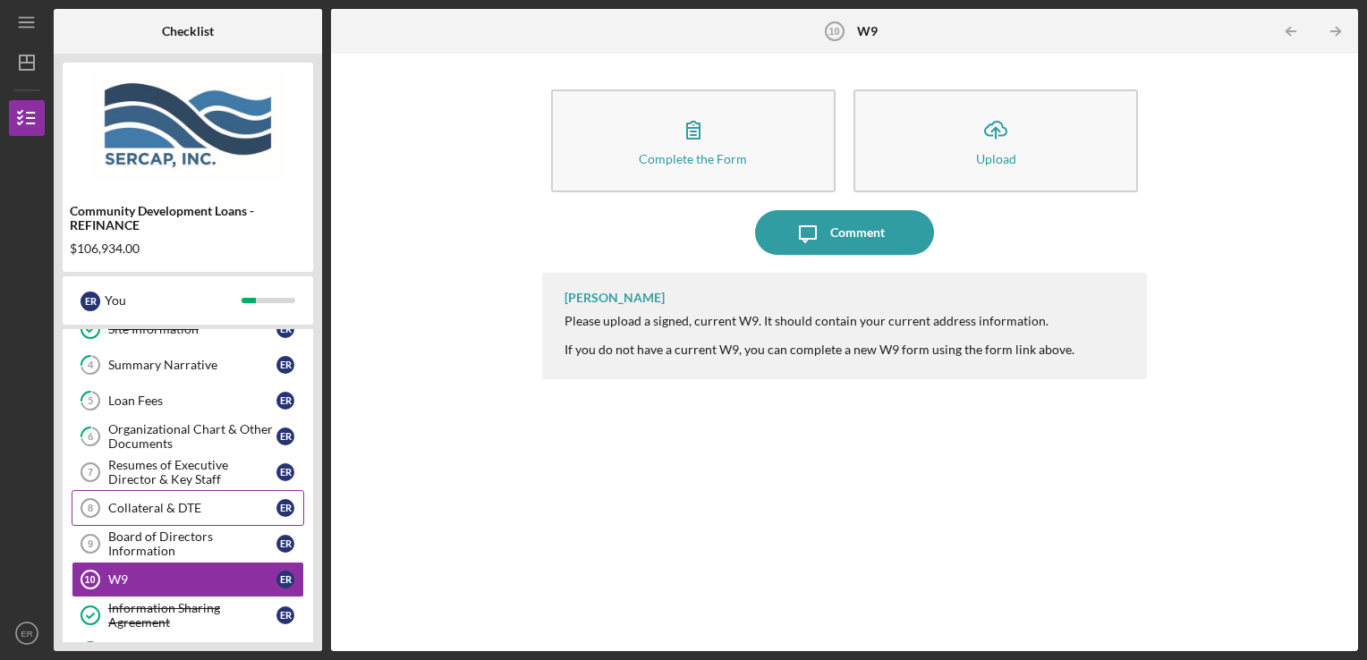
click at [182, 506] on div "Collateral & DTE" at bounding box center [192, 508] width 168 height 14
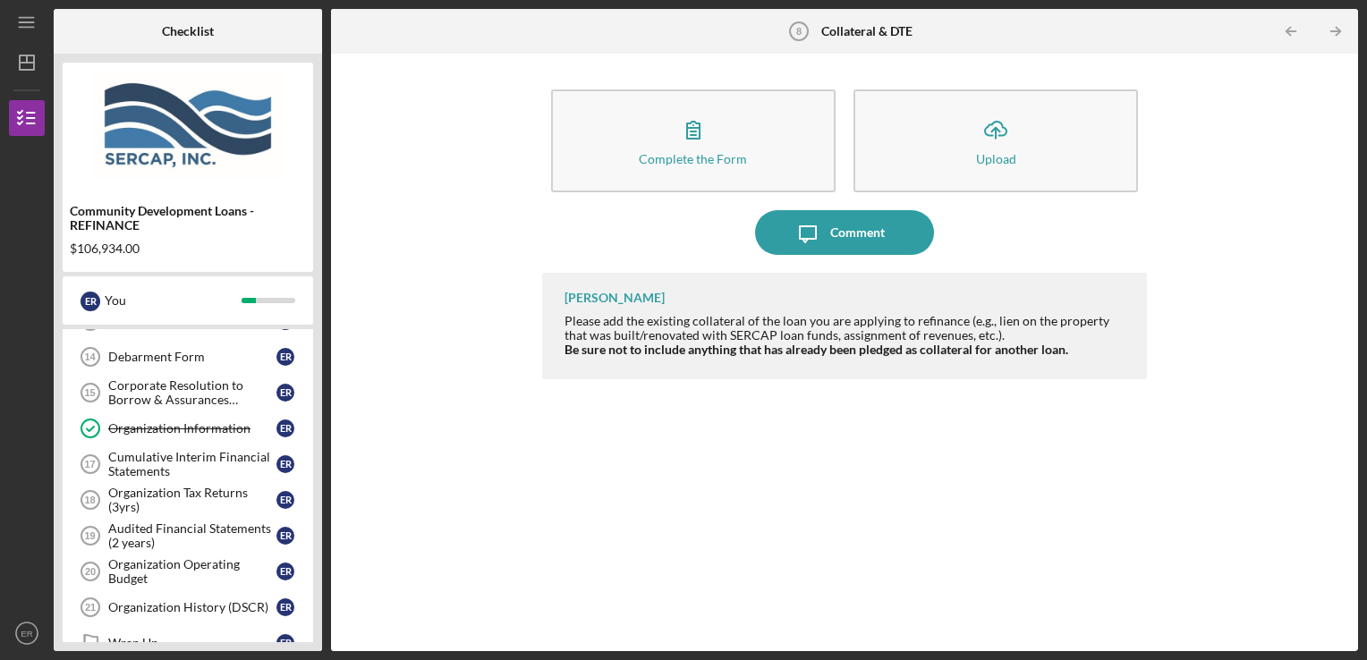
scroll to position [528, 0]
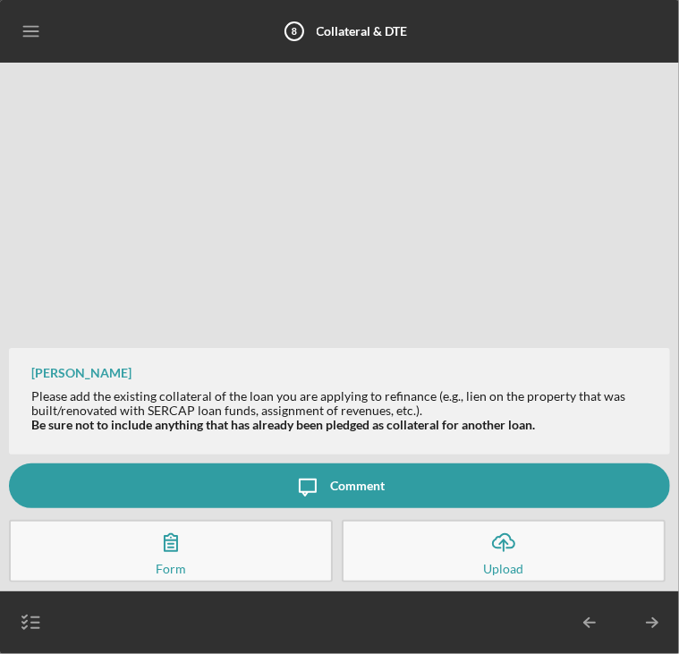
click at [236, 546] on button "Complete the Form Form" at bounding box center [171, 551] width 324 height 63
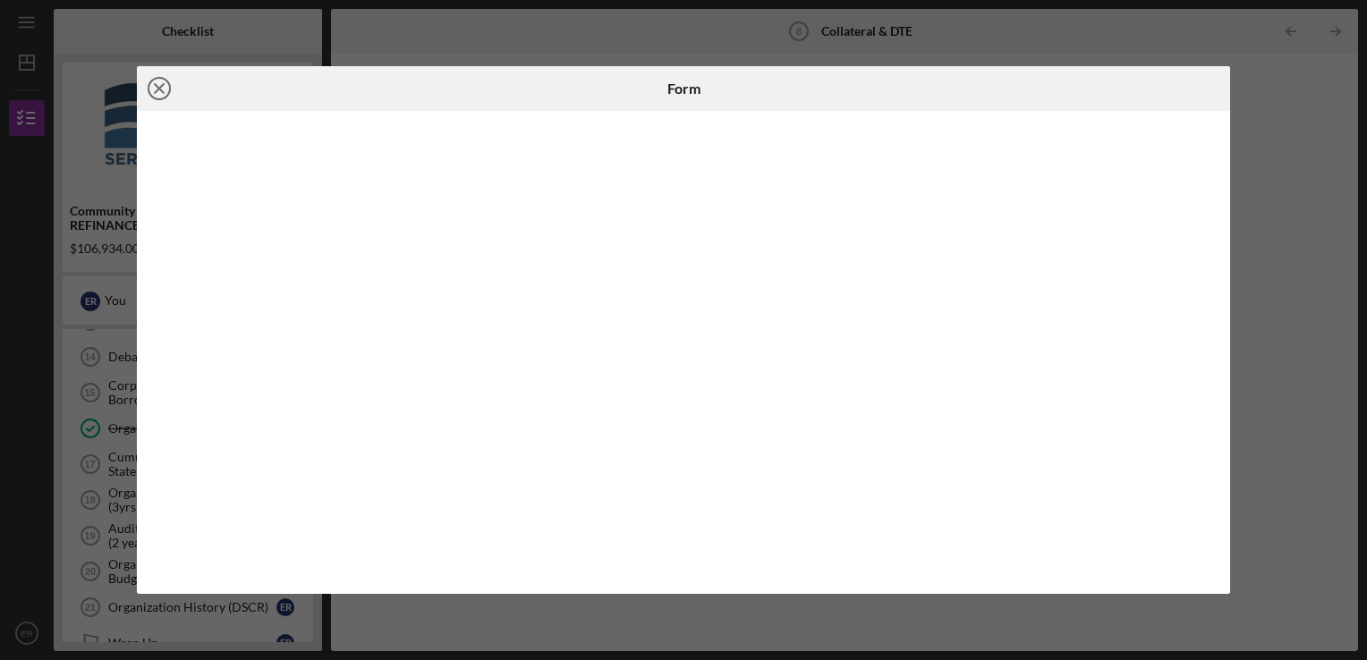
click at [165, 81] on icon "Icon/Close" at bounding box center [159, 88] width 45 height 45
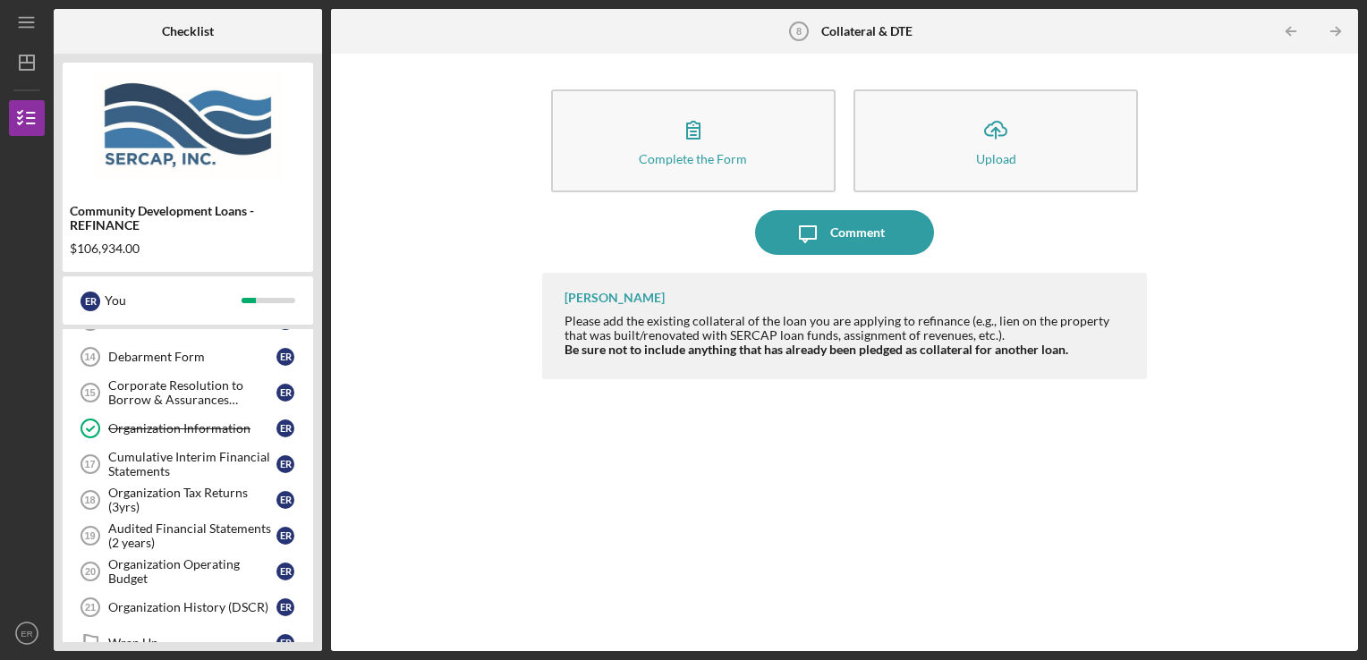
click at [611, 224] on div "Icon/Message Comment" at bounding box center [845, 232] width 606 height 45
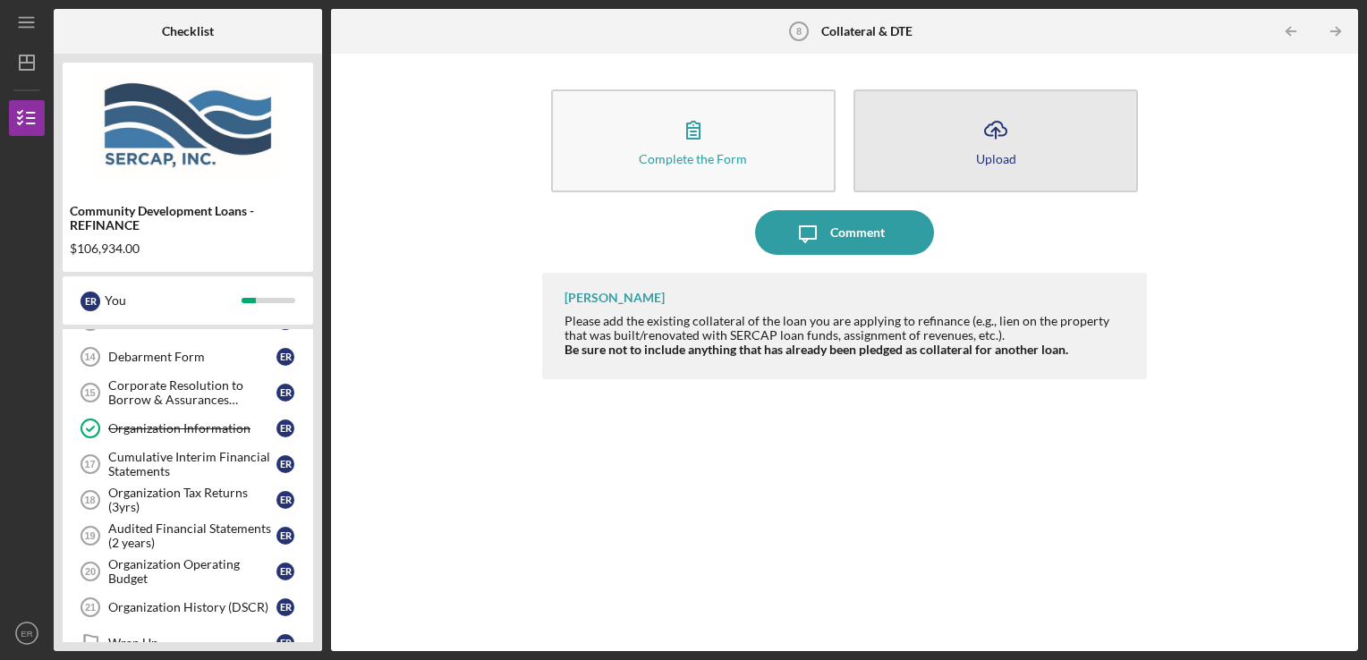
click at [1033, 127] on button "Icon/Upload Upload" at bounding box center [996, 140] width 285 height 103
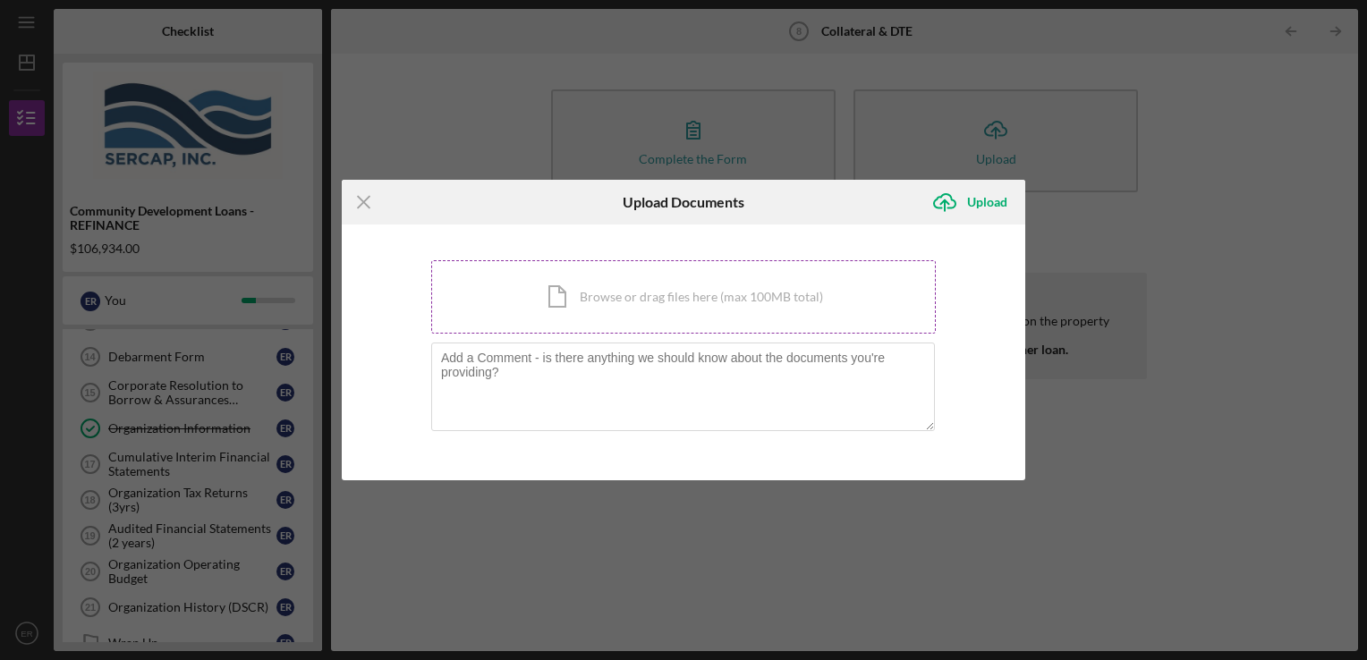
click at [708, 310] on div "Icon/Document Browse or drag files here (max 100MB total) Tap to choose files o…" at bounding box center [683, 296] width 505 height 73
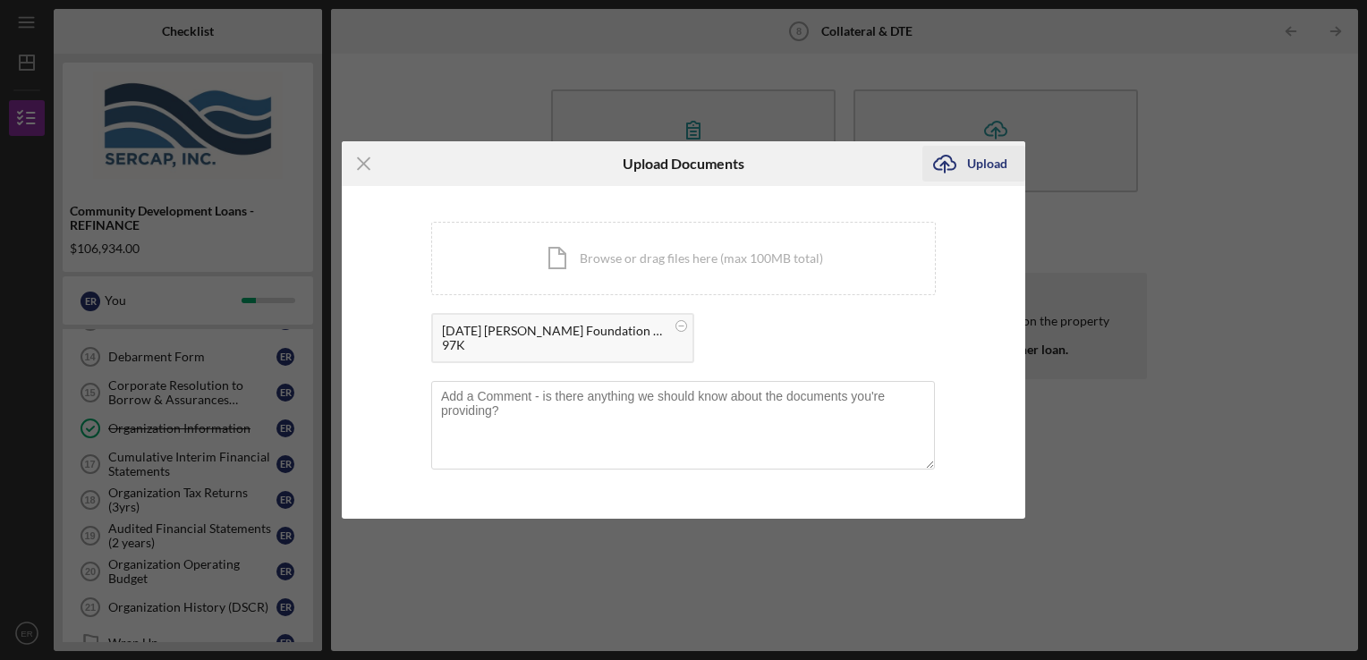
click at [980, 158] on div "Upload" at bounding box center [987, 164] width 40 height 36
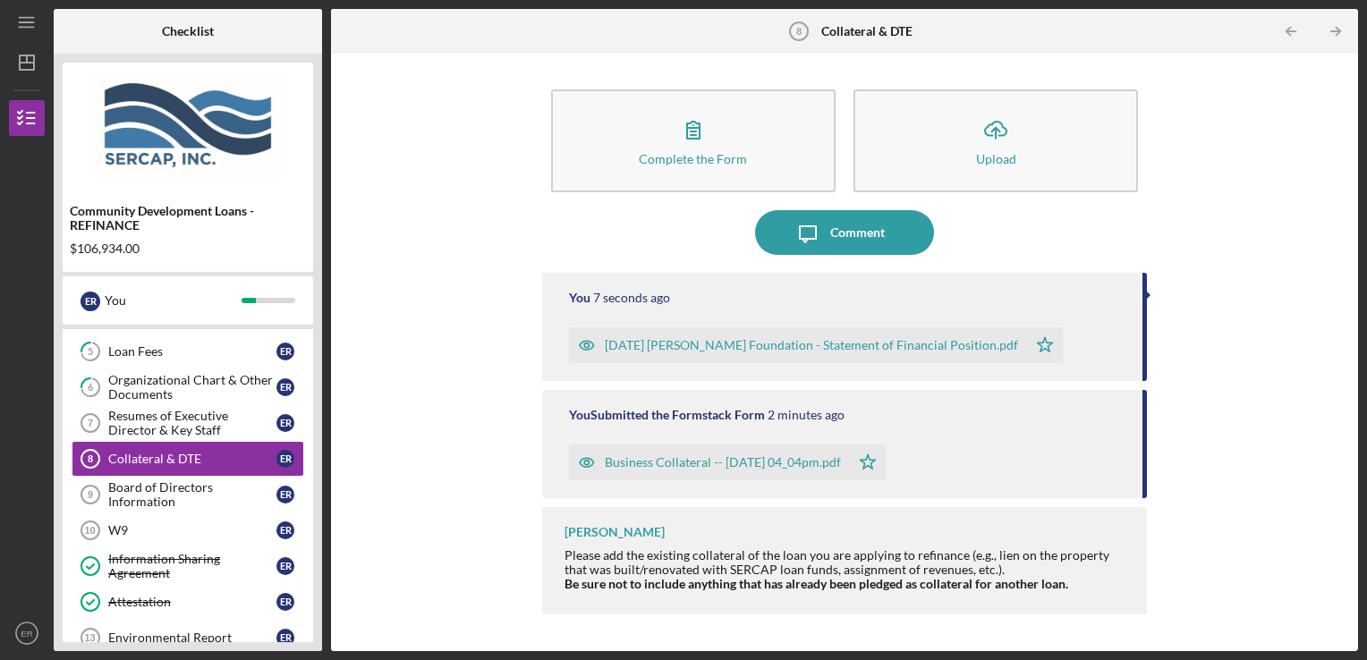
scroll to position [214, 0]
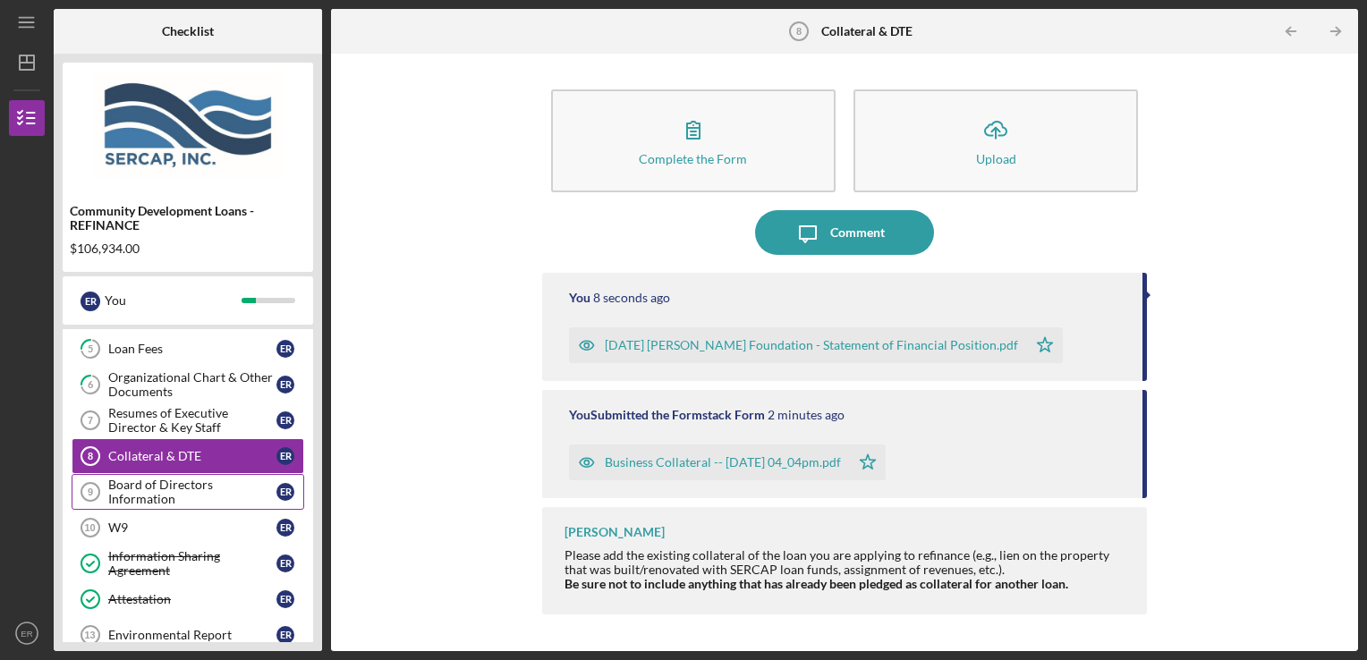
click at [183, 481] on div "Board of Directors Information" at bounding box center [192, 492] width 168 height 29
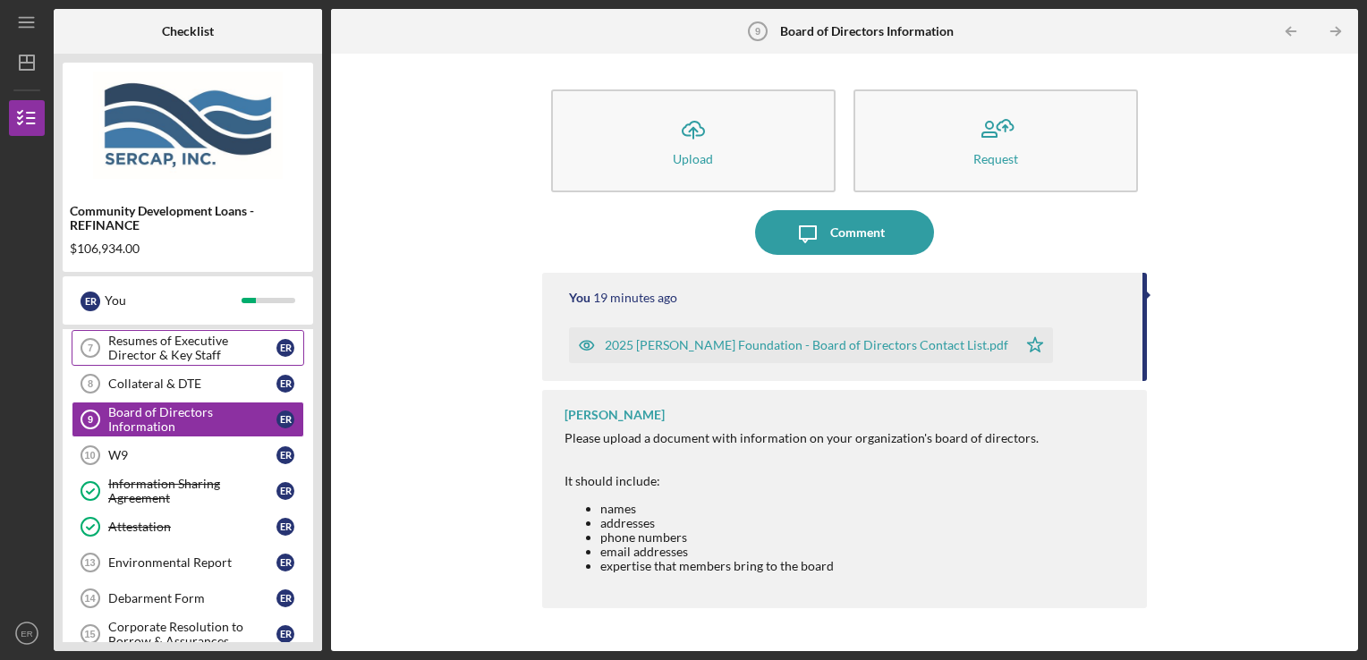
scroll to position [288, 0]
click at [174, 456] on link "W9 10 W9 E R" at bounding box center [188, 454] width 233 height 36
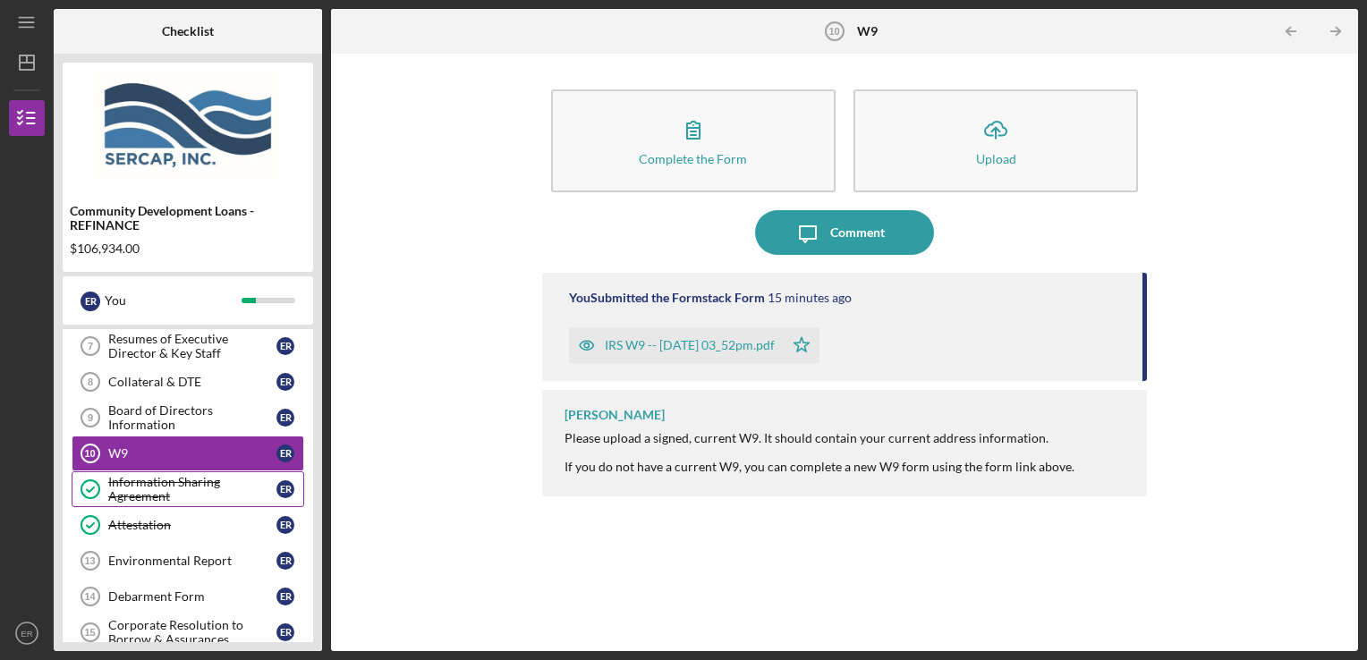
scroll to position [358, 0]
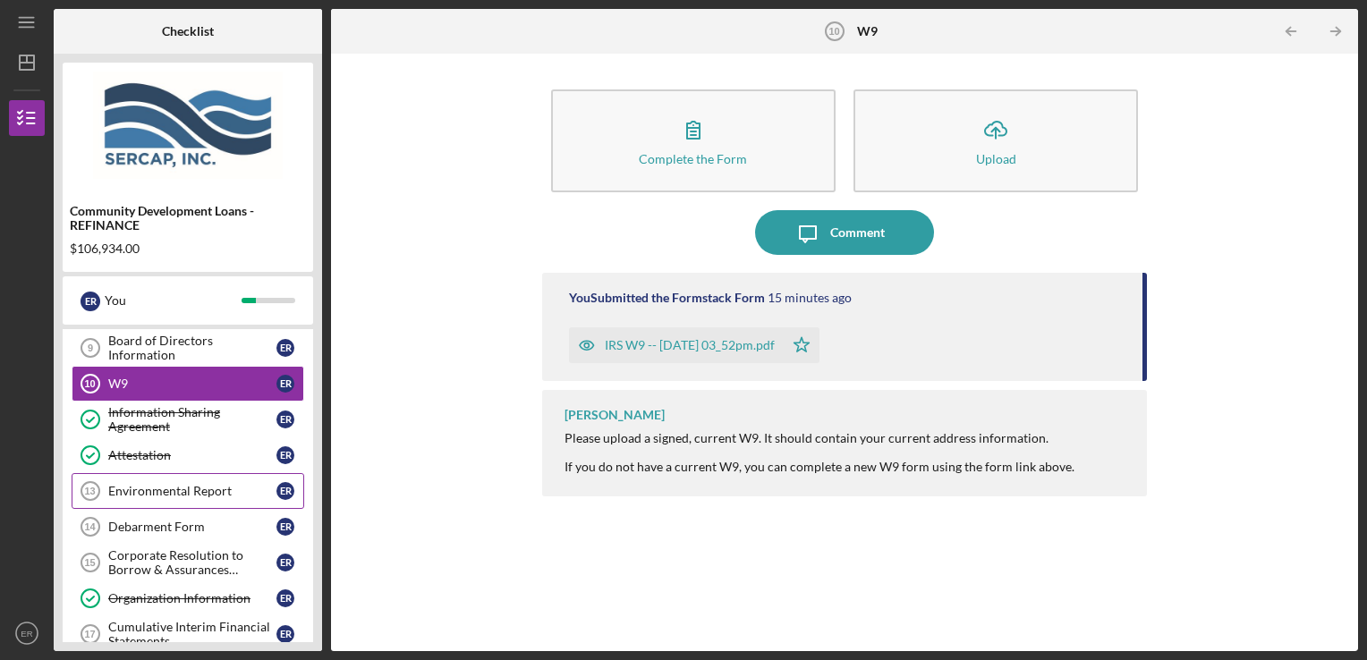
click at [188, 499] on link "Environmental Report 13 Environmental Report E R" at bounding box center [188, 491] width 233 height 36
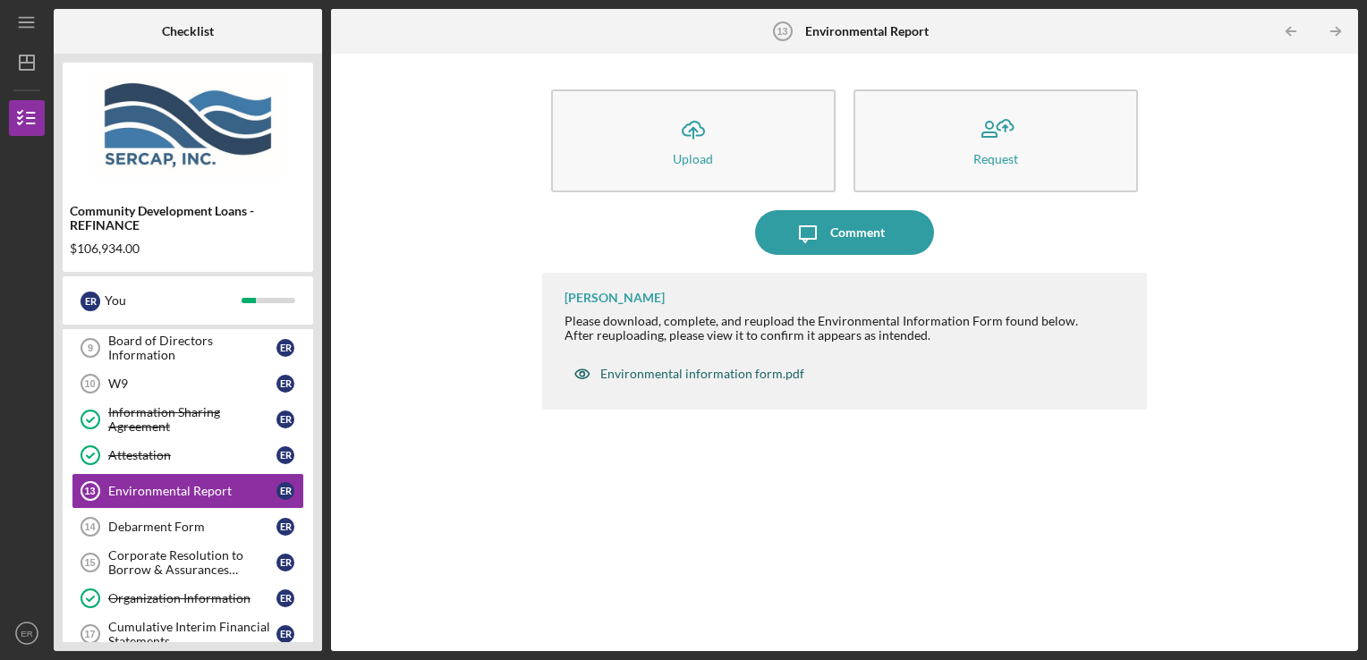
click at [696, 378] on div "Environmental information form.pdf" at bounding box center [702, 374] width 204 height 14
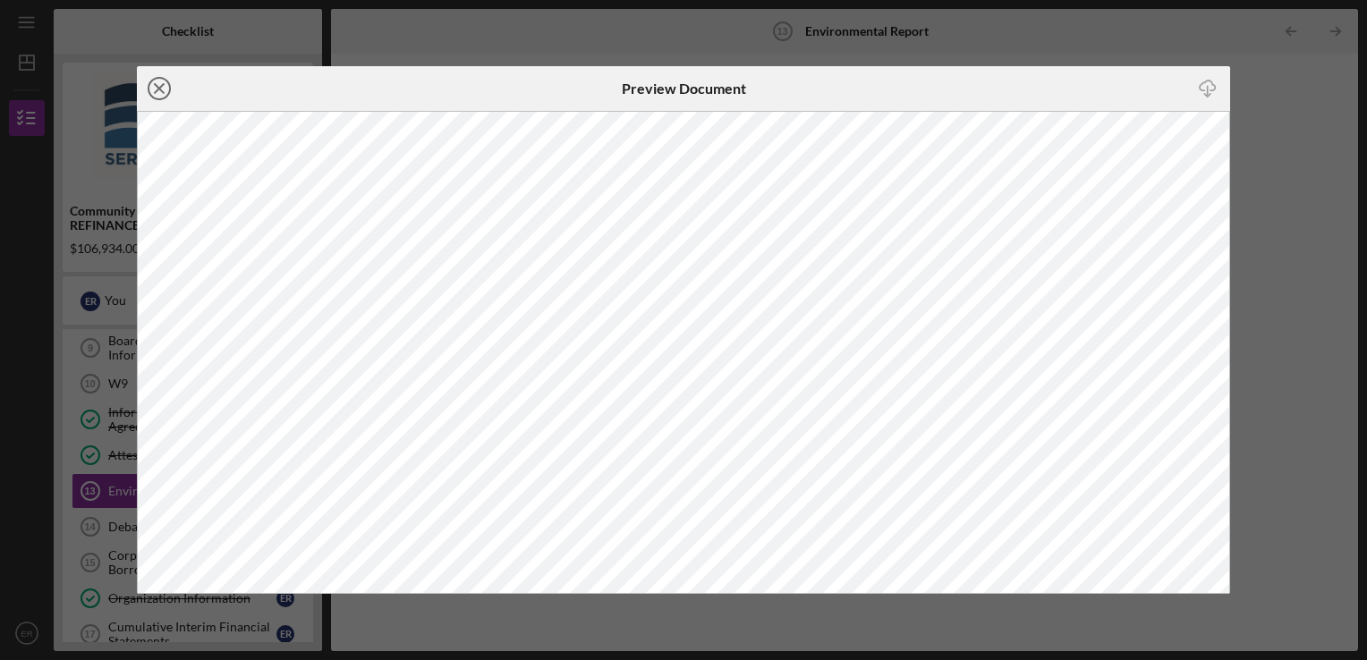
click at [161, 88] on icon "Icon/Close" at bounding box center [159, 88] width 45 height 45
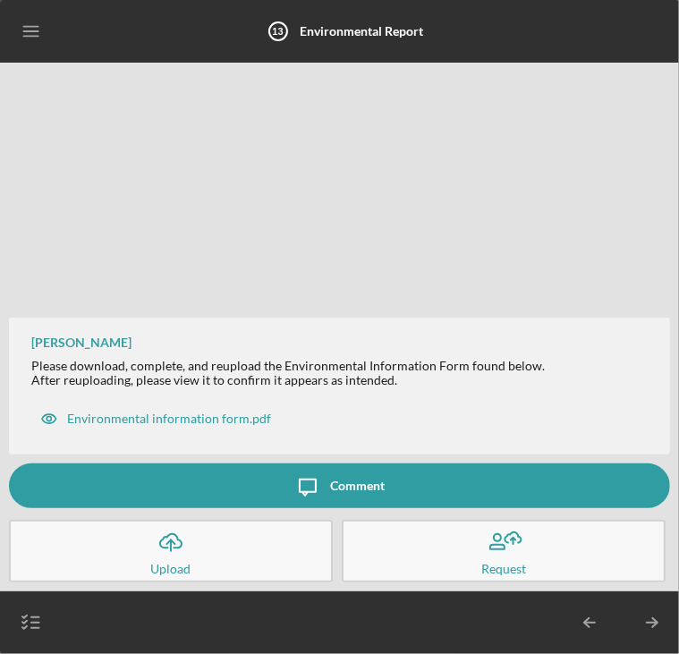
click at [168, 548] on icon "Icon/Upload" at bounding box center [171, 542] width 45 height 45
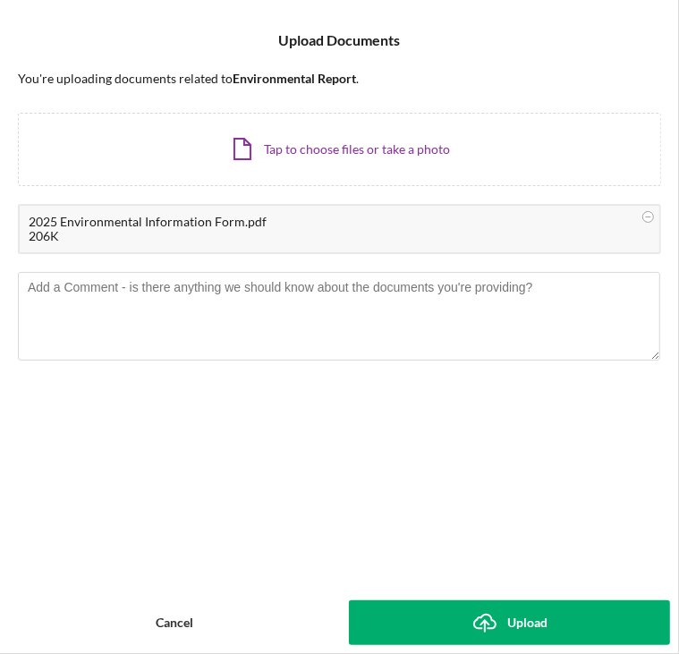
click at [451, 630] on button "Icon/Upload Upload" at bounding box center [510, 622] width 322 height 45
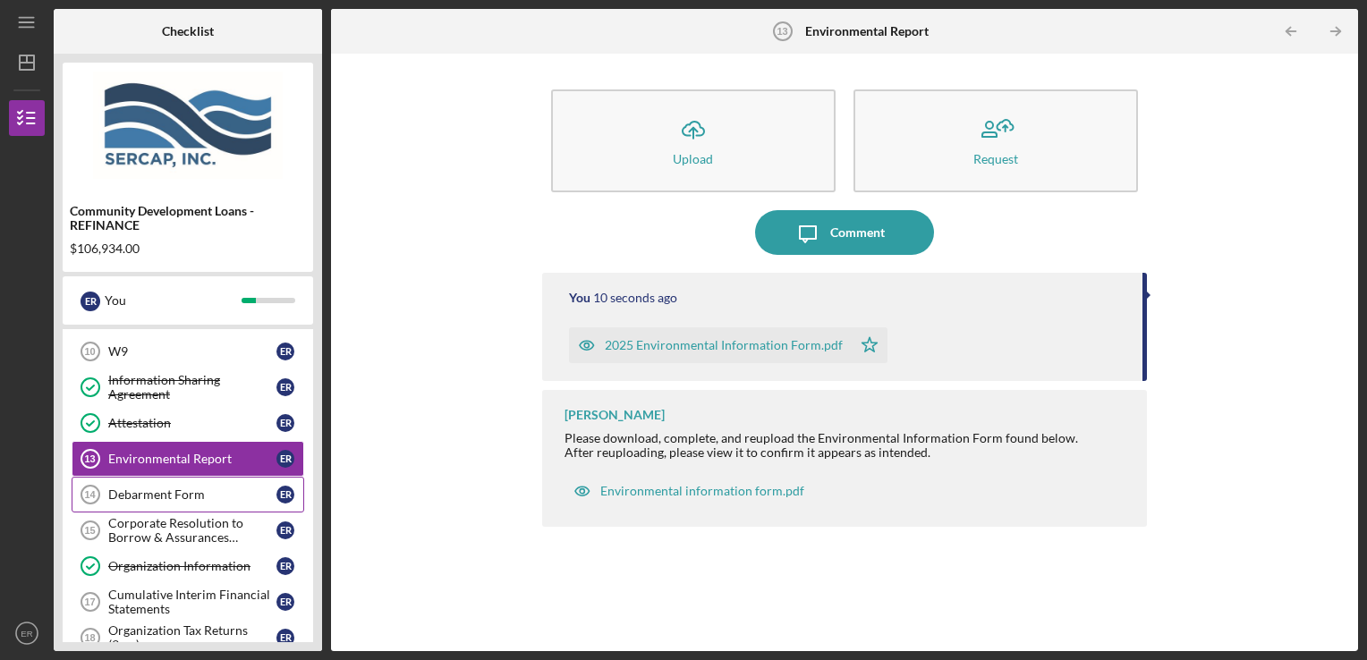
scroll to position [401, 0]
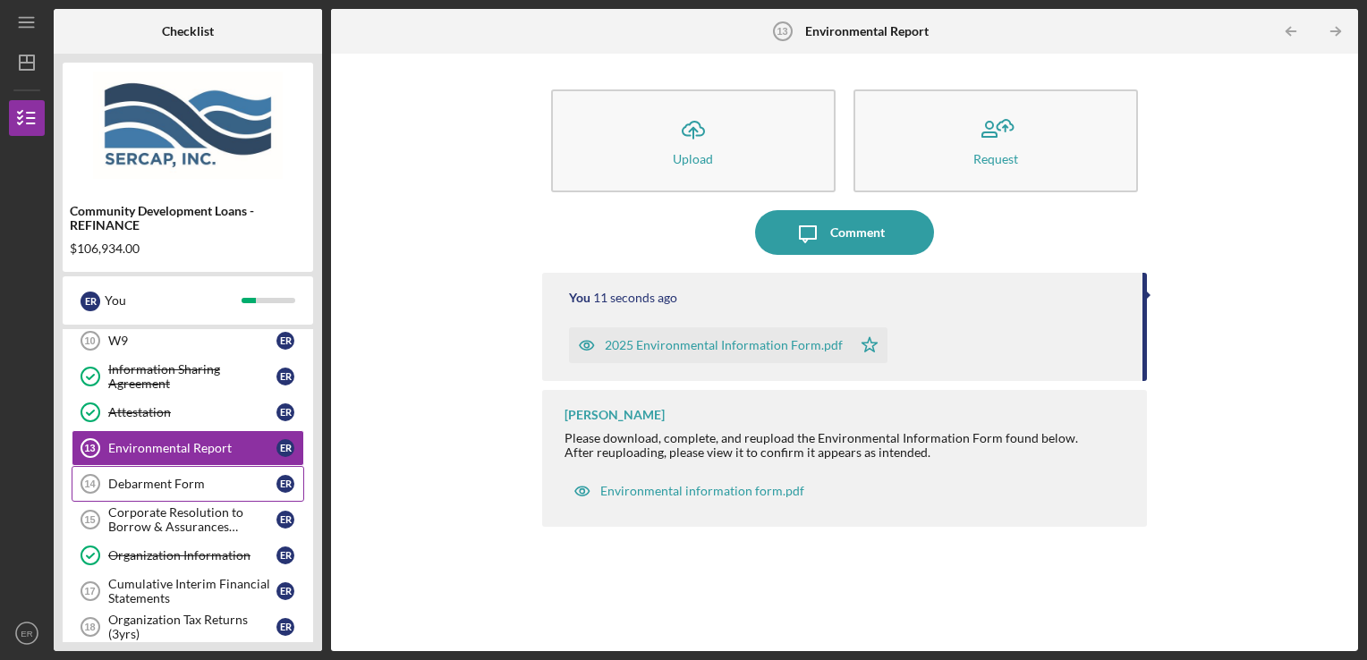
click at [160, 477] on div "Debarment Form" at bounding box center [192, 484] width 168 height 14
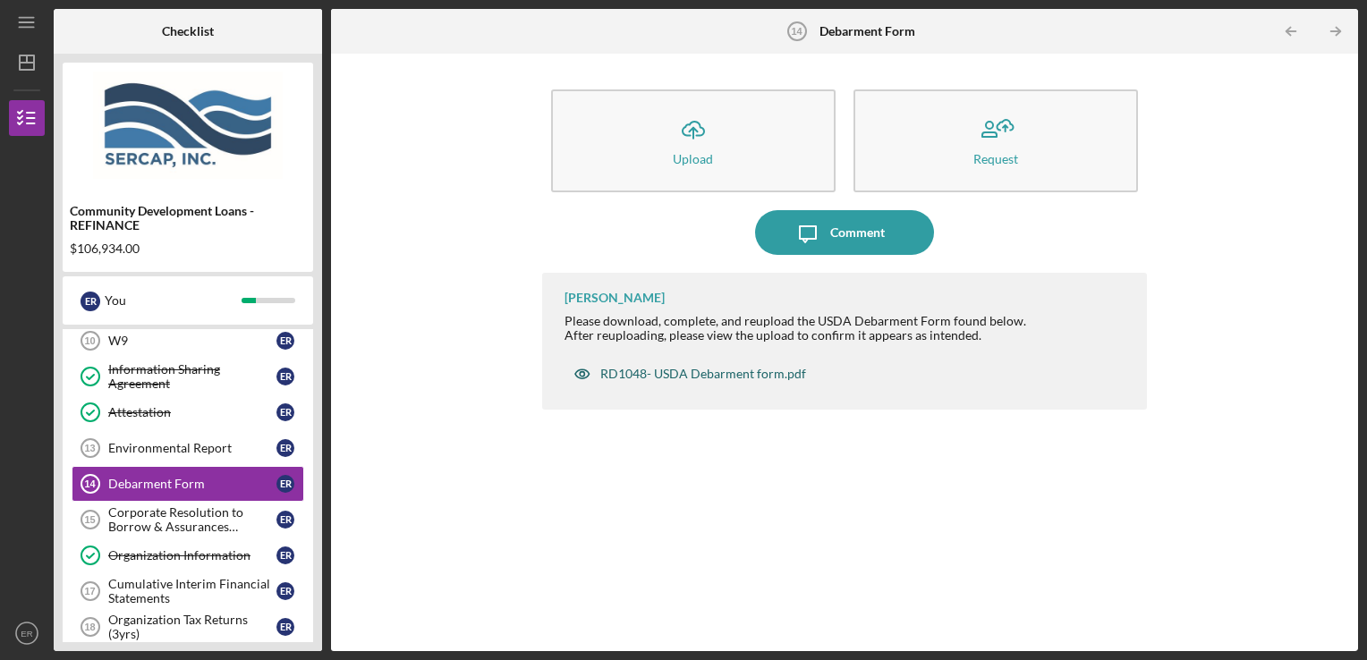
click at [644, 376] on div "RD1048- USDA Debarment form.pdf" at bounding box center [703, 374] width 206 height 14
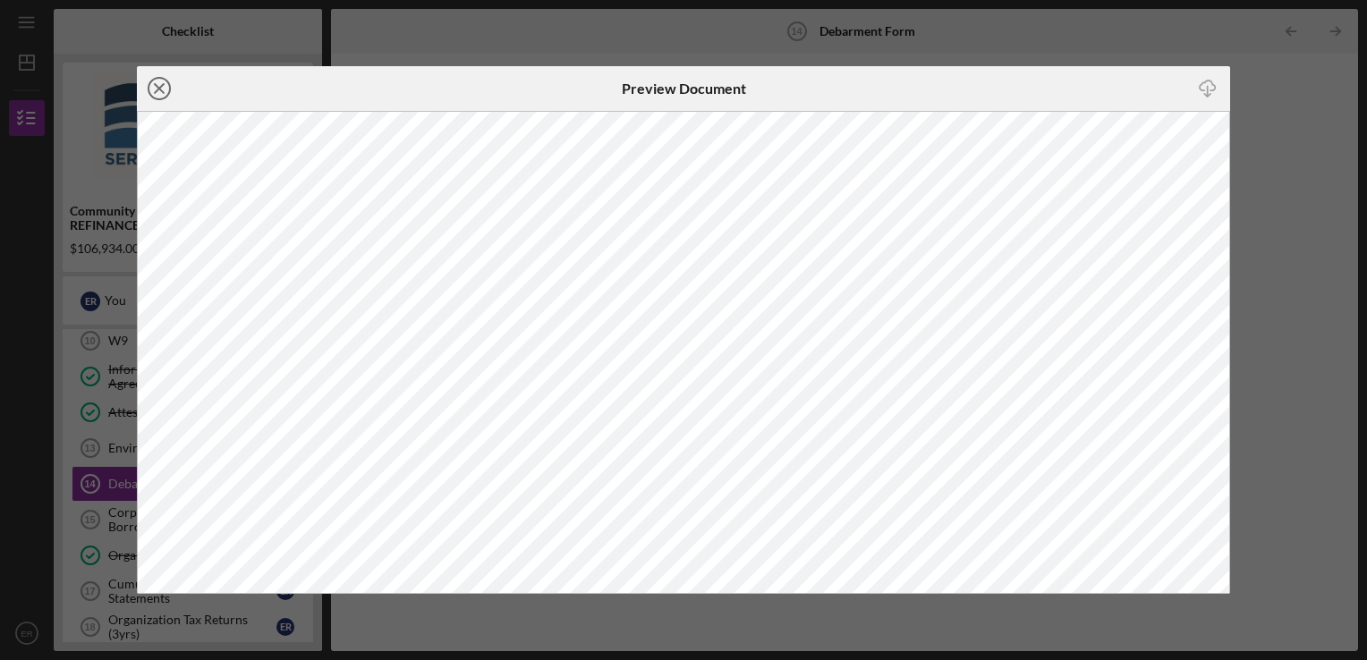
click at [162, 82] on icon "Icon/Close" at bounding box center [159, 88] width 45 height 45
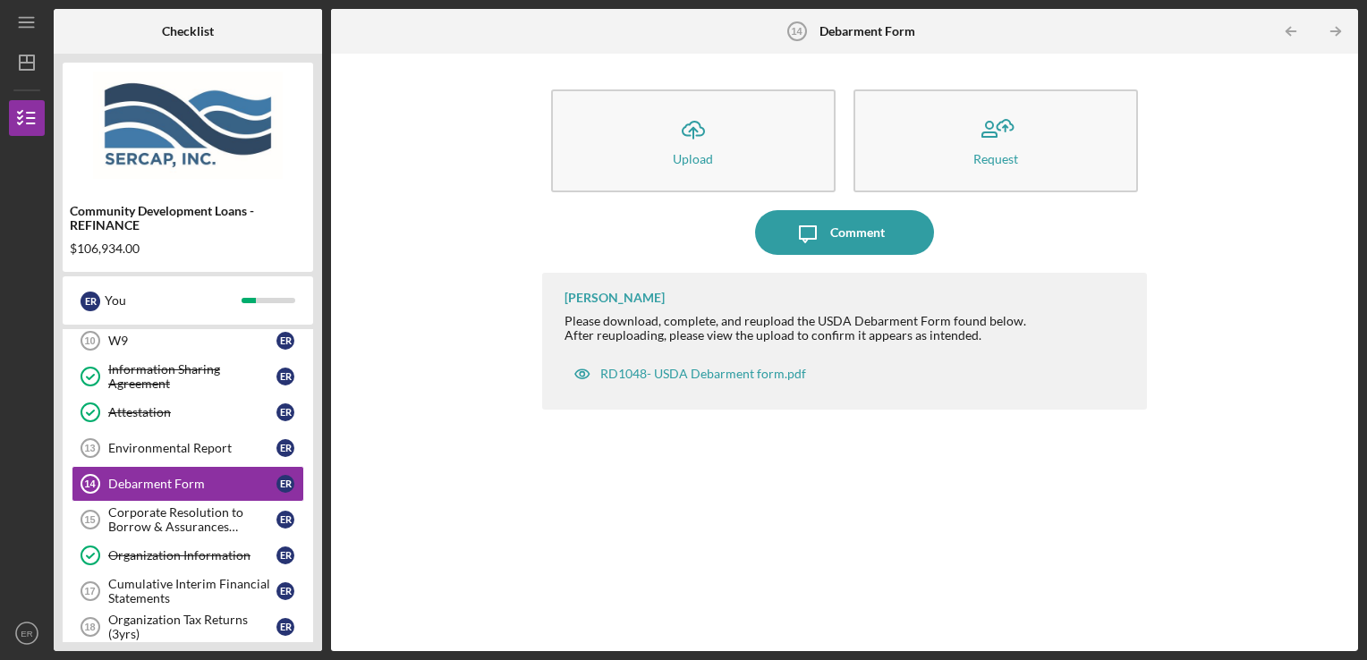
click at [147, 226] on div "Community Development Loans - REFINANCE" at bounding box center [188, 218] width 236 height 29
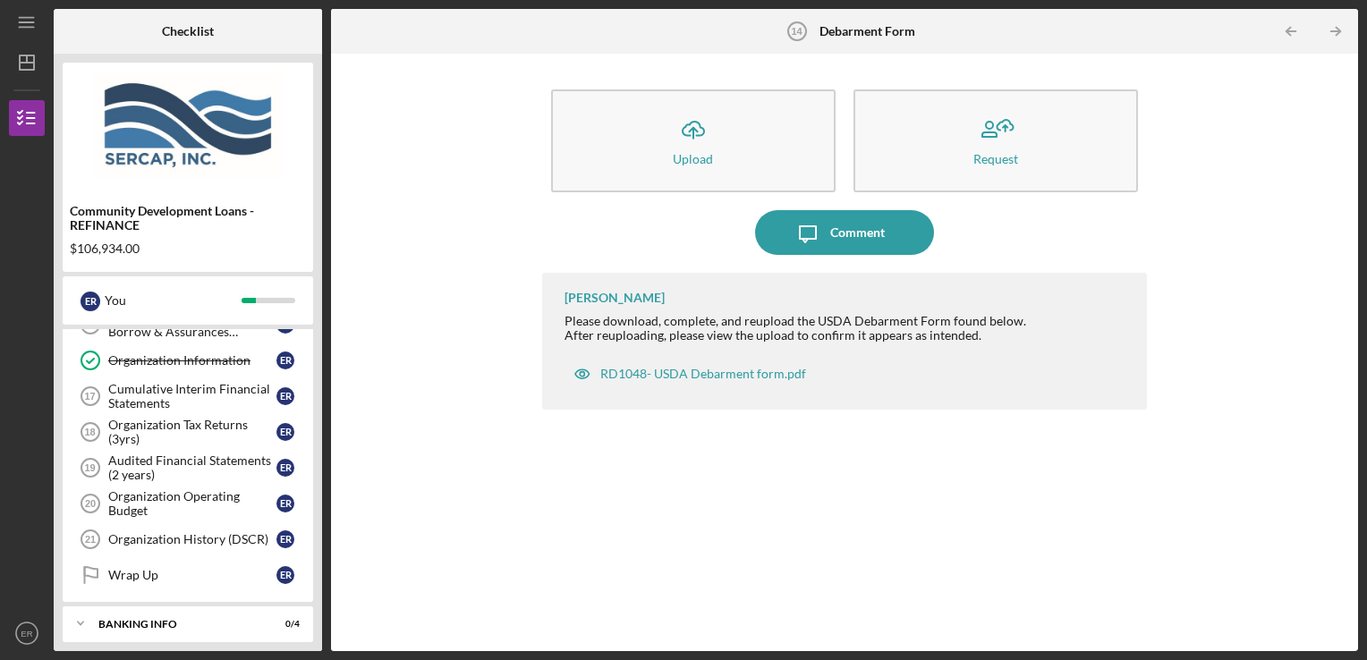
scroll to position [423, 0]
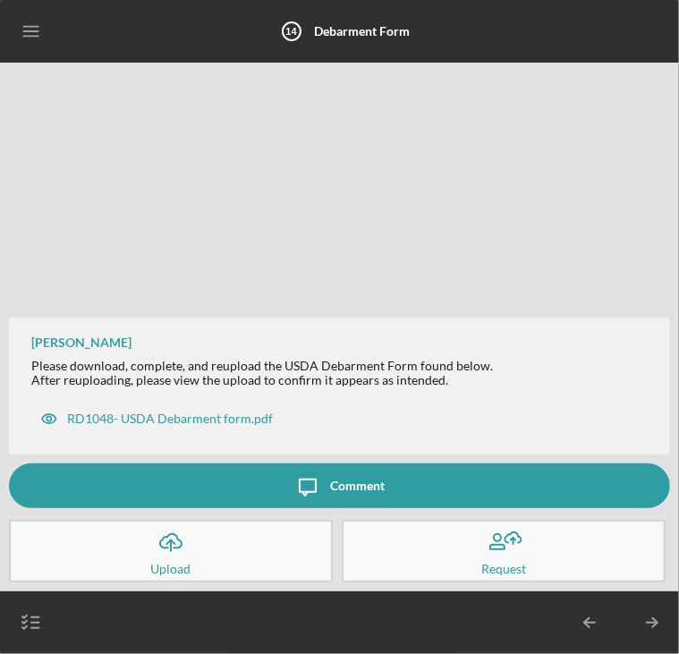
click at [234, 547] on button "Icon/Upload Upload" at bounding box center [171, 551] width 324 height 63
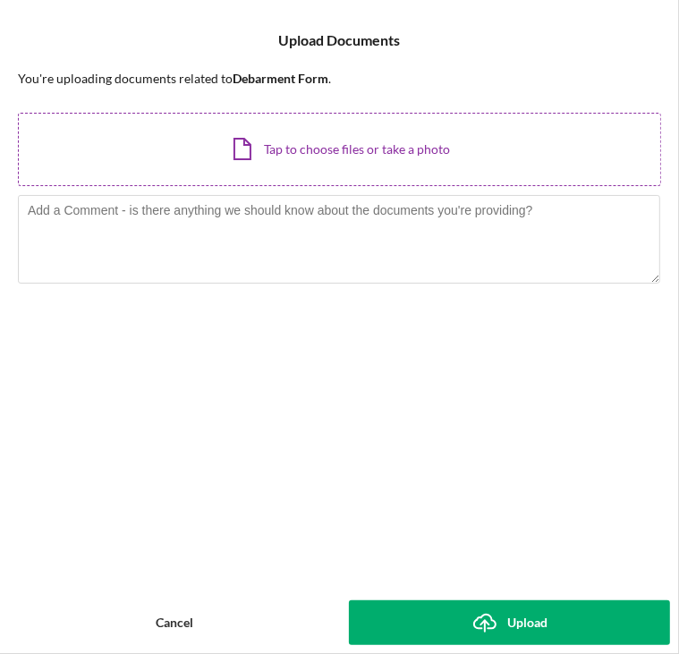
click at [290, 143] on div "Icon/Document Browse or drag files here (max 100MB total) Tap to choose files o…" at bounding box center [339, 149] width 643 height 73
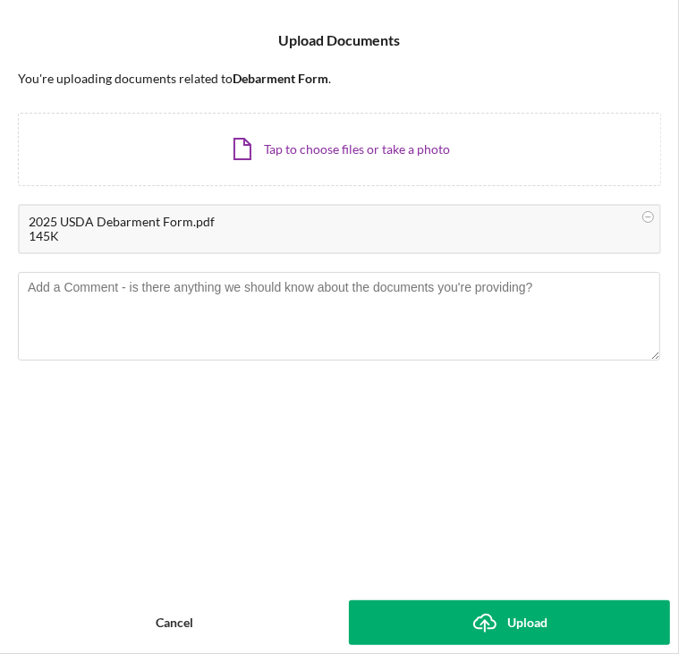
click at [479, 622] on icon "Icon/Upload" at bounding box center [485, 622] width 45 height 45
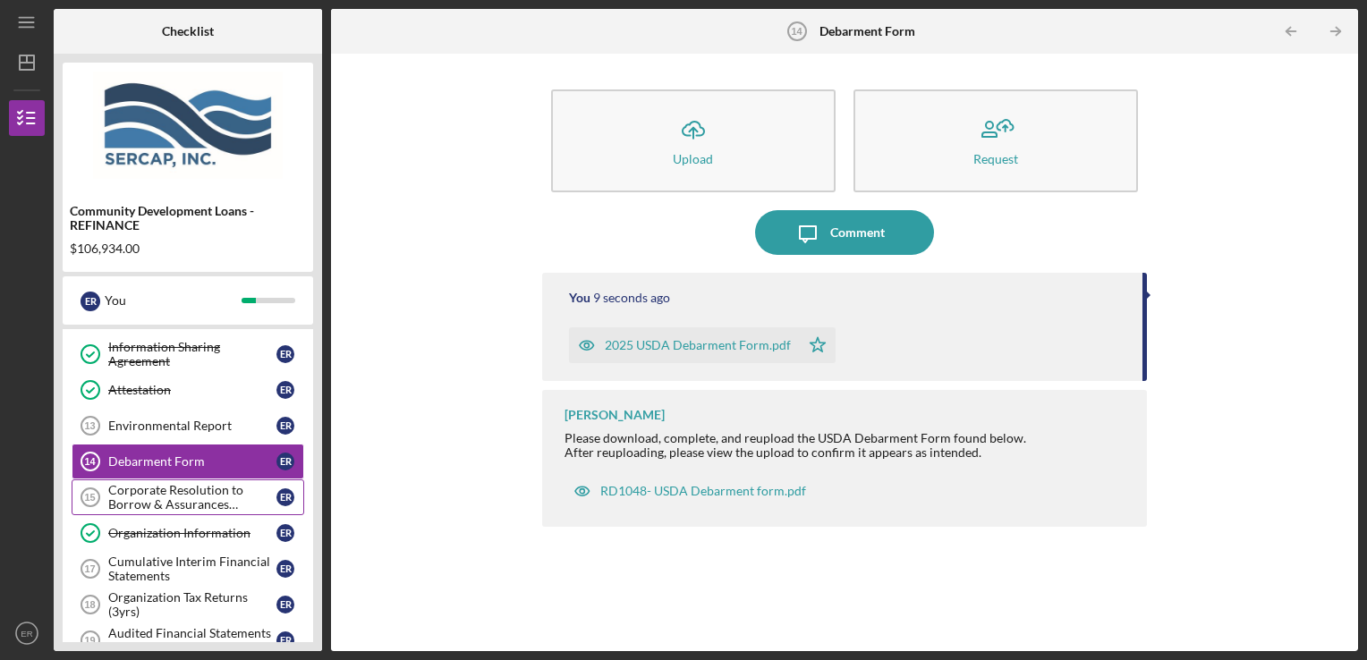
click at [157, 485] on div "Corporate Resolution to Borrow & Assurances Statement" at bounding box center [192, 497] width 168 height 29
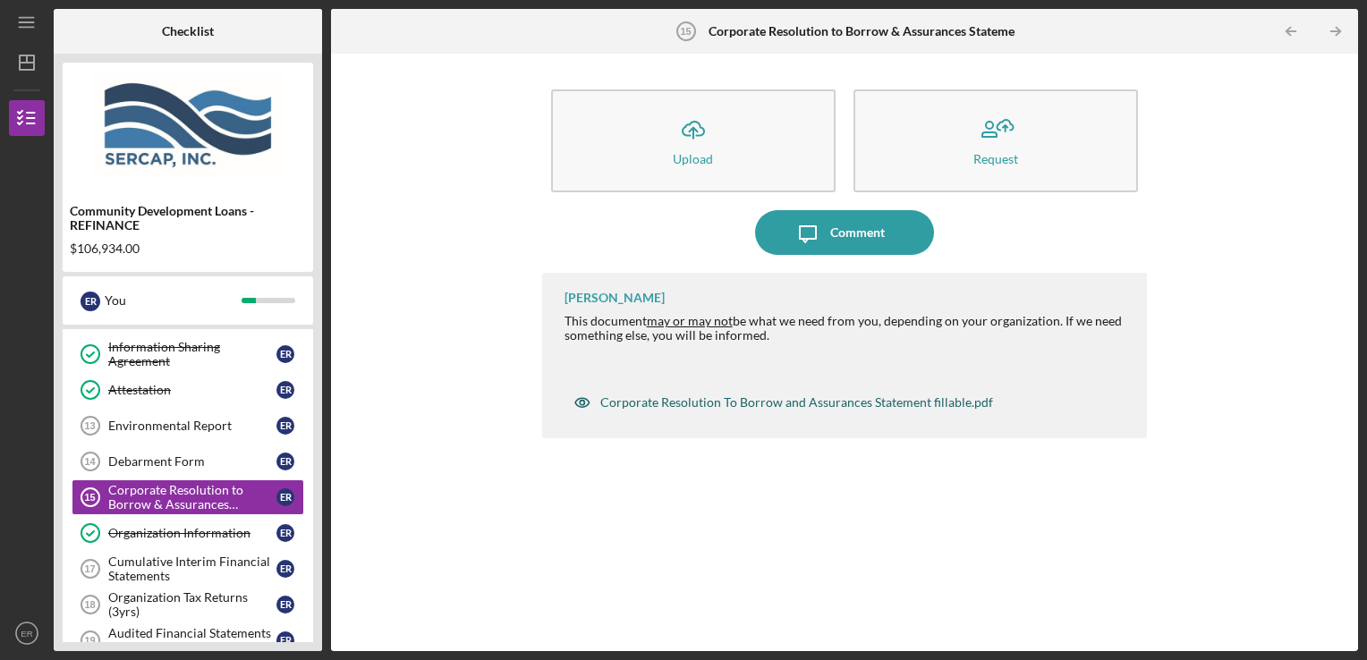
click at [784, 403] on div "Corporate Resolution To Borrow and Assurances Statement fillable.pdf" at bounding box center [796, 402] width 393 height 14
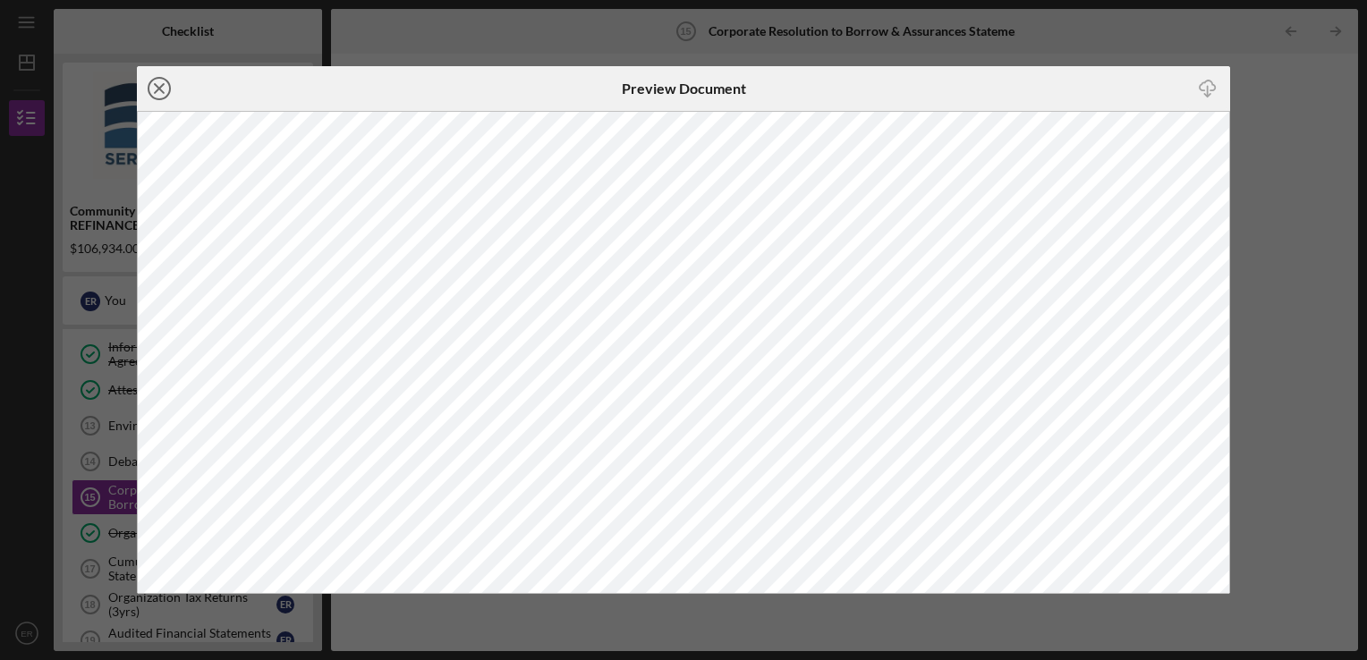
click at [154, 87] on icon "Icon/Close" at bounding box center [159, 88] width 45 height 45
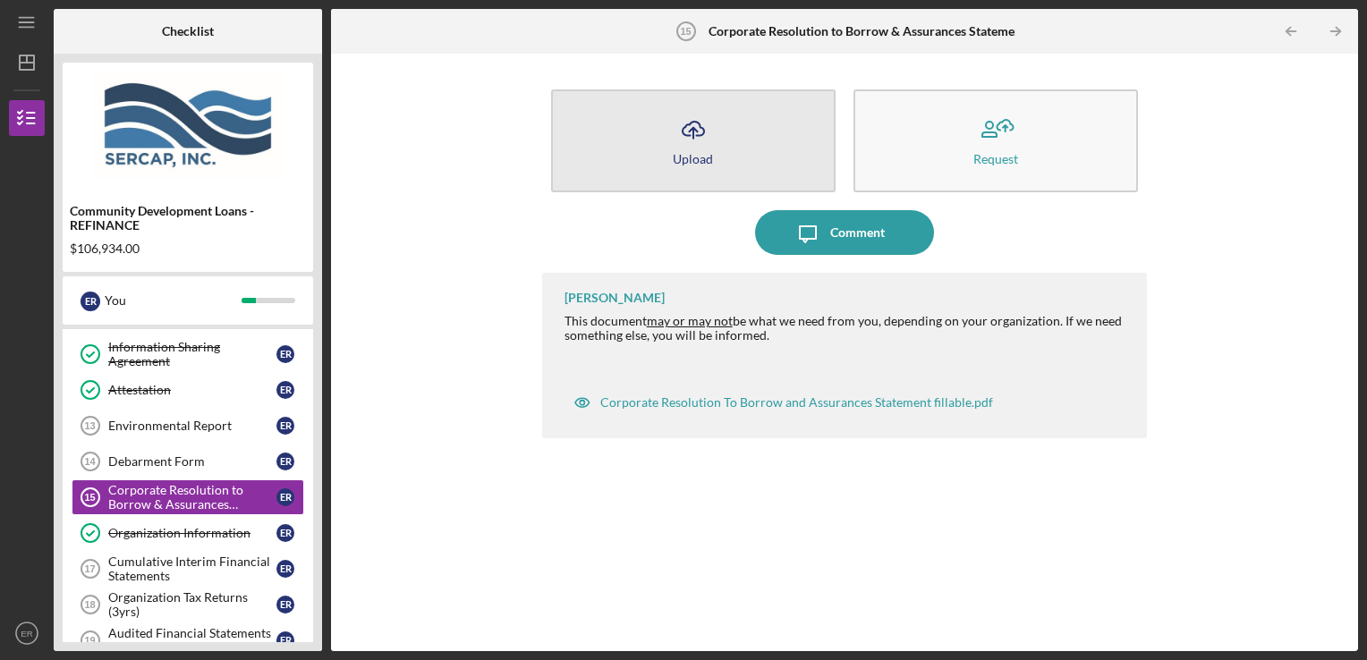
click at [716, 120] on button "Icon/Upload Upload" at bounding box center [693, 140] width 285 height 103
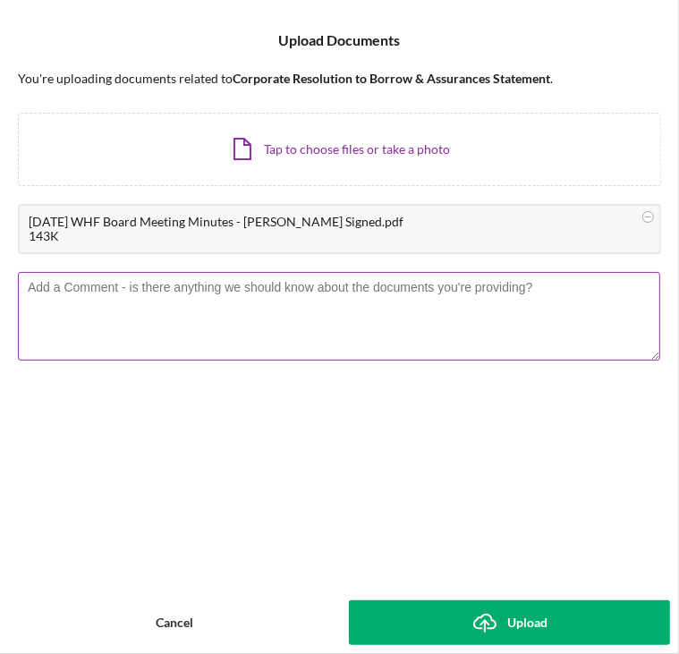
click at [76, 300] on textarea at bounding box center [339, 316] width 642 height 88
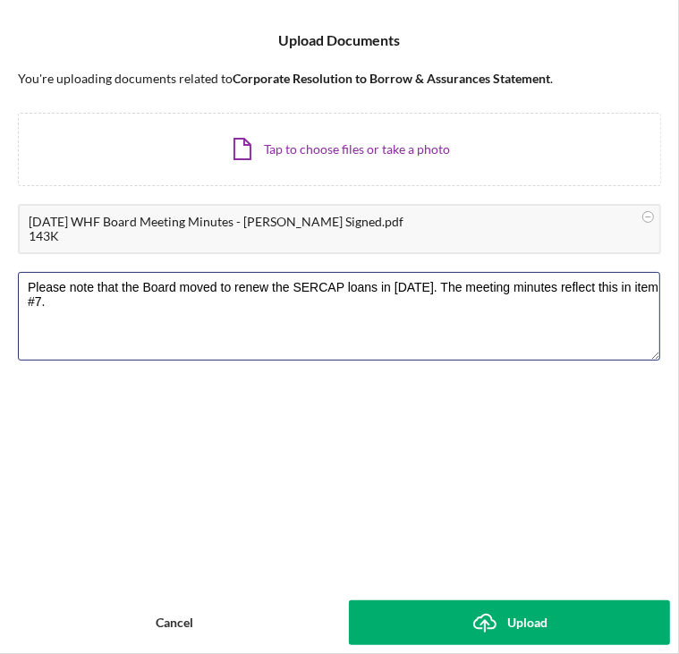
type textarea "Please note that the Board moved to renew the SERCAP loans in [DATE]. The meeti…"
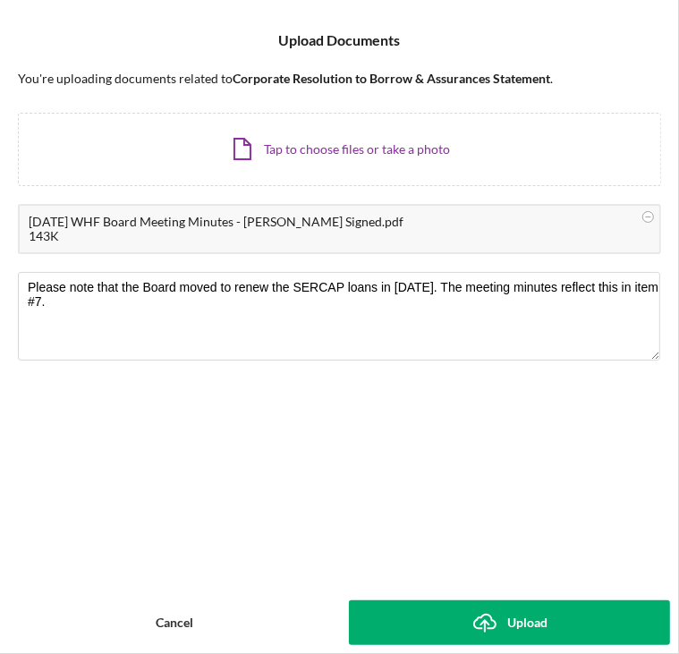
click at [527, 619] on div "Upload" at bounding box center [527, 622] width 40 height 45
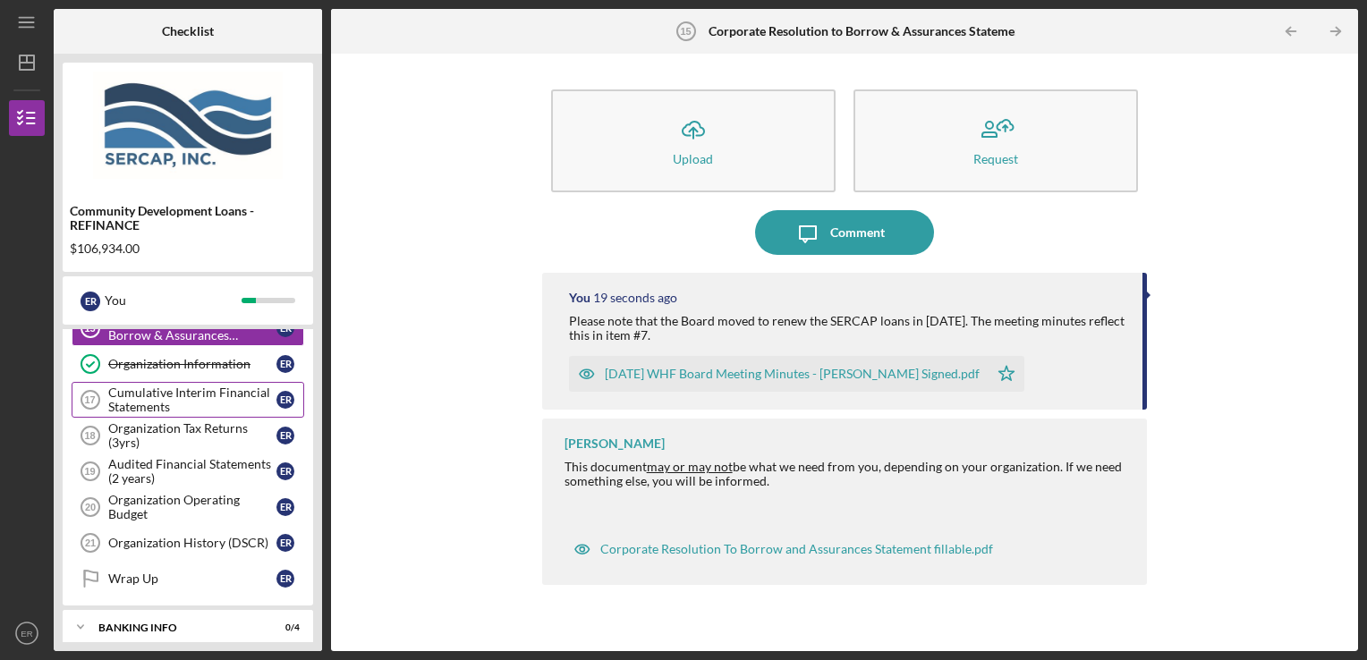
scroll to position [591, 0]
click at [174, 394] on div "Cumulative Interim Financial Statements" at bounding box center [192, 401] width 168 height 29
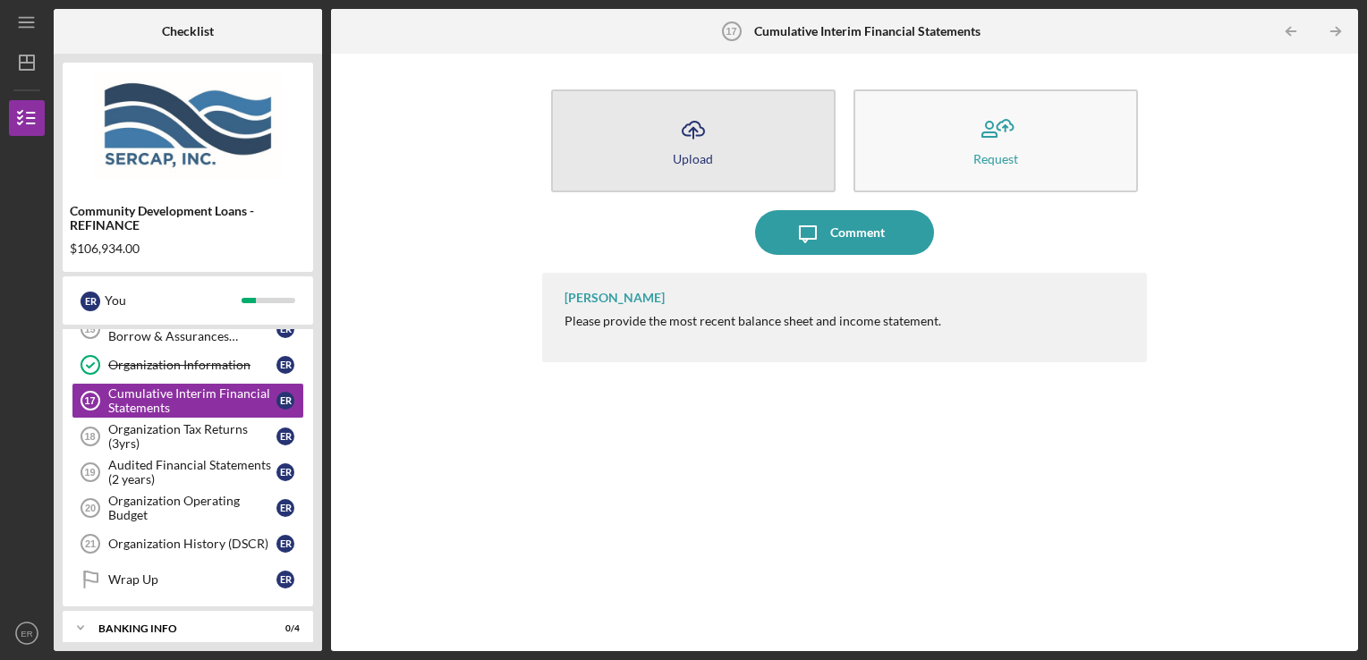
click at [730, 132] on button "Icon/Upload Upload" at bounding box center [693, 140] width 285 height 103
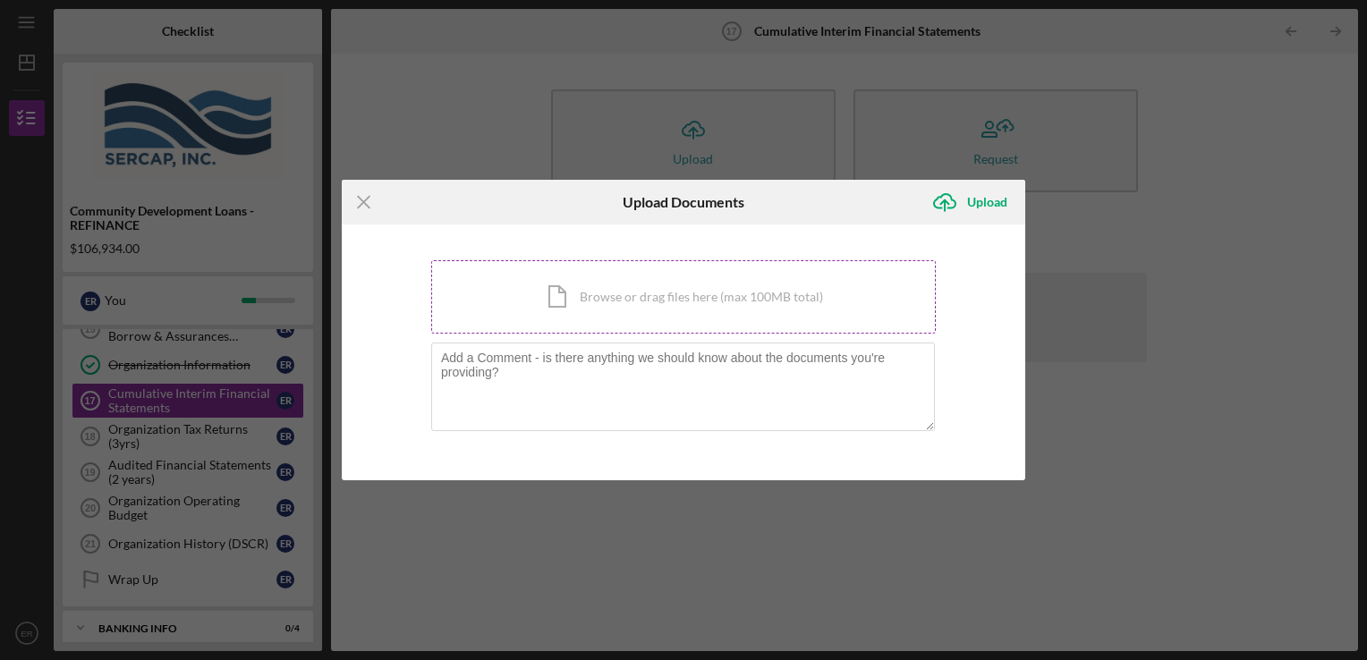
click at [655, 304] on div "Icon/Document Browse or drag files here (max 100MB total) Tap to choose files o…" at bounding box center [683, 296] width 505 height 73
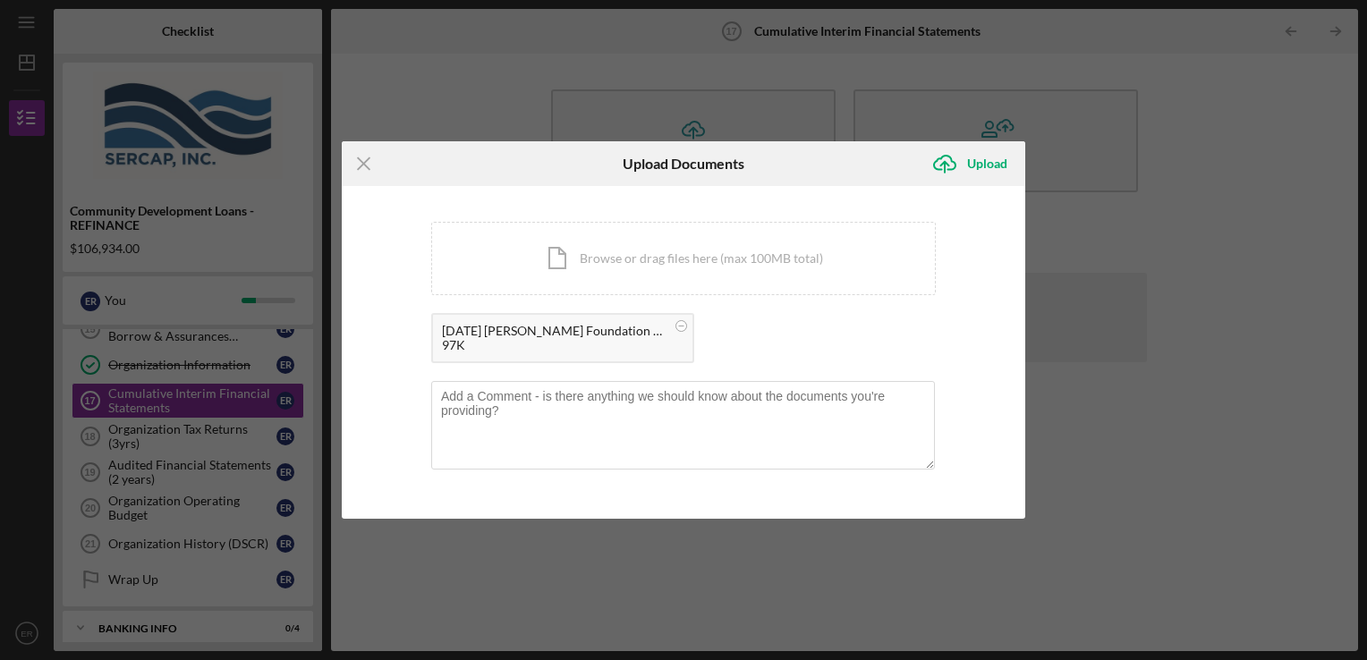
drag, startPoint x: 778, startPoint y: 164, endPoint x: 788, endPoint y: 137, distance: 28.6
click at [788, 137] on div "Icon/Menu Close Upload Documents Icon/Upload Upload You're uploading documents …" at bounding box center [683, 330] width 1367 height 660
click at [973, 165] on div "Upload" at bounding box center [987, 164] width 40 height 36
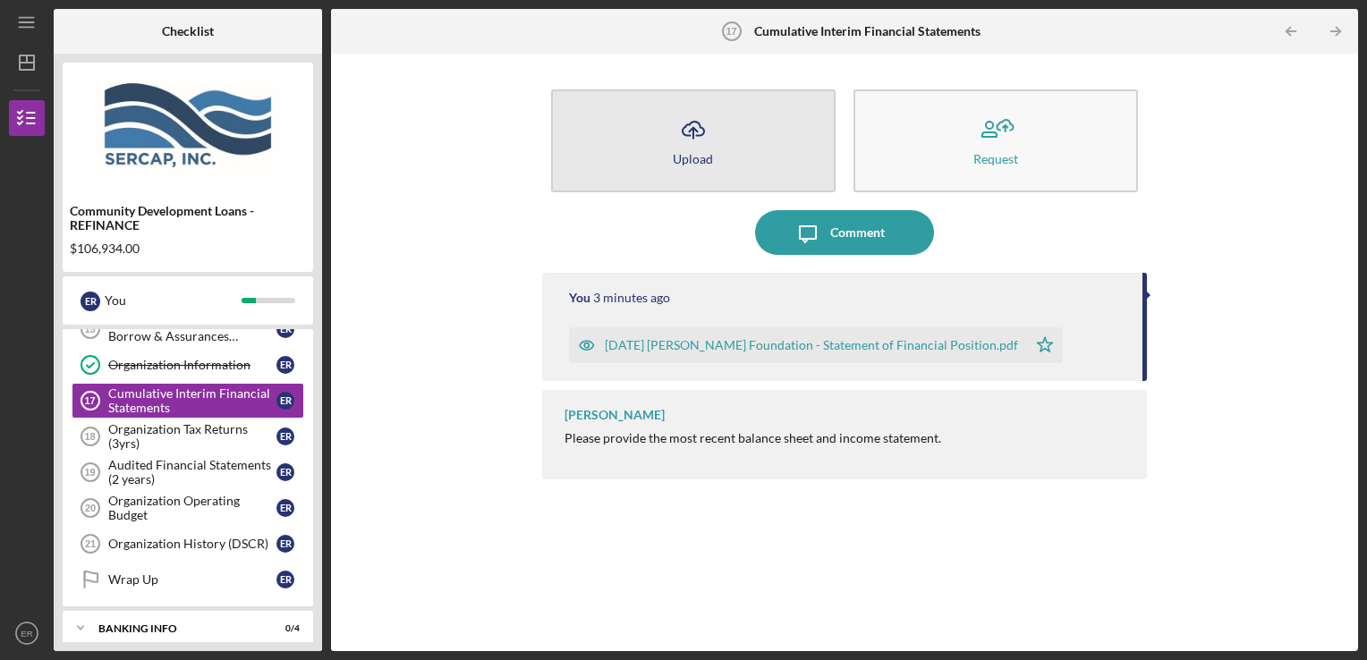
click at [697, 152] on div "Upload" at bounding box center [693, 158] width 40 height 13
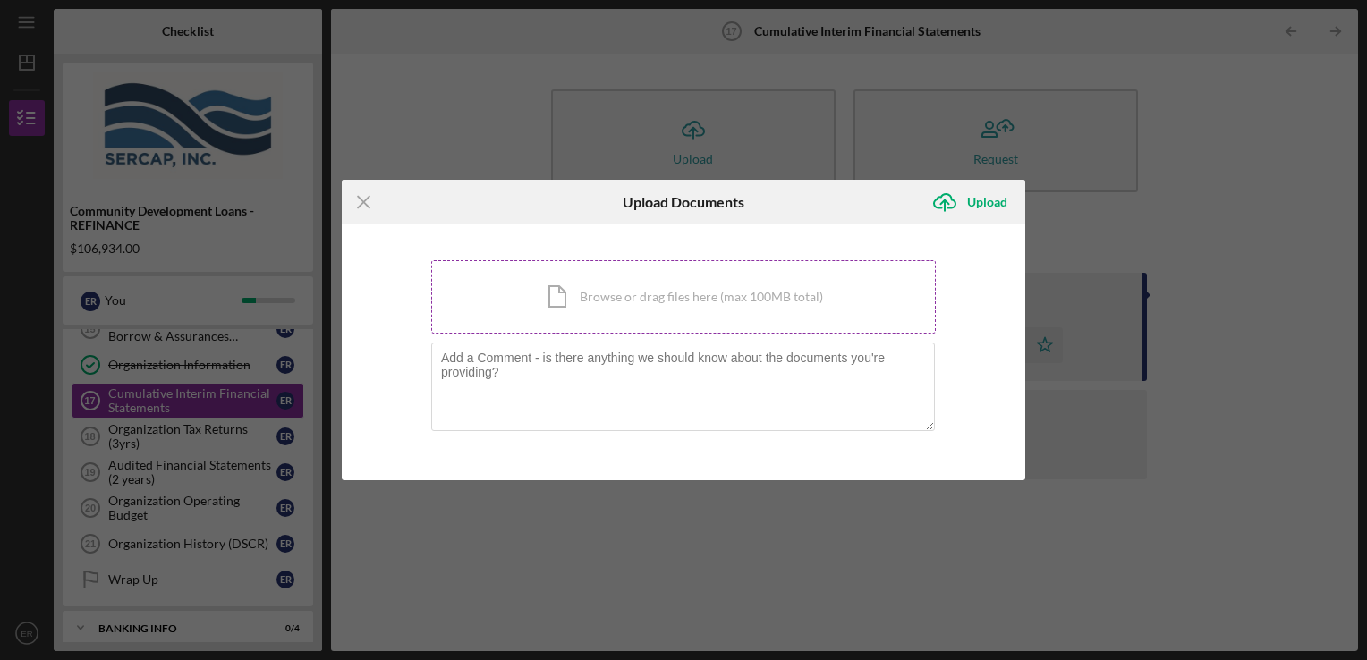
click at [706, 292] on div "Icon/Document Browse or drag files here (max 100MB total) Tap to choose files o…" at bounding box center [683, 296] width 505 height 73
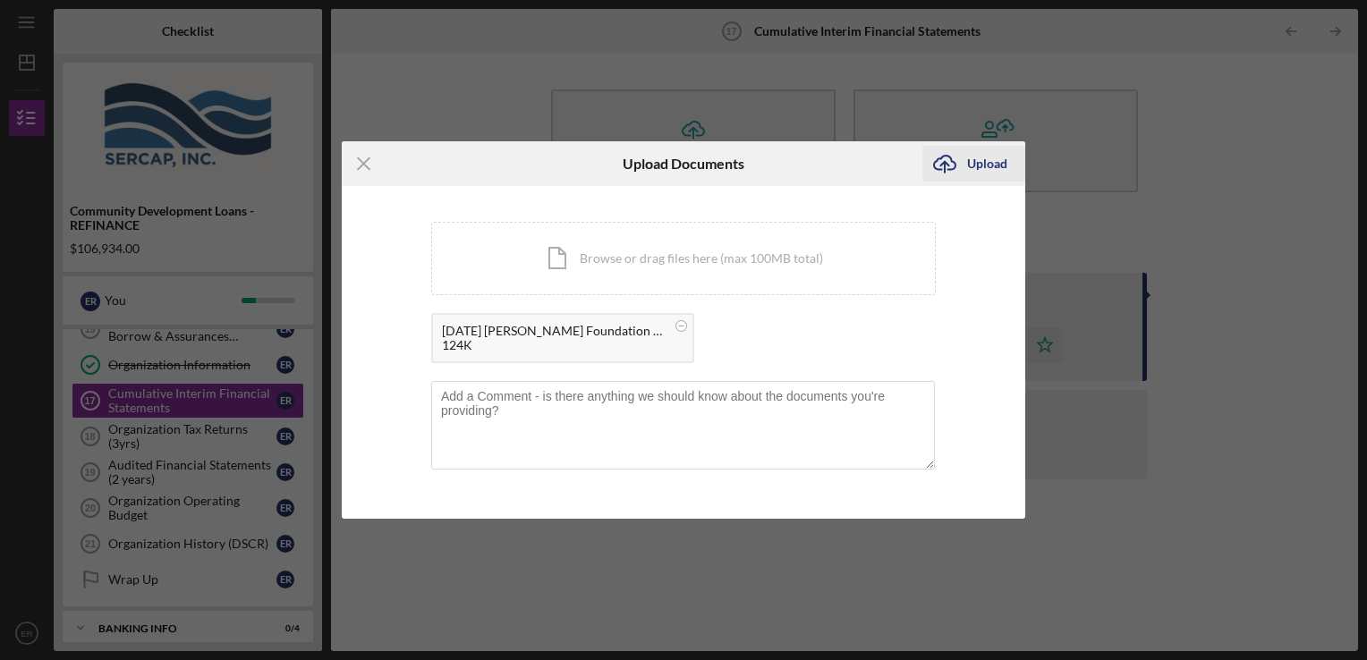
click at [977, 157] on div "Upload" at bounding box center [987, 164] width 40 height 36
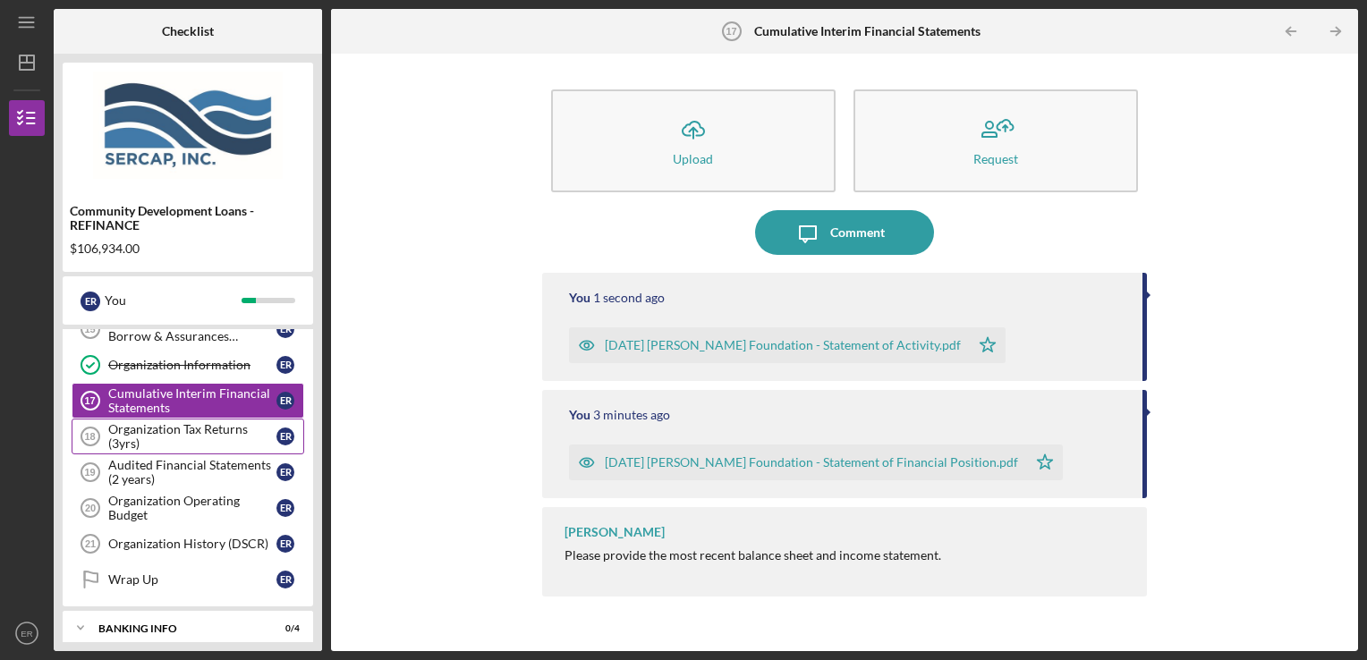
click at [199, 419] on link "Organization Tax Returns (3yrs) 18 Organization Tax Returns (3yrs) E R" at bounding box center [188, 437] width 233 height 36
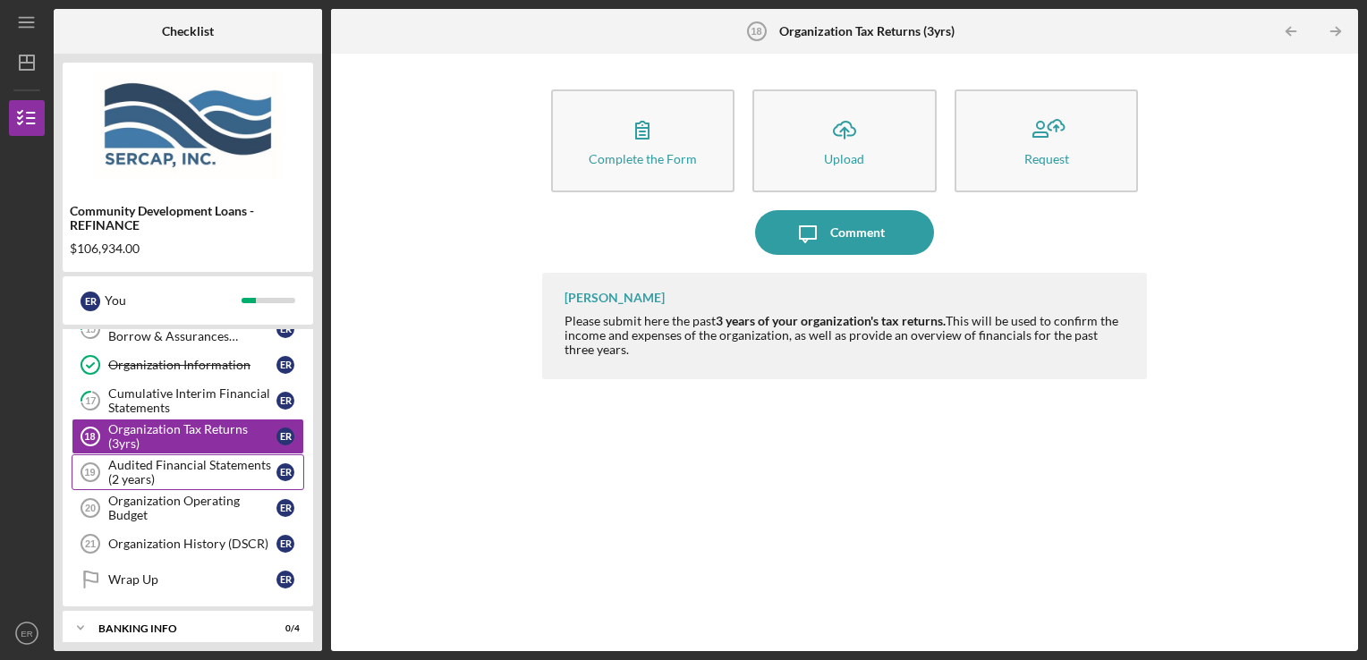
click at [200, 460] on div "Audited Financial Statements (2 years)" at bounding box center [192, 472] width 168 height 29
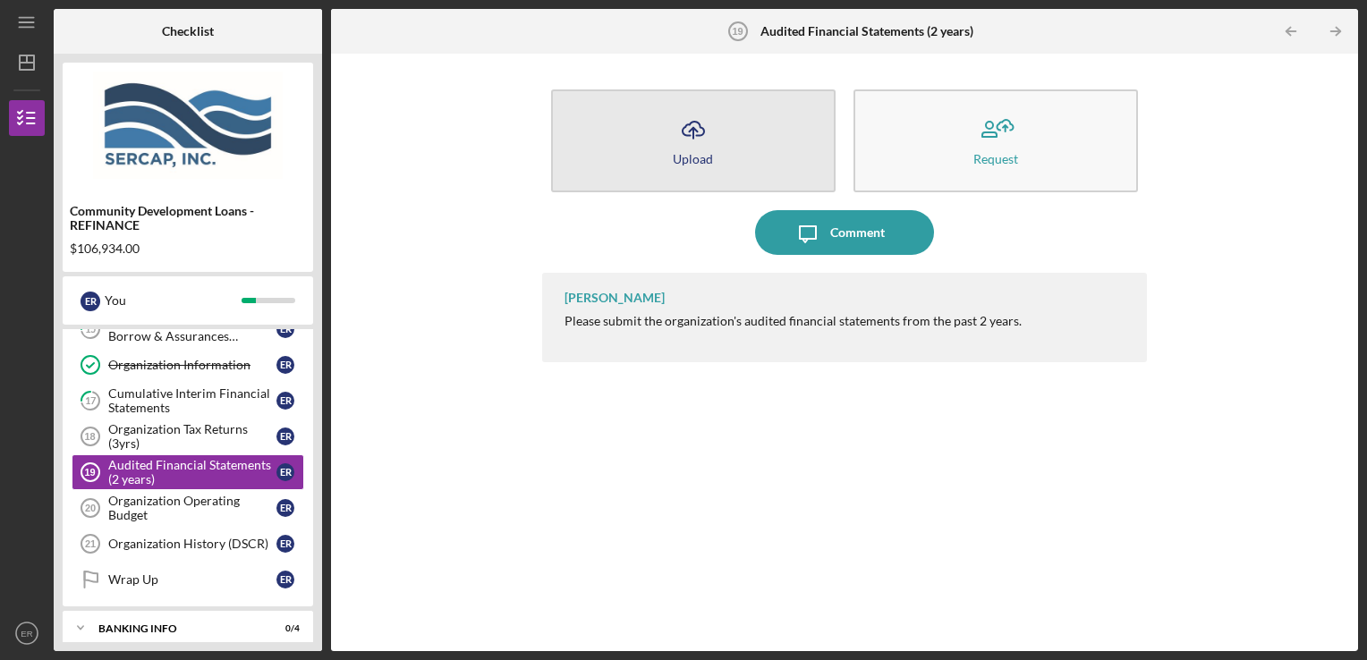
click at [749, 159] on button "Icon/Upload Upload" at bounding box center [693, 140] width 285 height 103
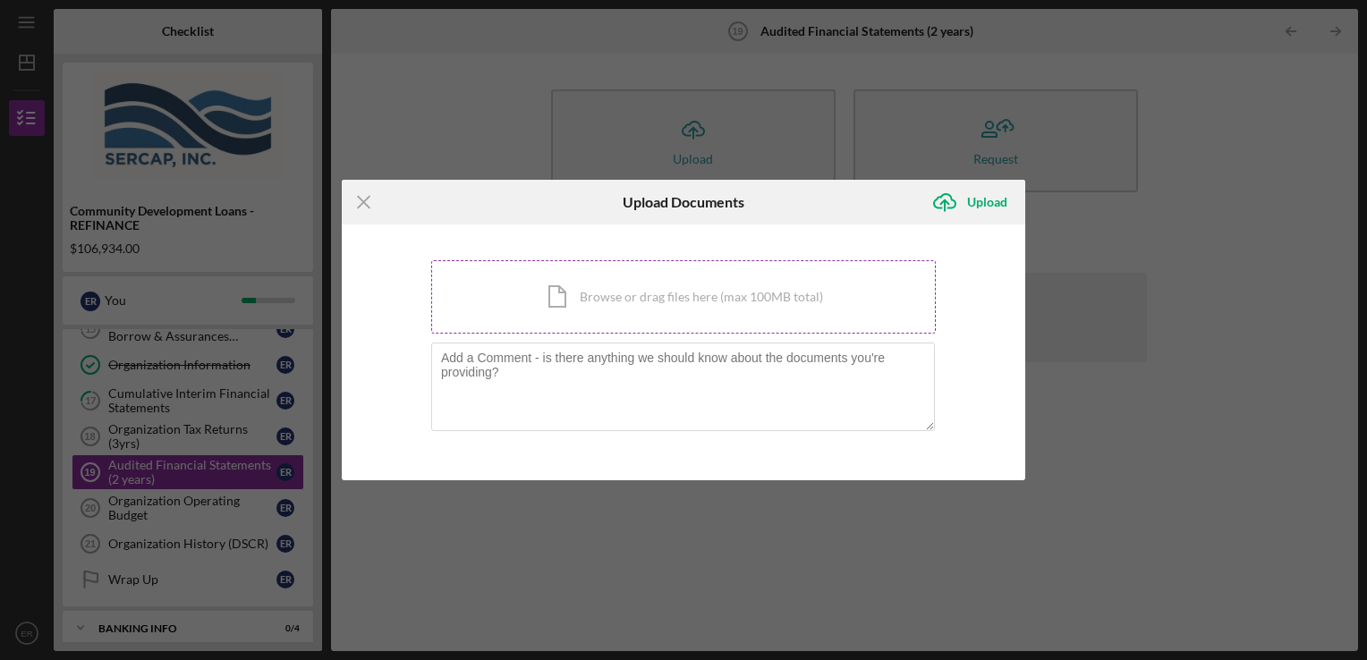
click at [616, 300] on div "Icon/Document Browse or drag files here (max 100MB total) Tap to choose files o…" at bounding box center [683, 296] width 505 height 73
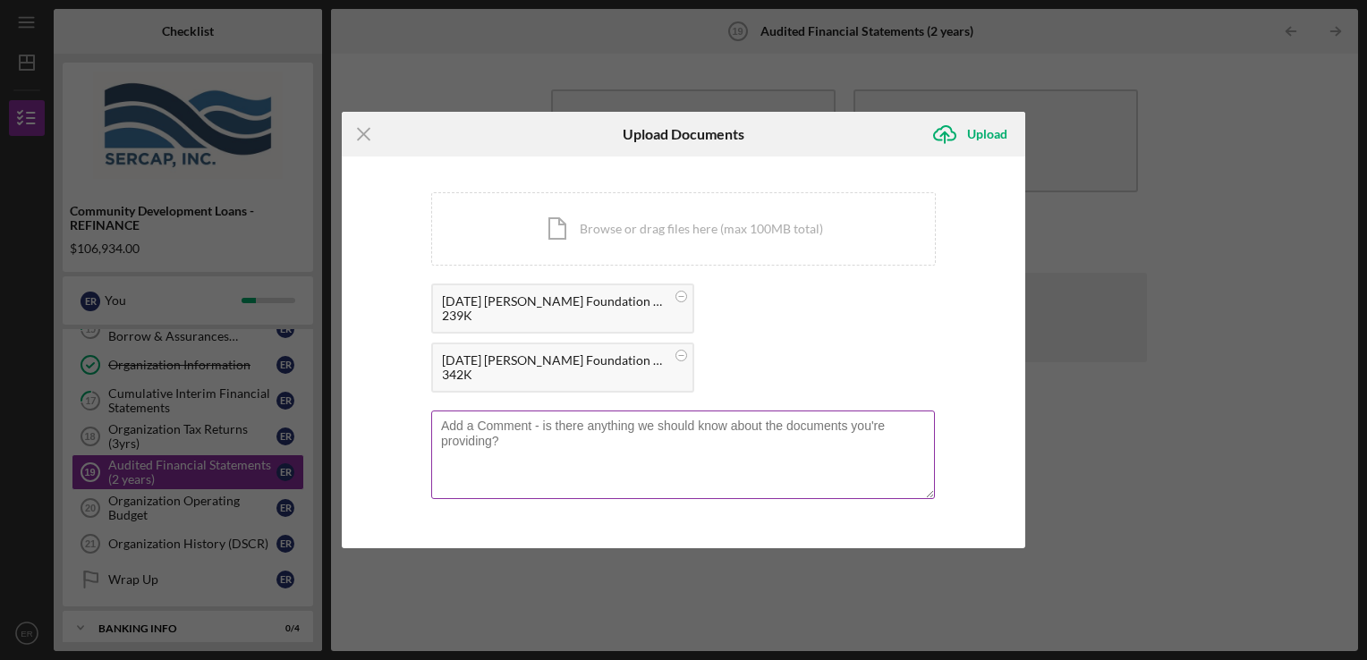
click at [538, 463] on textarea at bounding box center [683, 455] width 504 height 88
click at [556, 424] on textarea "Please note, we are wrapping up our 2024 audit." at bounding box center [683, 455] width 504 height 88
type textarea "Please note, we are still wrapping up our 2024 audit."
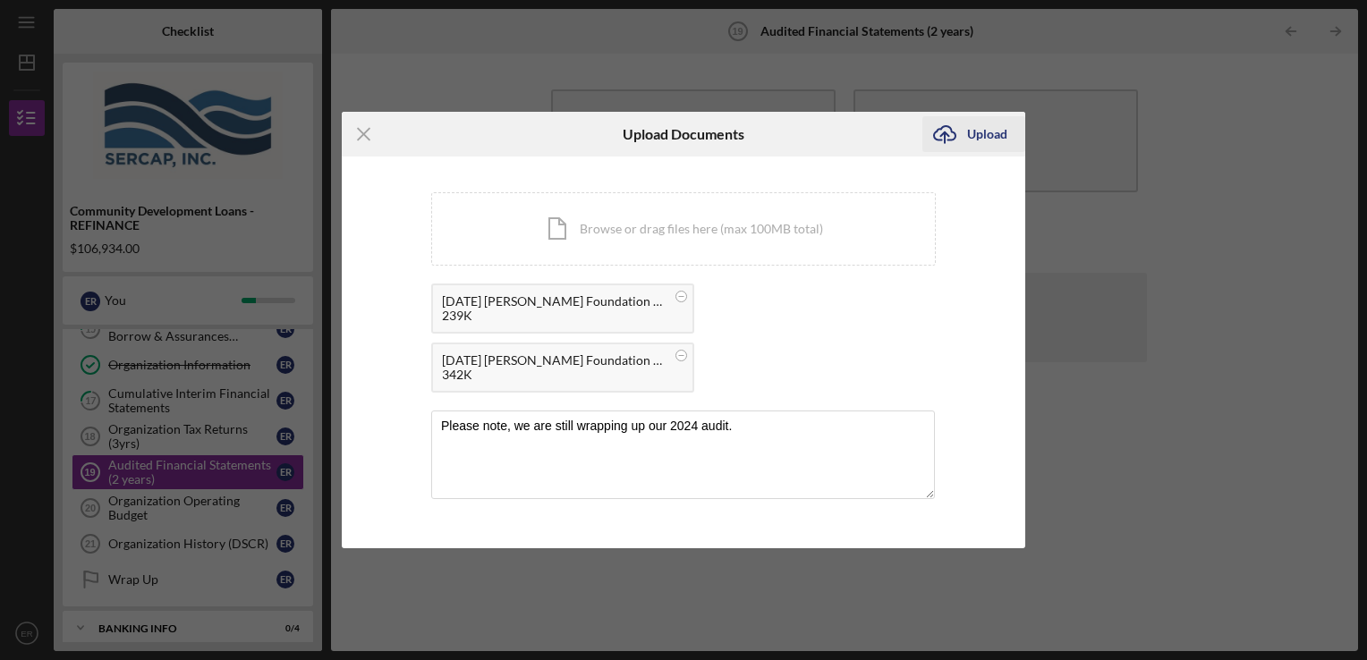
click at [977, 130] on div "Upload" at bounding box center [987, 134] width 40 height 36
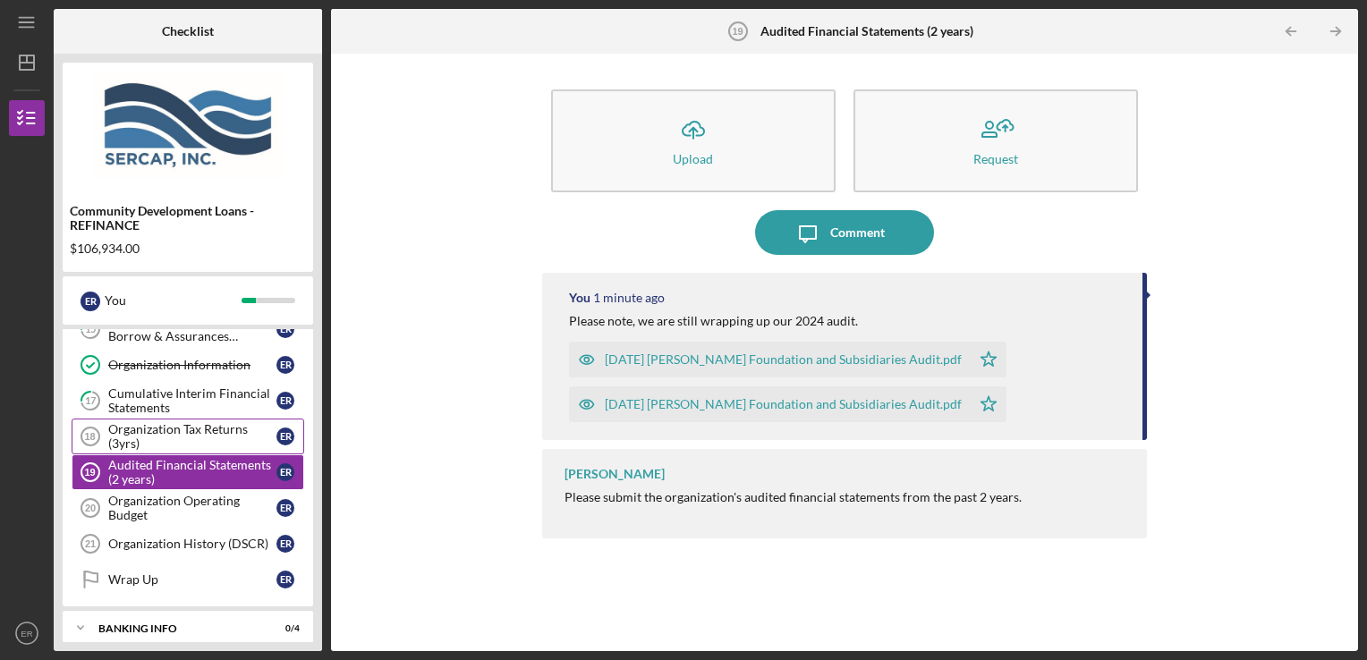
click at [174, 437] on div "Organization Tax Returns (3yrs)" at bounding box center [192, 436] width 168 height 29
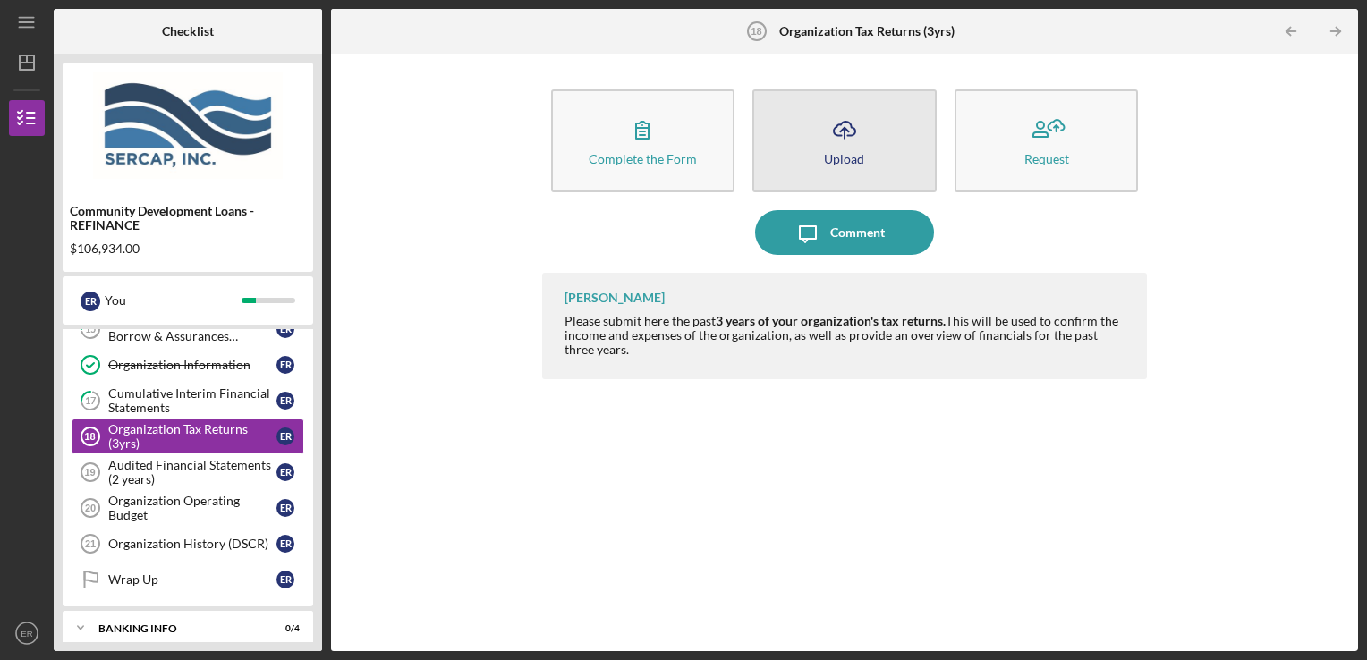
click at [828, 145] on icon "Icon/Upload" at bounding box center [844, 129] width 45 height 45
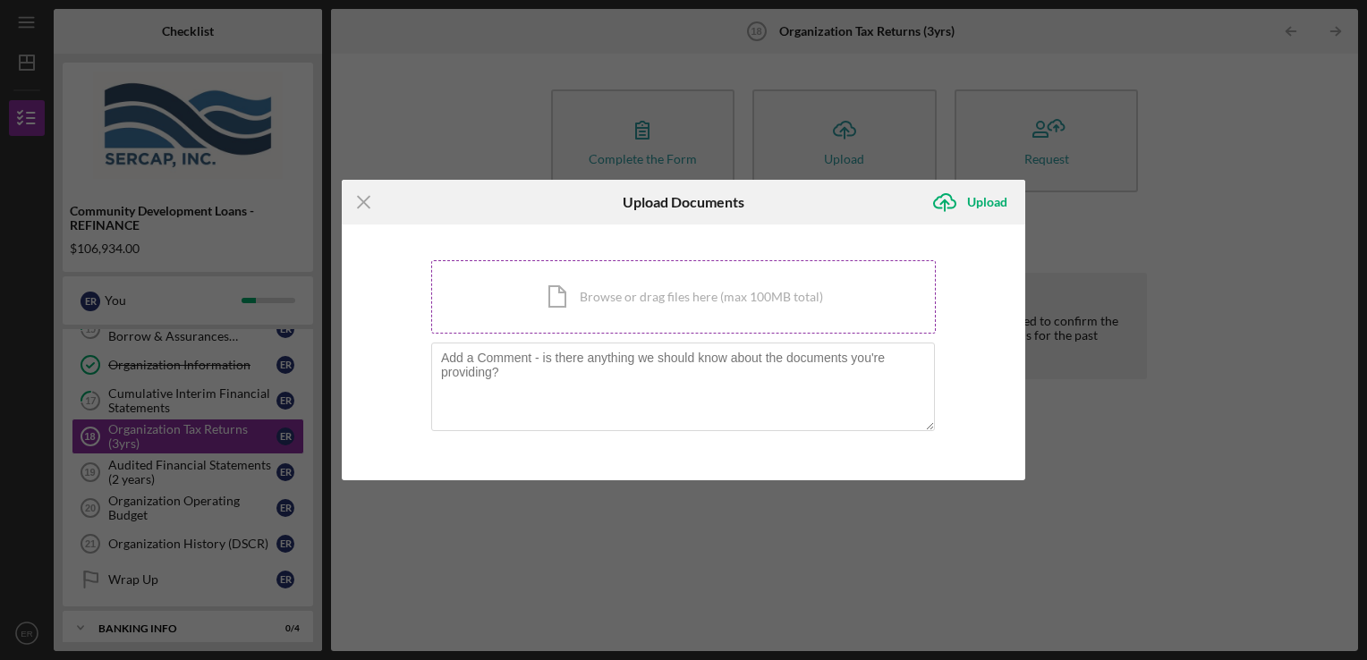
click at [688, 292] on div "Icon/Document Browse or drag files here (max 100MB total) Tap to choose files o…" at bounding box center [683, 296] width 505 height 73
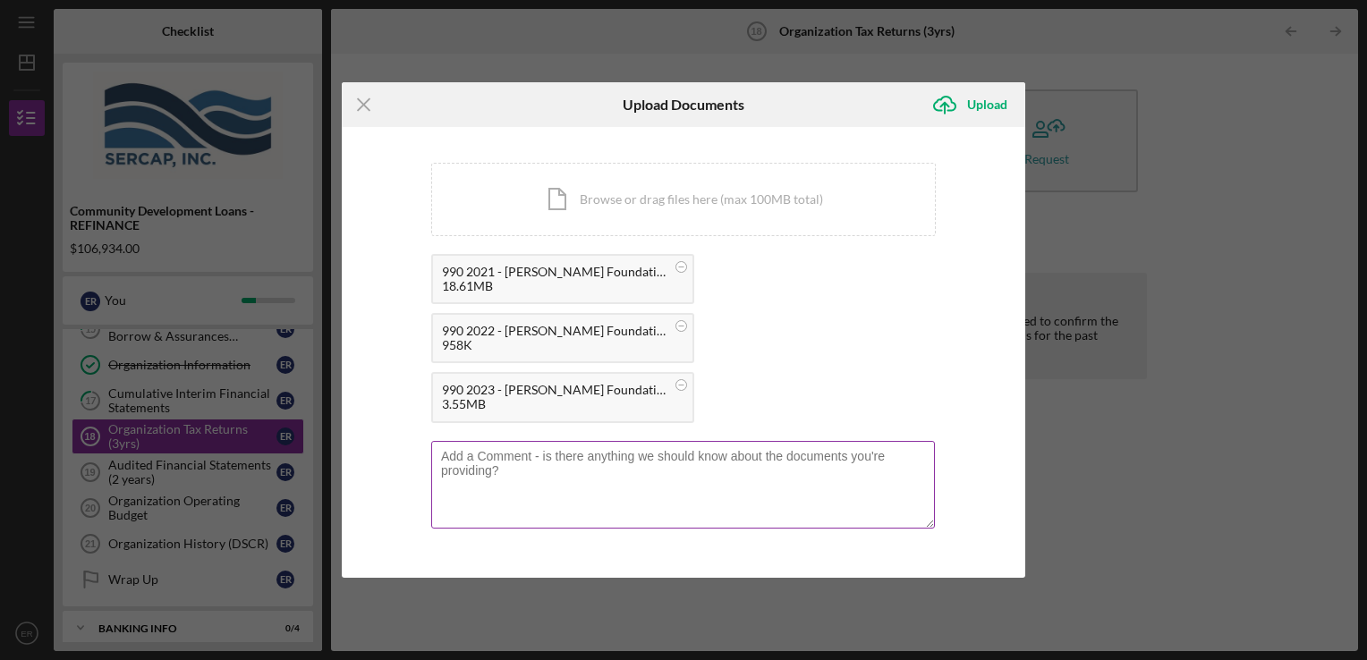
click at [598, 480] on textarea at bounding box center [683, 485] width 504 height 88
type textarea "Please note, we are still working on our 2024 990."
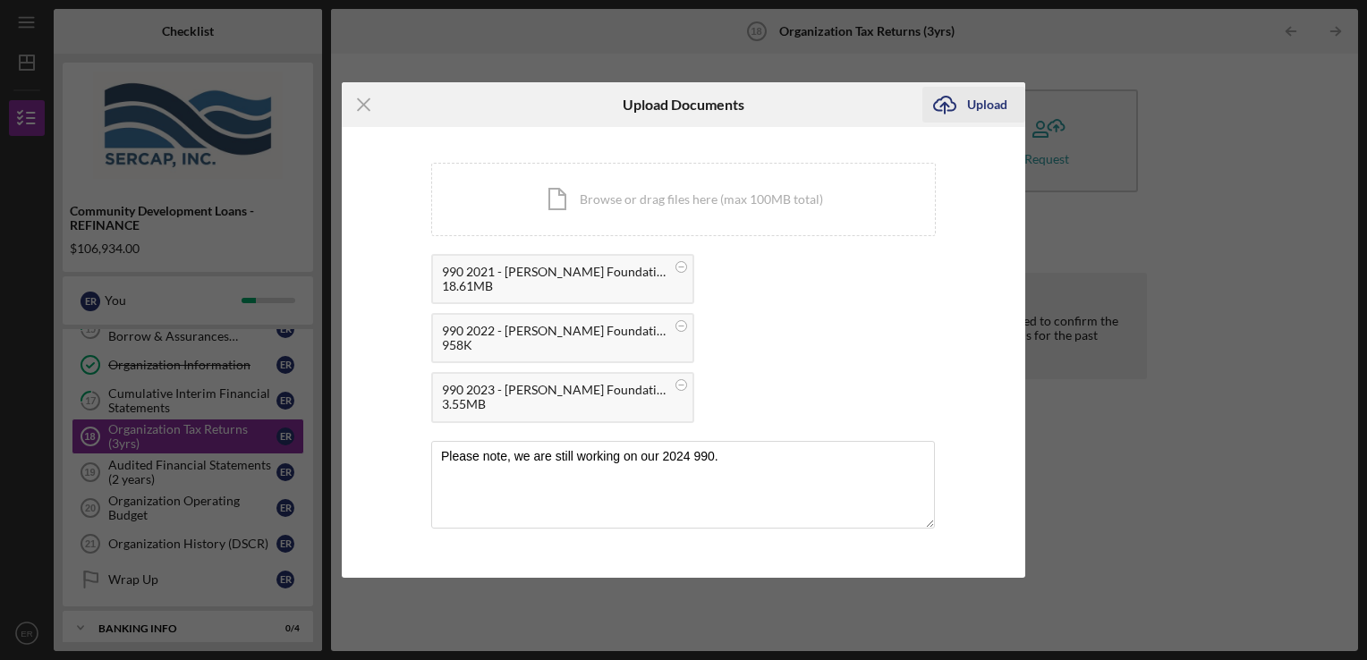
click at [959, 103] on icon "Icon/Upload" at bounding box center [944, 104] width 45 height 45
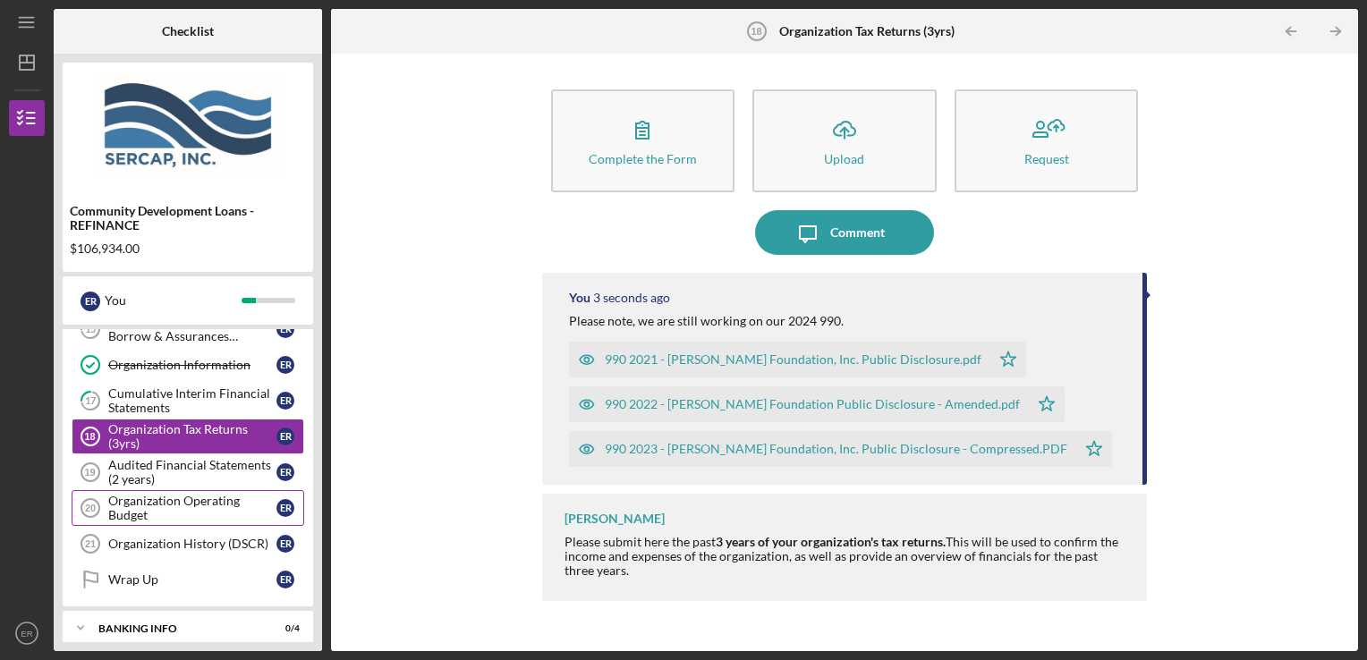
click at [200, 512] on div "Organization Operating Budget" at bounding box center [192, 508] width 168 height 29
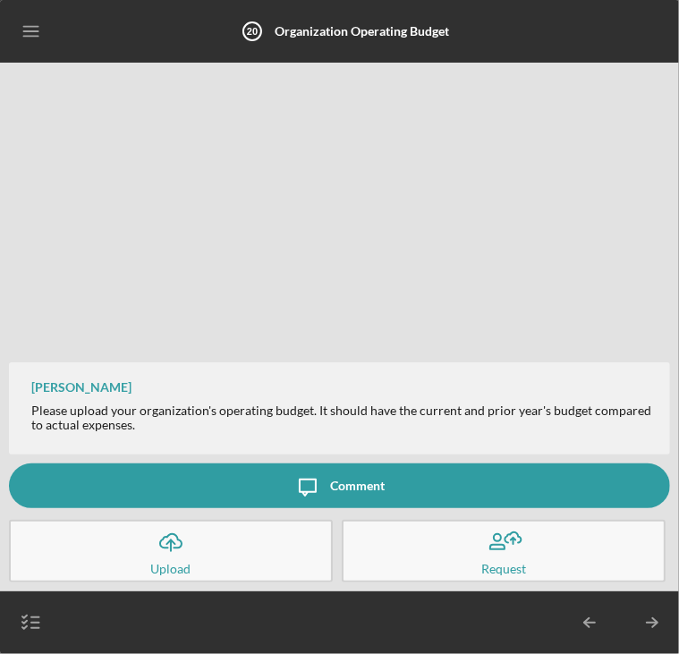
click at [186, 546] on icon "Icon/Upload" at bounding box center [171, 542] width 45 height 45
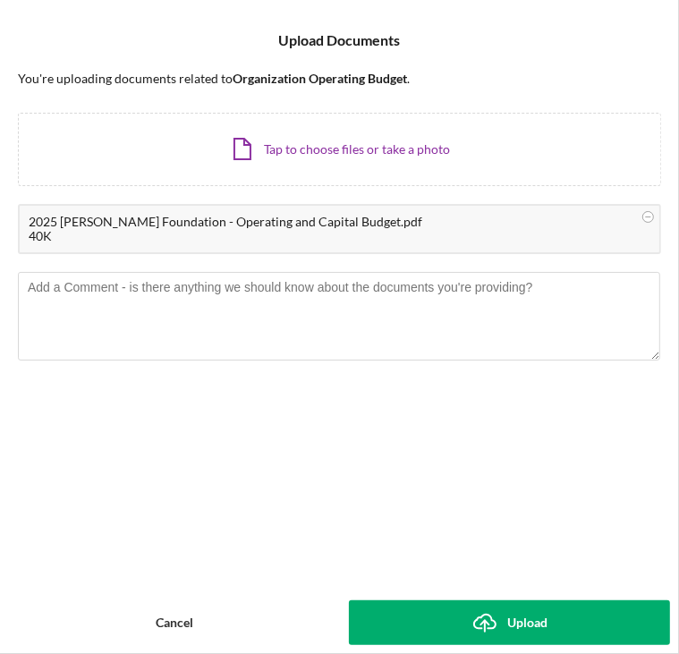
click at [446, 625] on button "Icon/Upload Upload" at bounding box center [510, 622] width 322 height 45
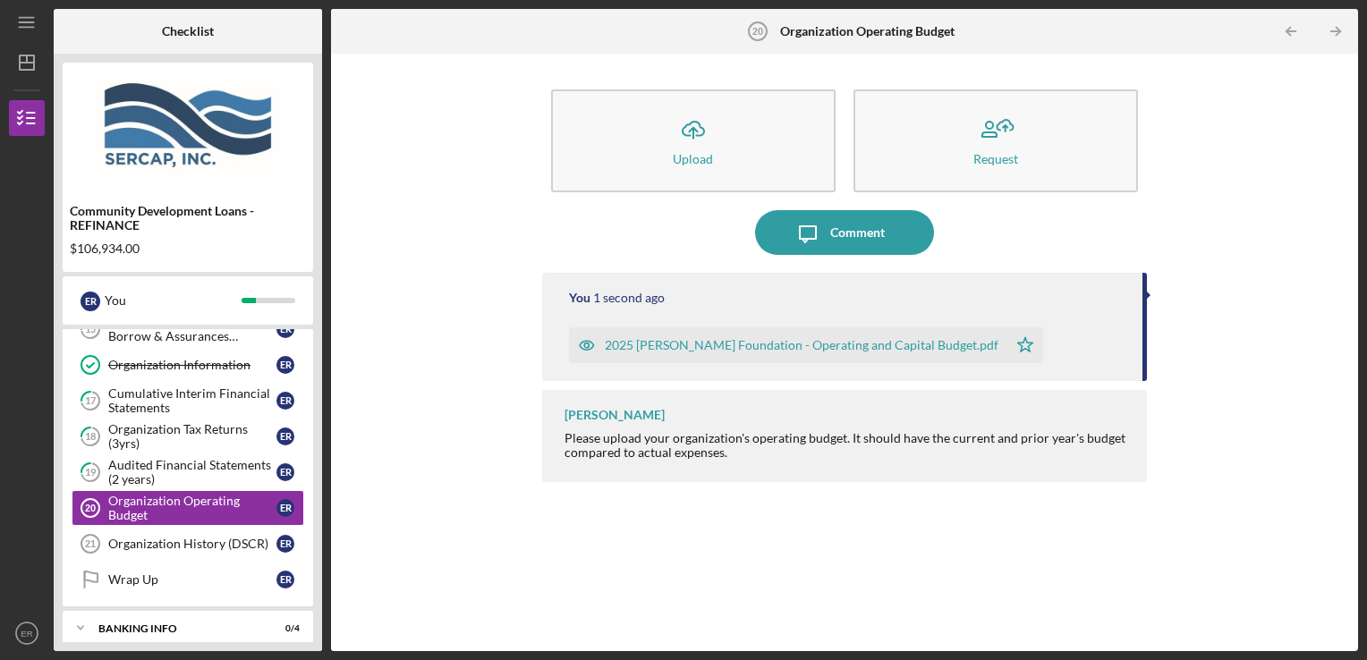
scroll to position [587, 0]
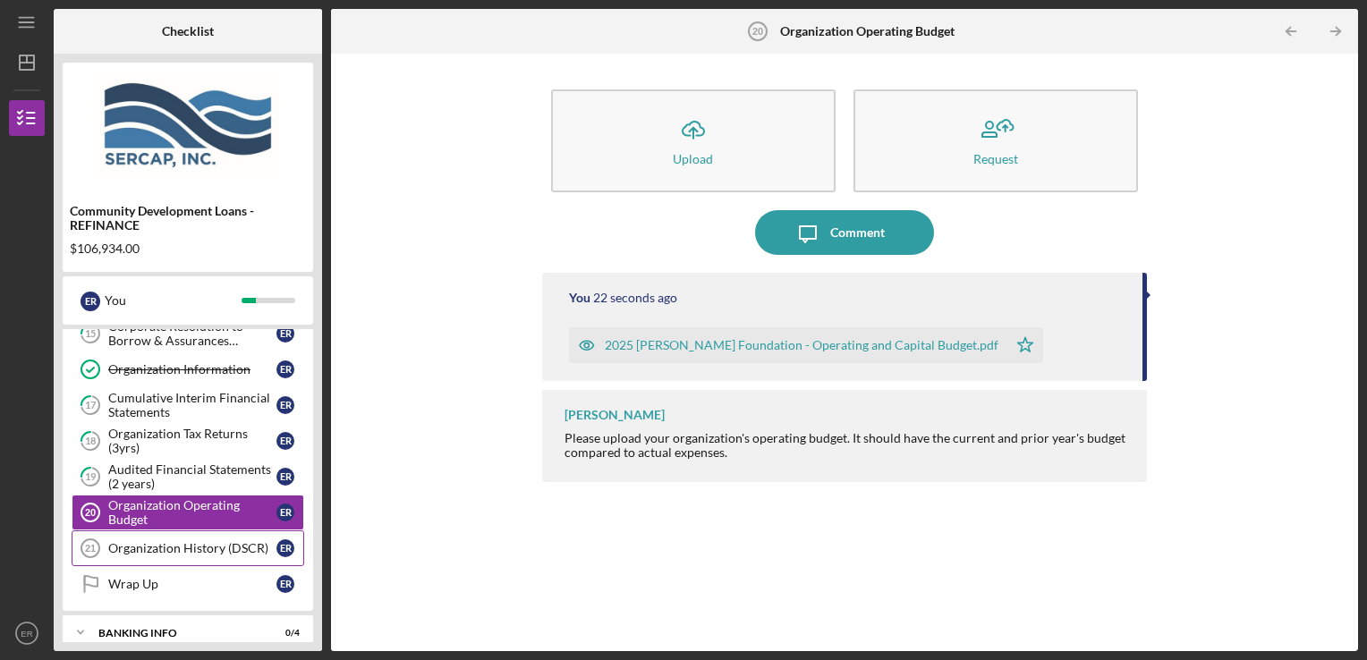
click at [181, 541] on div "Organization History (DSCR)" at bounding box center [192, 548] width 168 height 14
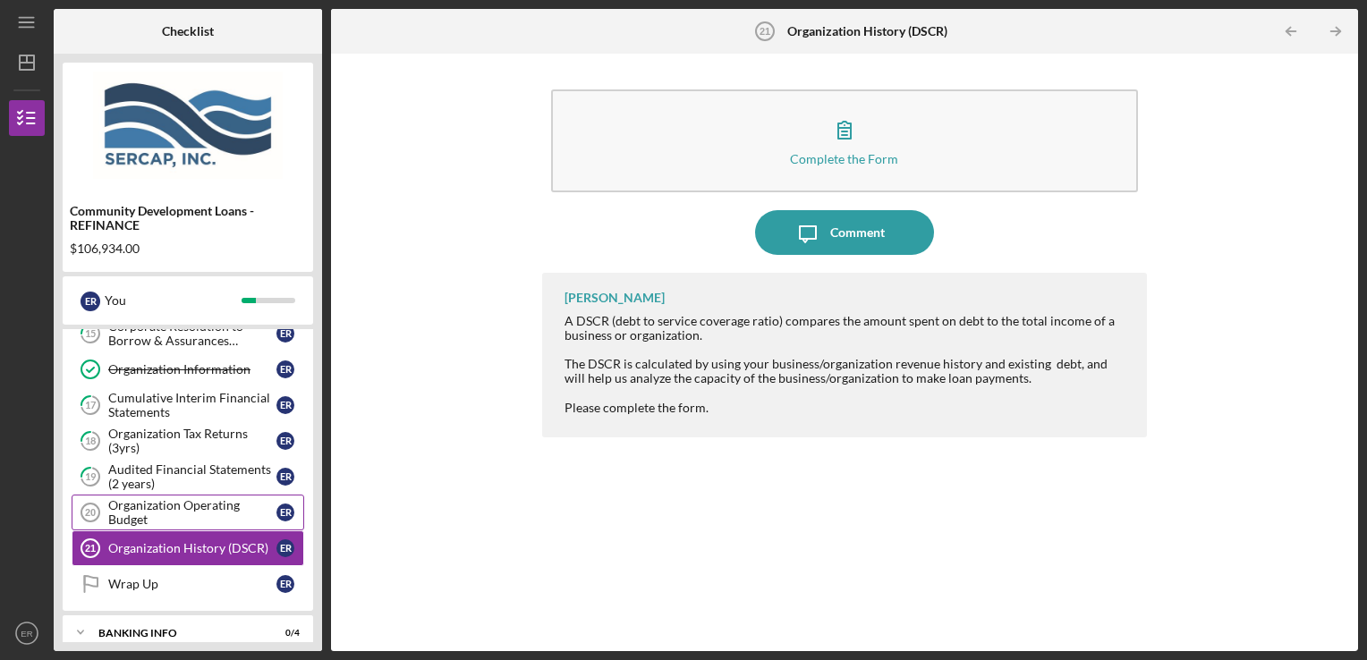
click at [180, 510] on div "Organization Operating Budget" at bounding box center [192, 512] width 168 height 29
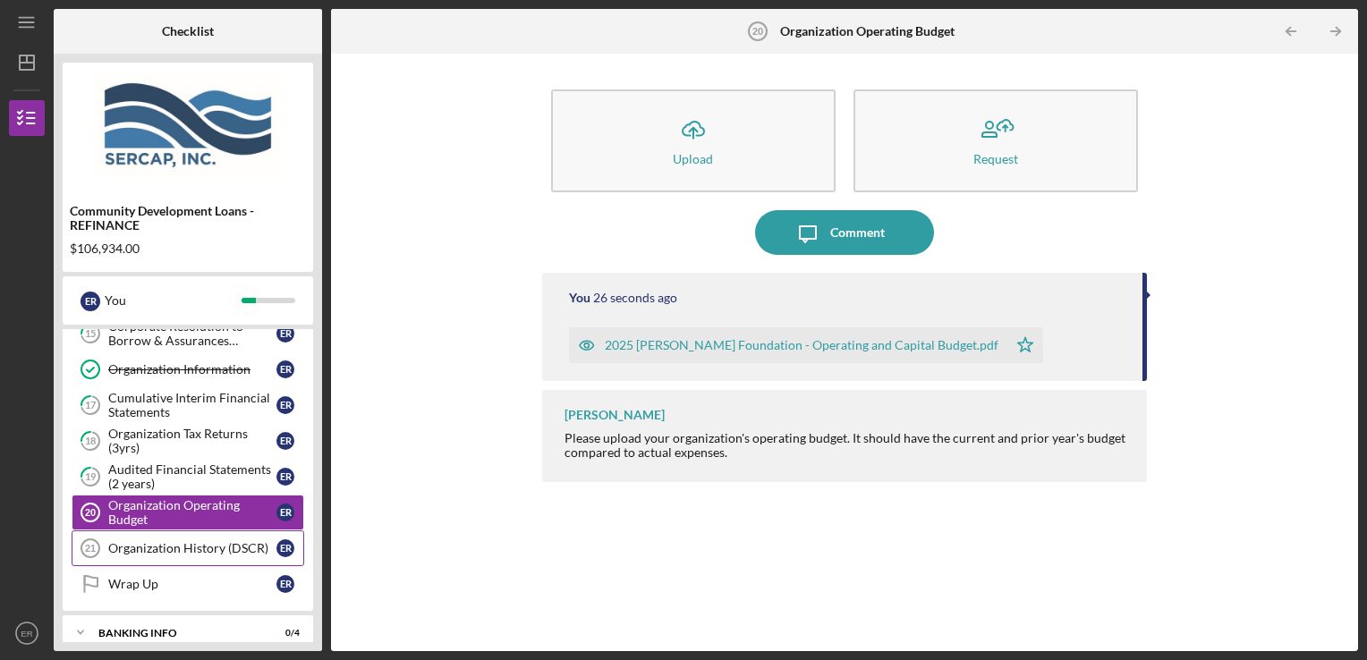
click at [179, 555] on link "Organization History (DSCR) 21 Organization History (DSCR) E R" at bounding box center [188, 549] width 233 height 36
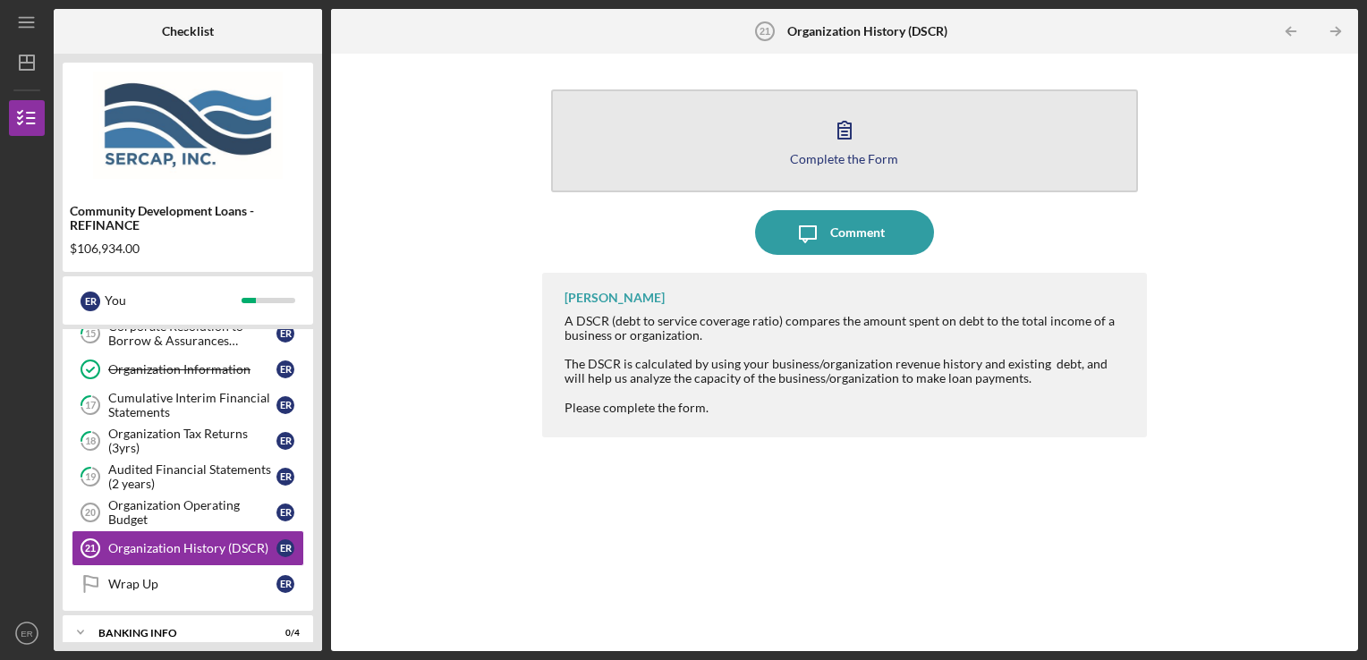
click at [816, 149] on button "Complete the Form Form" at bounding box center [845, 140] width 588 height 103
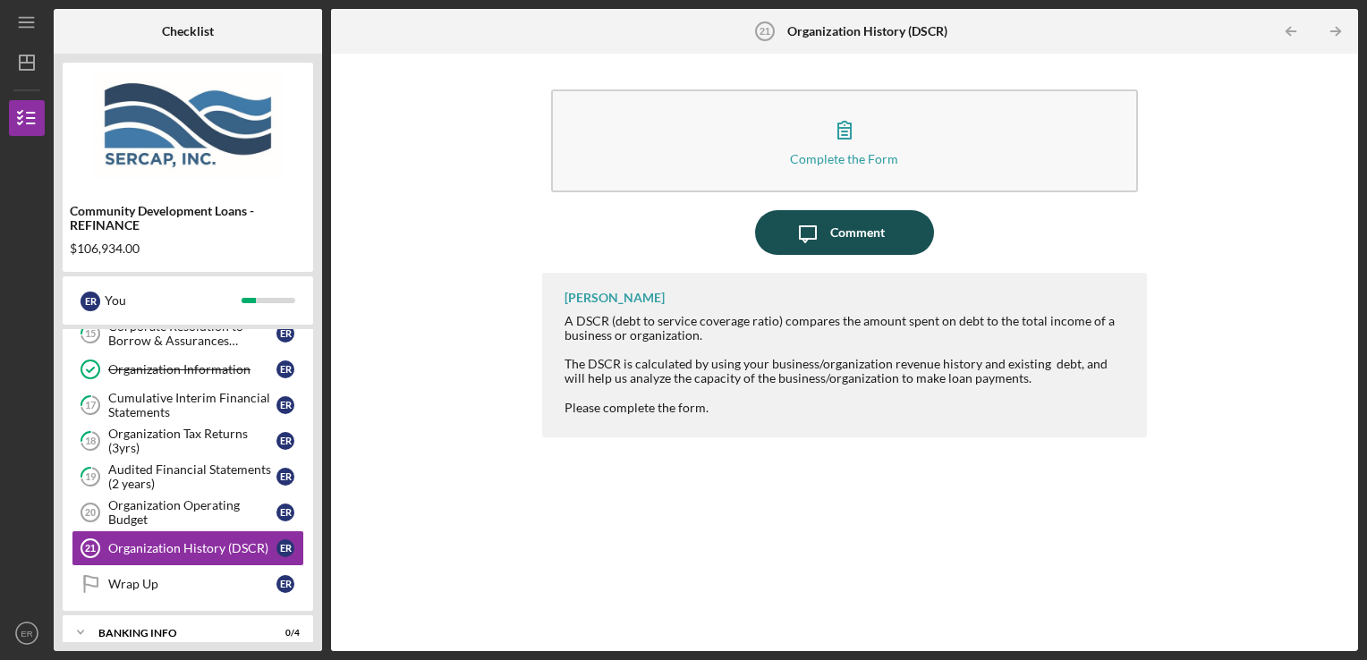
click at [852, 224] on div "Comment" at bounding box center [857, 232] width 55 height 45
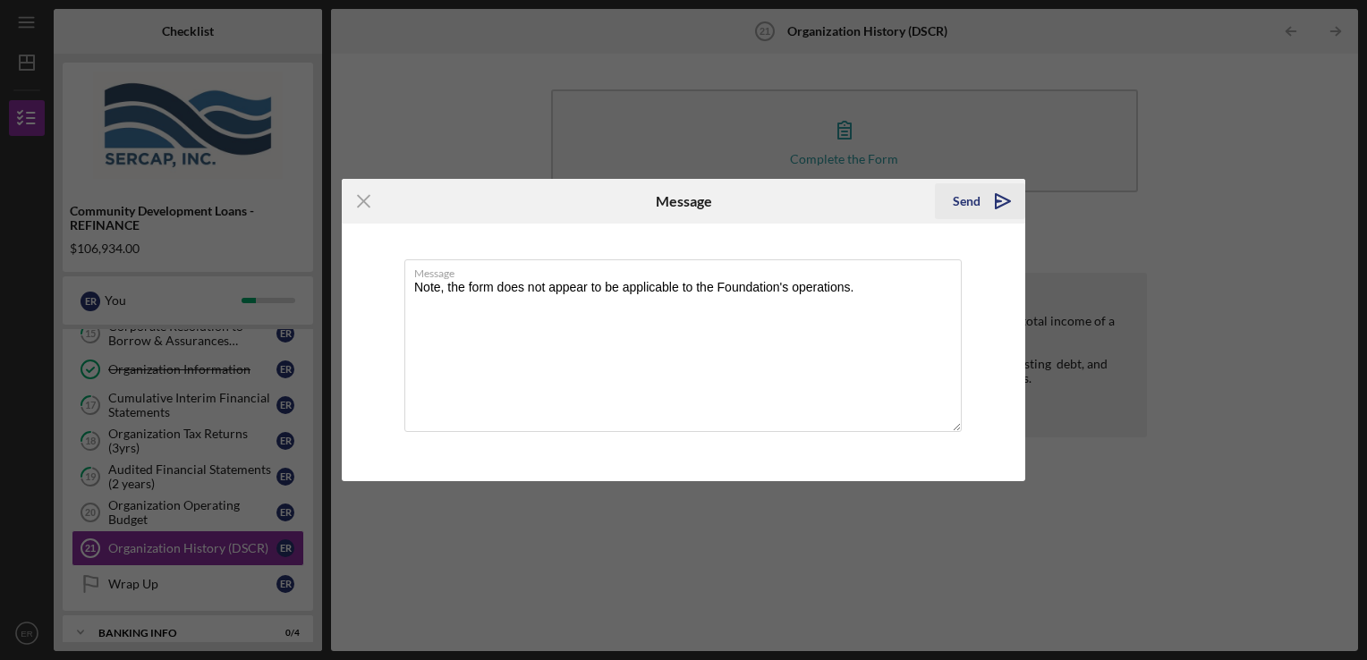
type textarea "Note, the form does not appear to be applicable to the Foundation's operations."
click at [970, 202] on div "Send" at bounding box center [967, 201] width 28 height 36
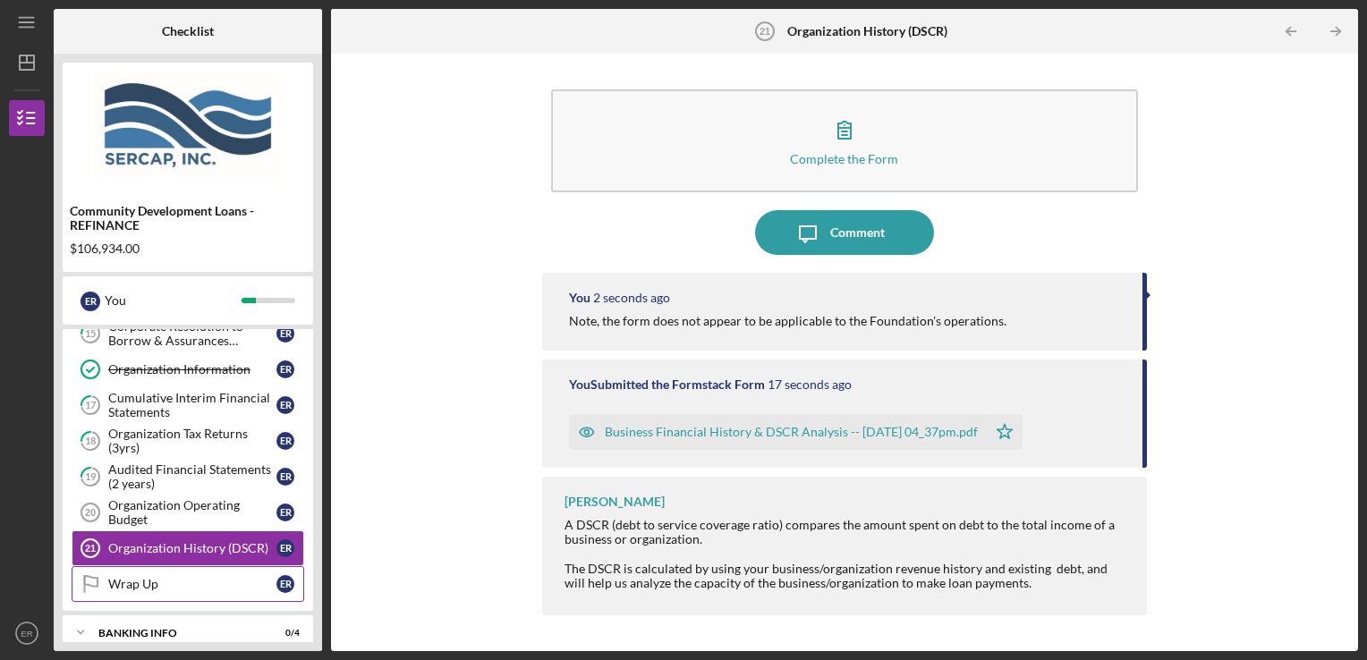
click at [133, 577] on div "Wrap Up" at bounding box center [192, 584] width 168 height 14
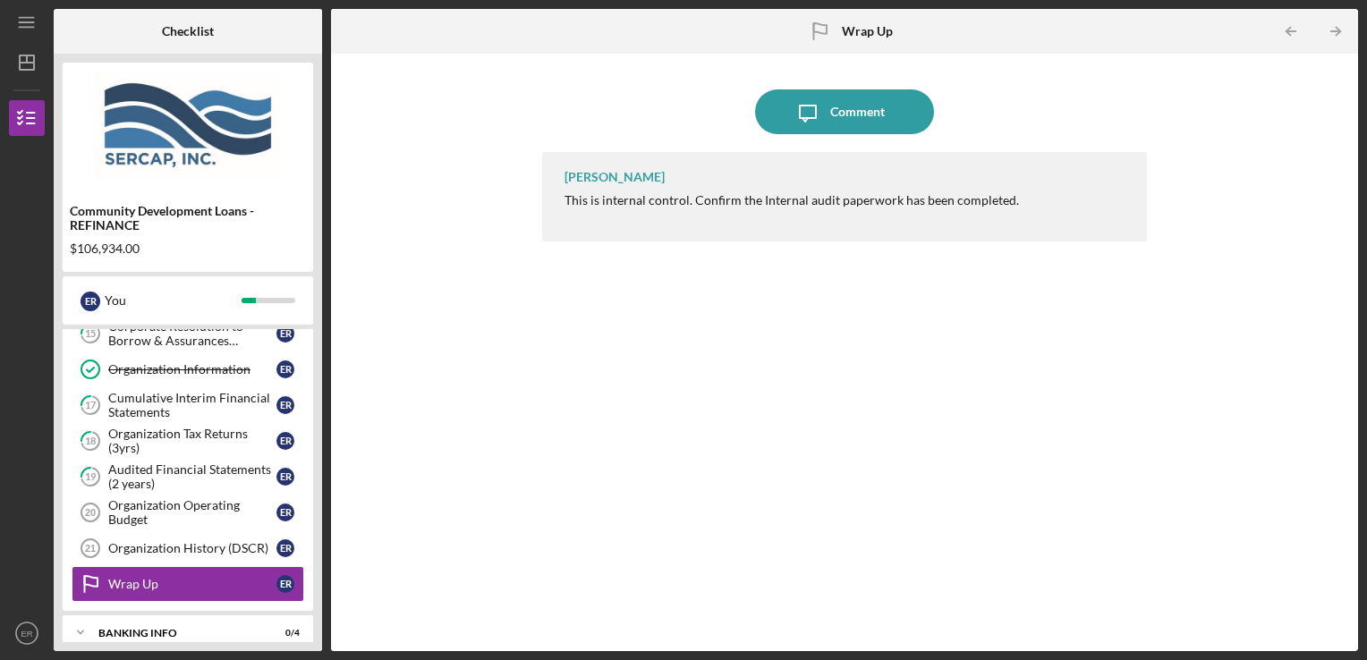
scroll to position [596, 0]
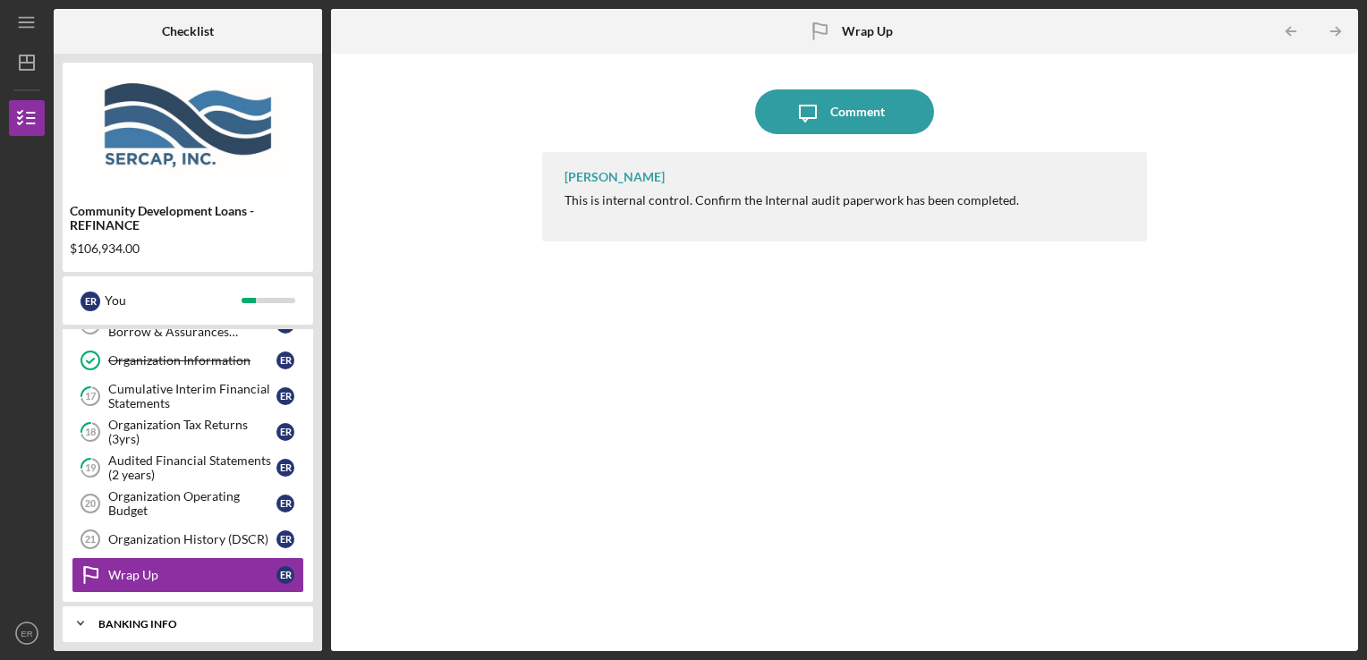
click at [173, 622] on div "Icon/Expander Banking Info 0 / 4" at bounding box center [188, 624] width 251 height 36
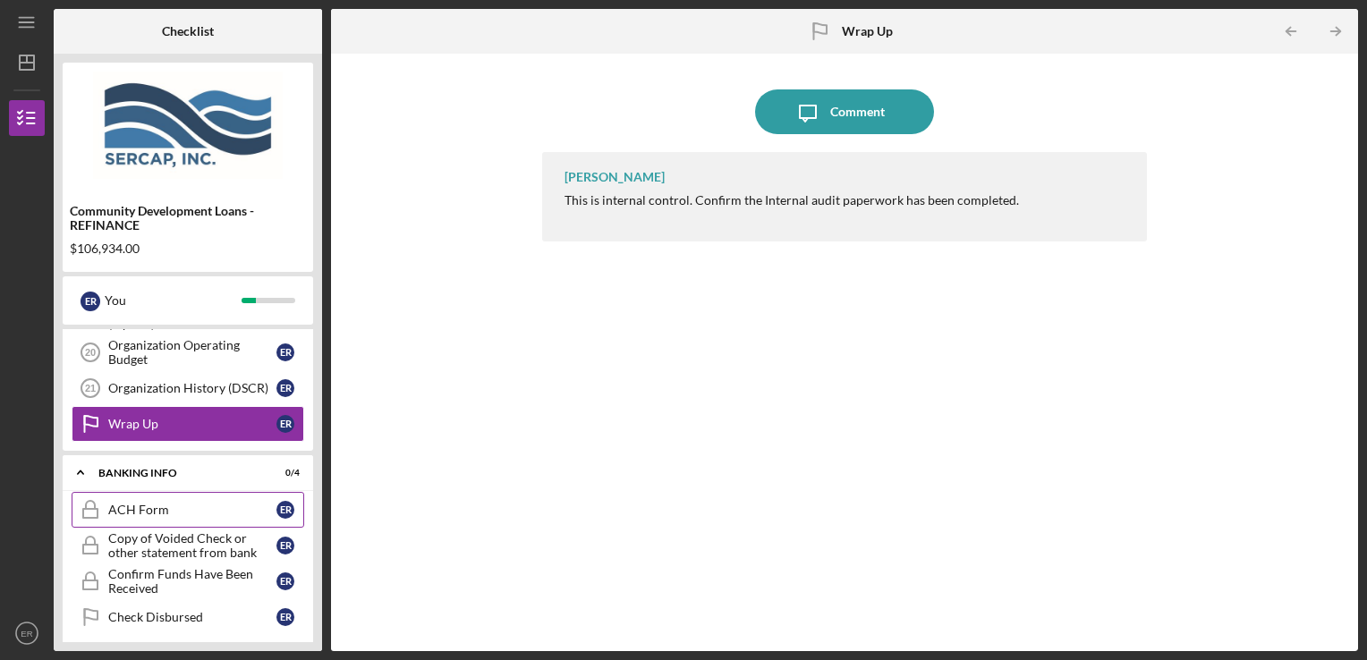
click at [168, 508] on link "ACH Form ACH Form E R" at bounding box center [188, 510] width 233 height 36
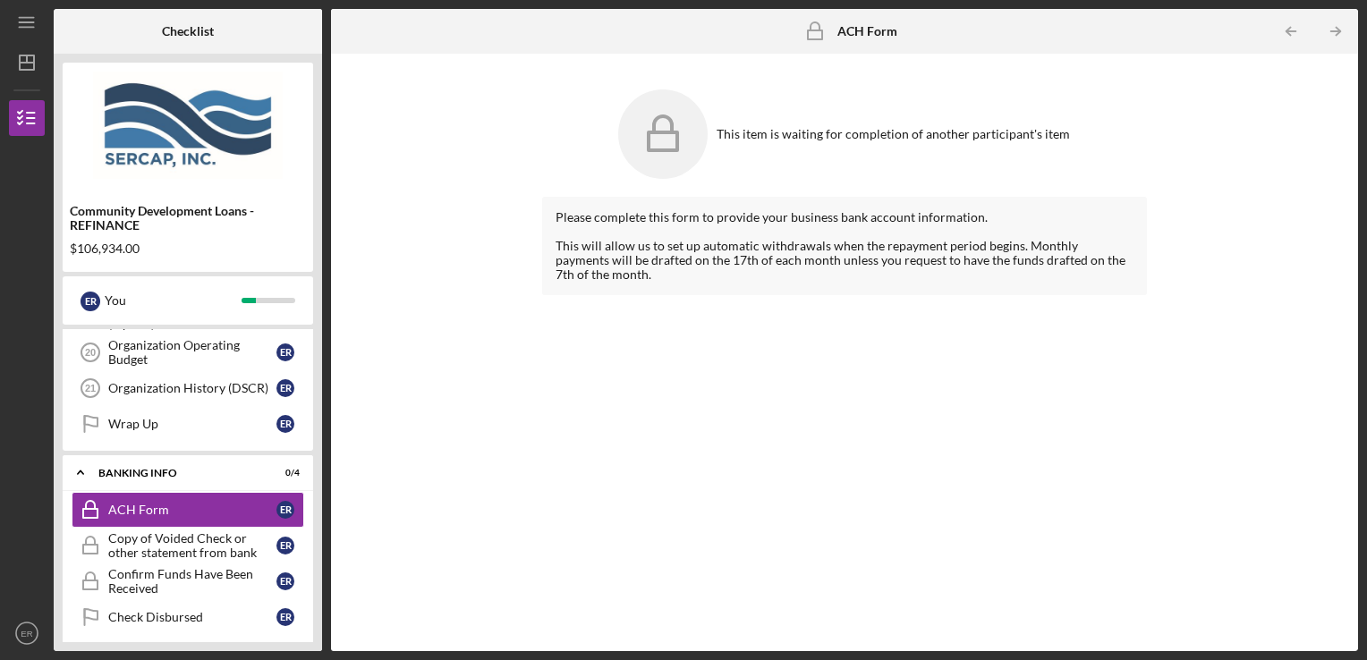
click at [672, 123] on icon at bounding box center [663, 123] width 18 height 15
click at [166, 551] on link "Copy of Voided Check or other statement from bank Copy of Voided Check or other…" at bounding box center [188, 546] width 233 height 36
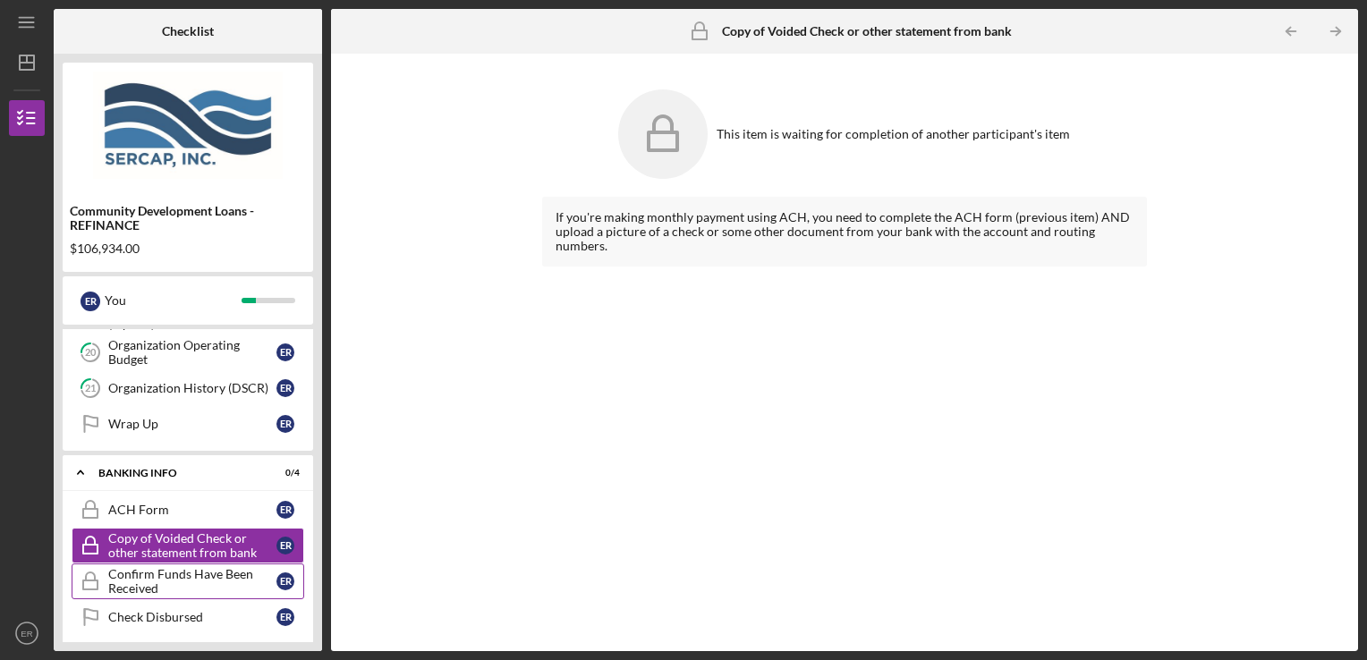
click at [167, 567] on div "Confirm Funds Have Been Received" at bounding box center [192, 581] width 168 height 29
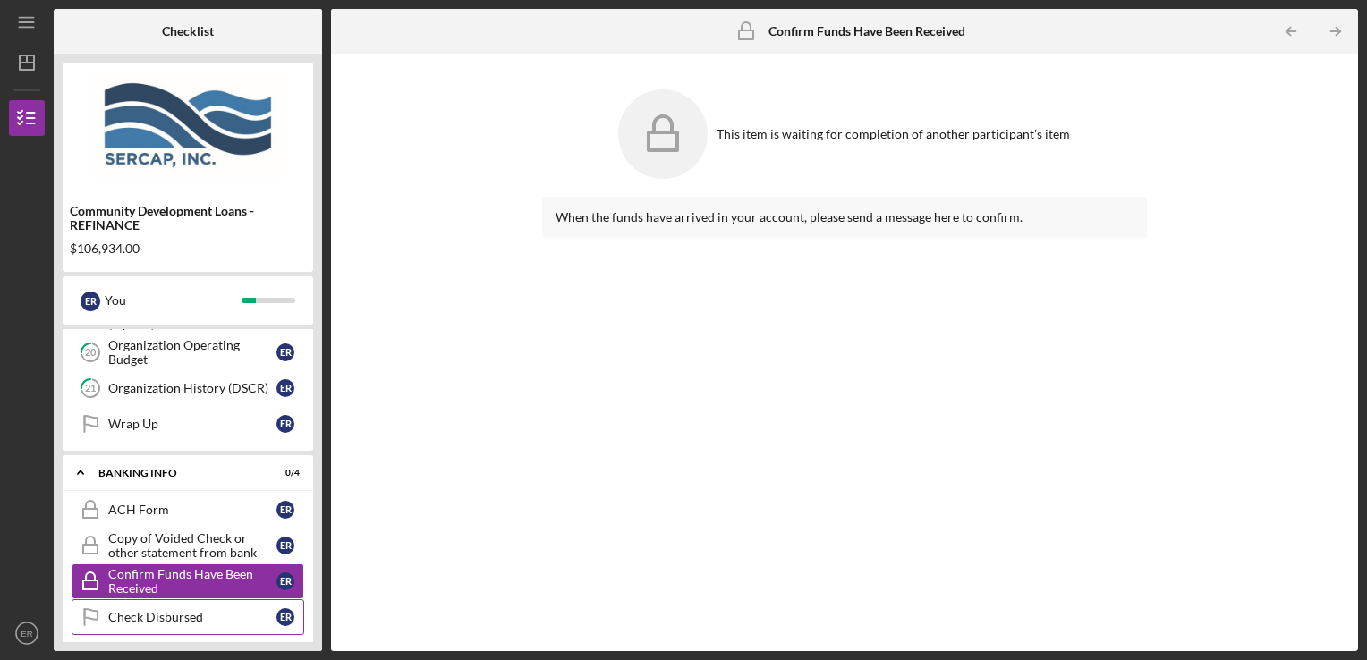
click at [171, 610] on div "Check Disbursed" at bounding box center [192, 617] width 168 height 14
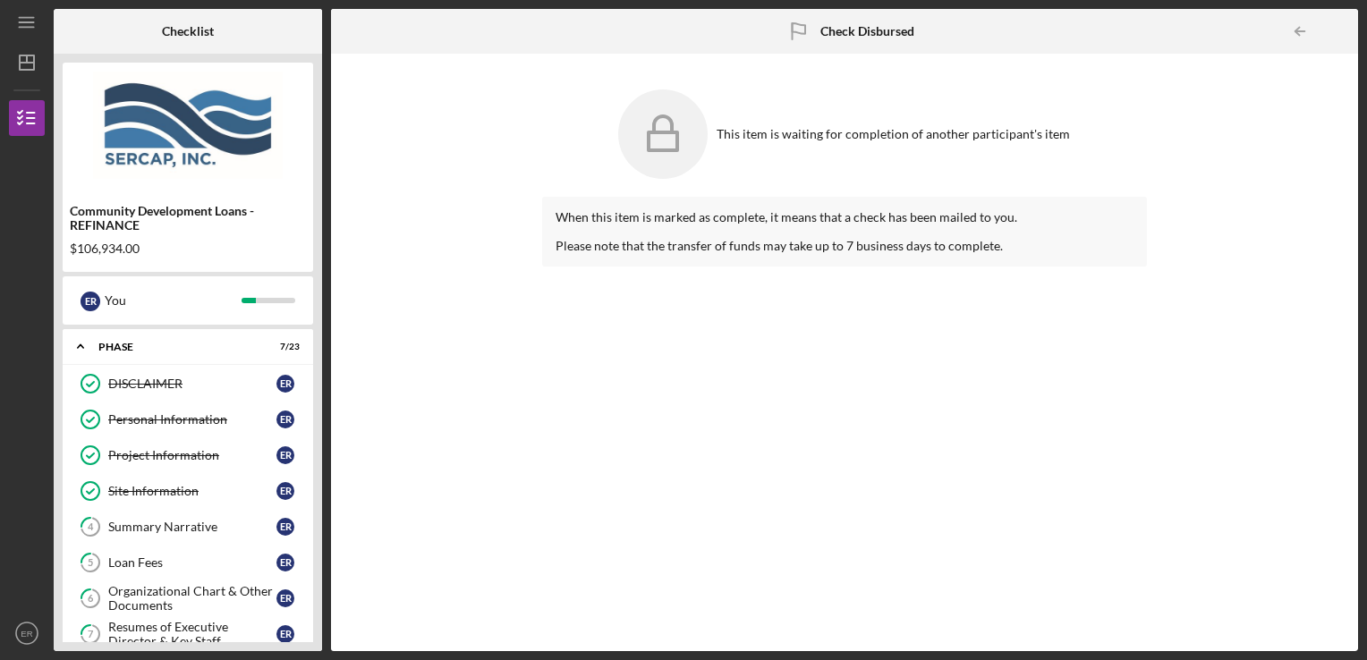
click at [601, 335] on div "When this item is marked as complete, it means that a check has been mailed to …" at bounding box center [845, 411] width 606 height 428
click at [1298, 28] on polyline "button" at bounding box center [1298, 32] width 4 height 8
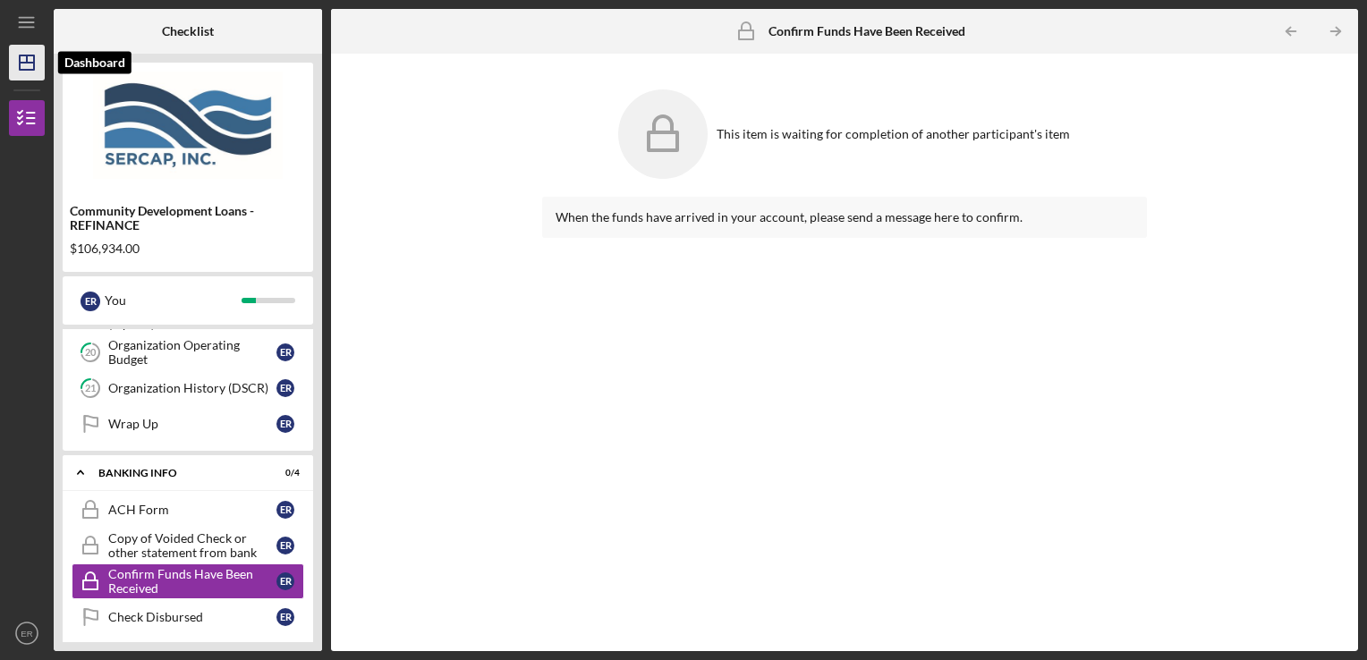
click at [25, 63] on line "button" at bounding box center [27, 63] width 14 height 0
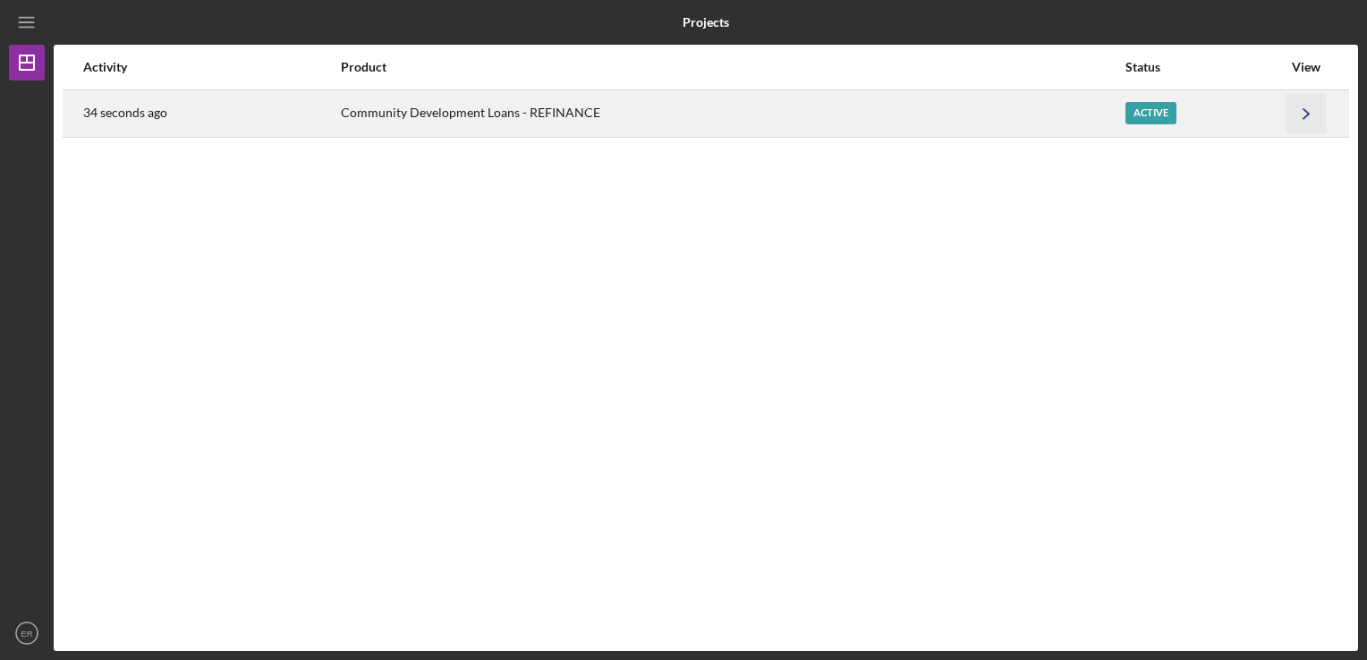
click at [1310, 108] on icon "Icon/Navigate" at bounding box center [1307, 113] width 40 height 40
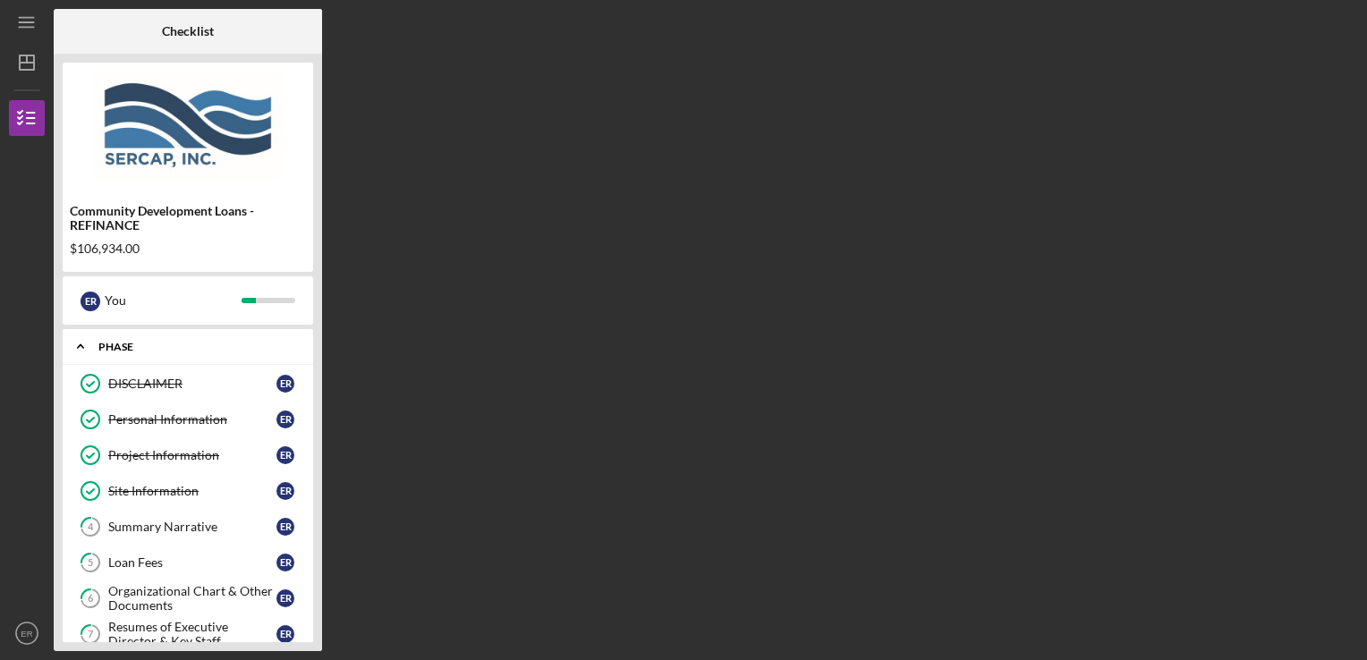
scroll to position [596, 0]
